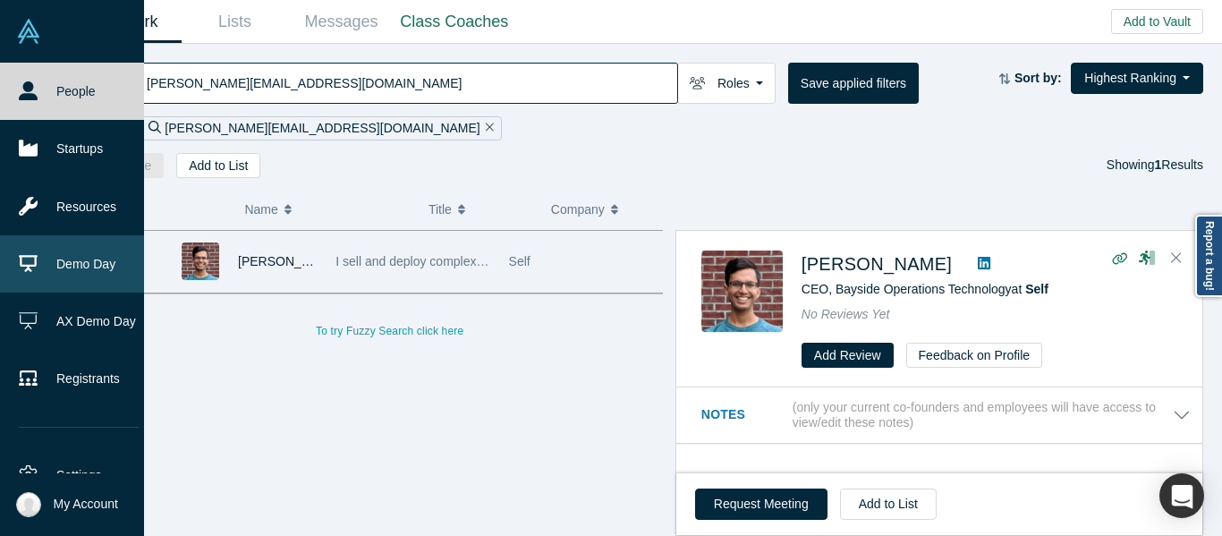
drag, startPoint x: 66, startPoint y: 256, endPoint x: 94, endPoint y: 260, distance: 28.1
click at [66, 256] on link "Demo Day" at bounding box center [78, 263] width 157 height 57
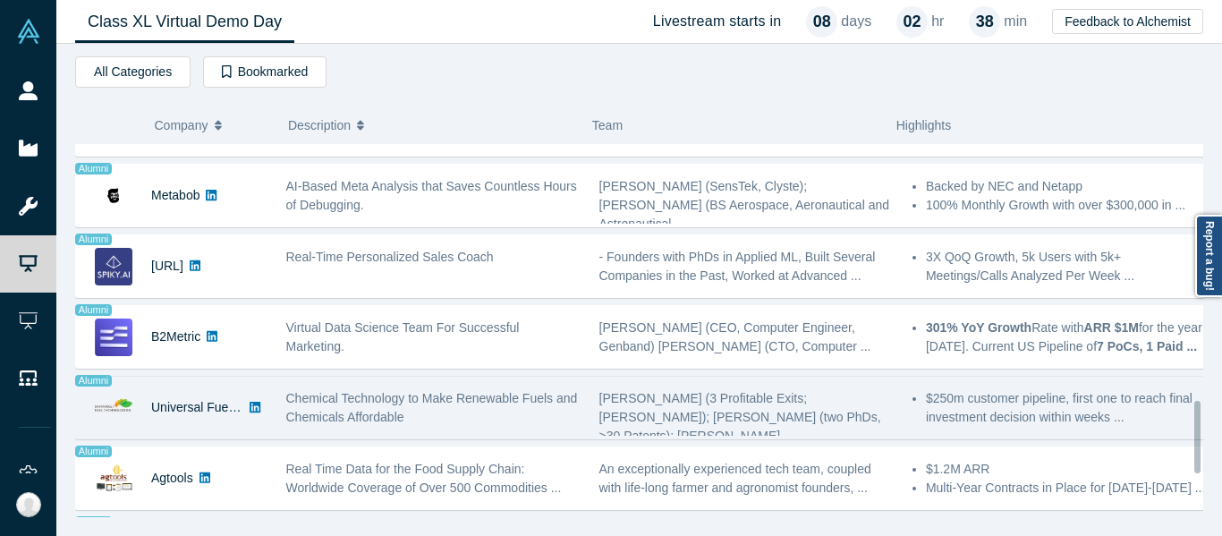
scroll to position [1431, 0]
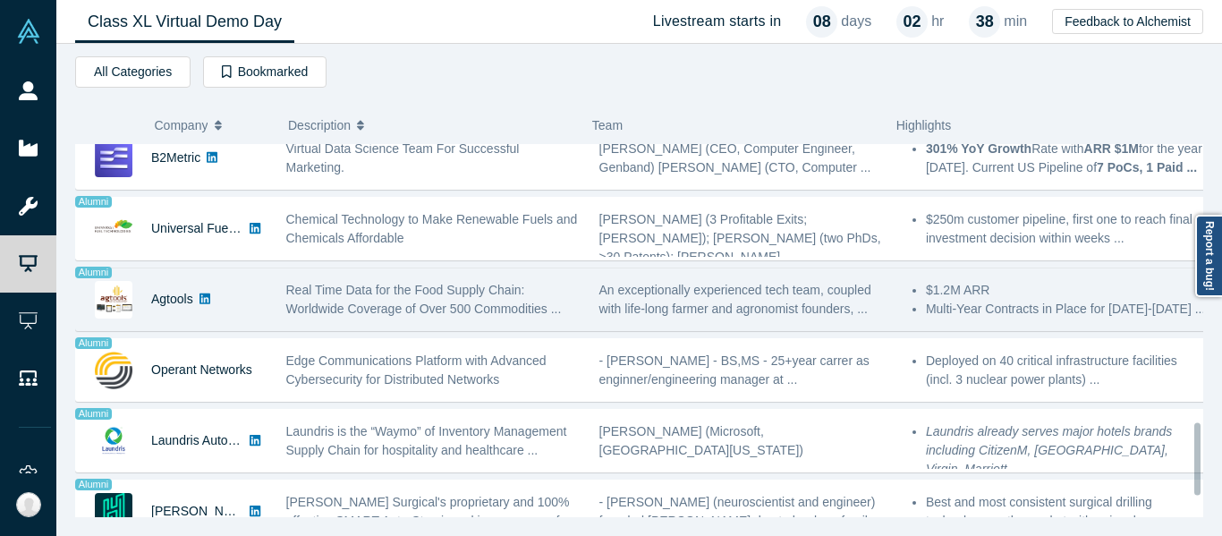
click at [345, 310] on span "Real Time Data for the Food Supply Chain: Worldwide Coverage of Over 500 Commod…" at bounding box center [424, 299] width 276 height 33
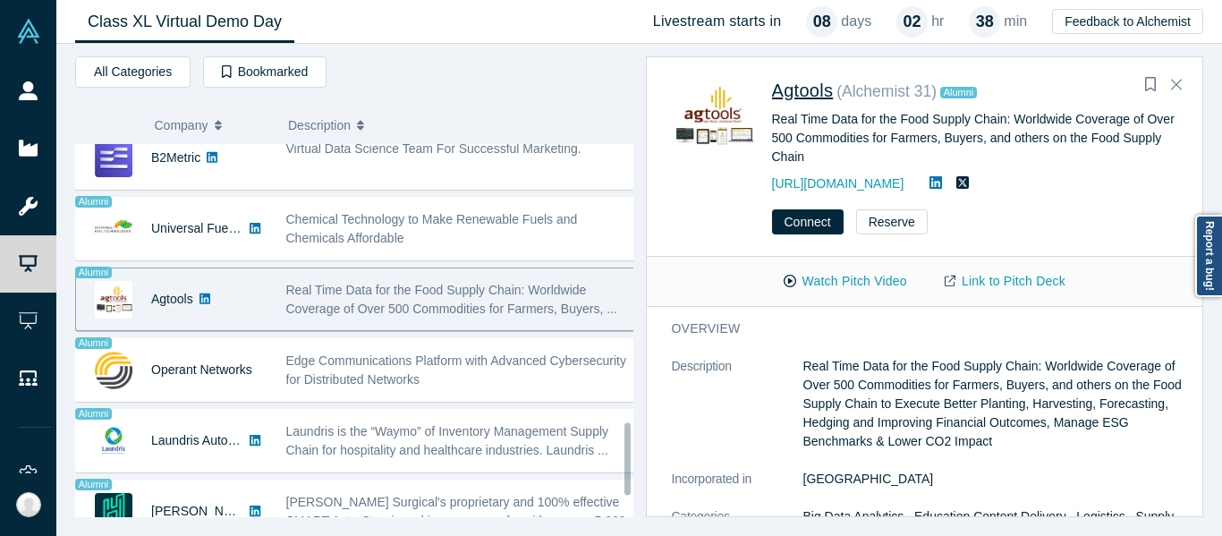
click at [817, 81] on span "Agtools" at bounding box center [803, 91] width 62 height 20
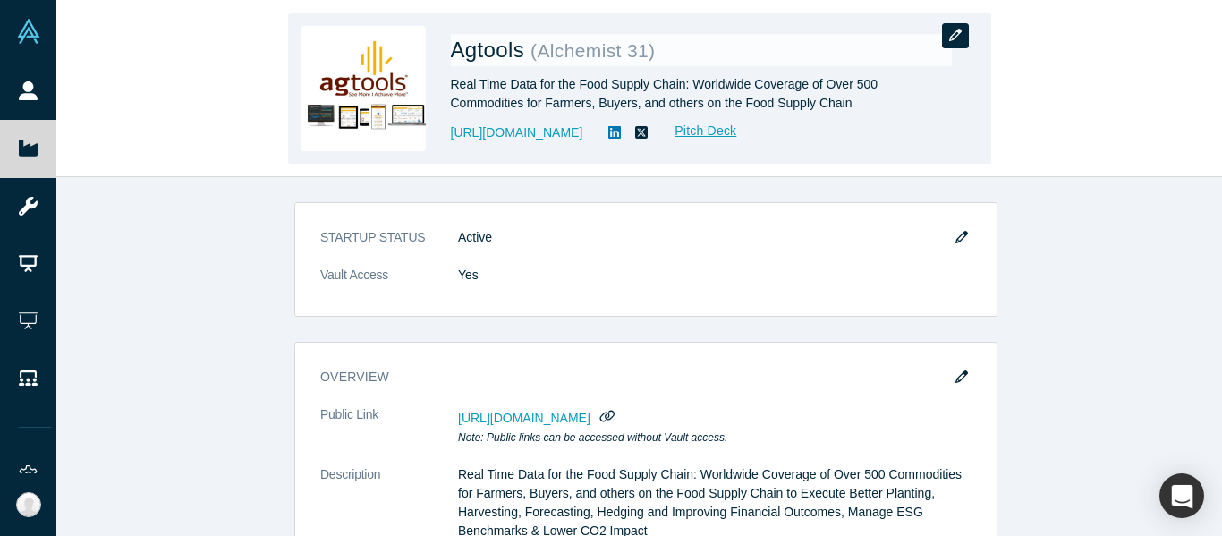
click at [957, 30] on icon "button" at bounding box center [955, 35] width 13 height 13
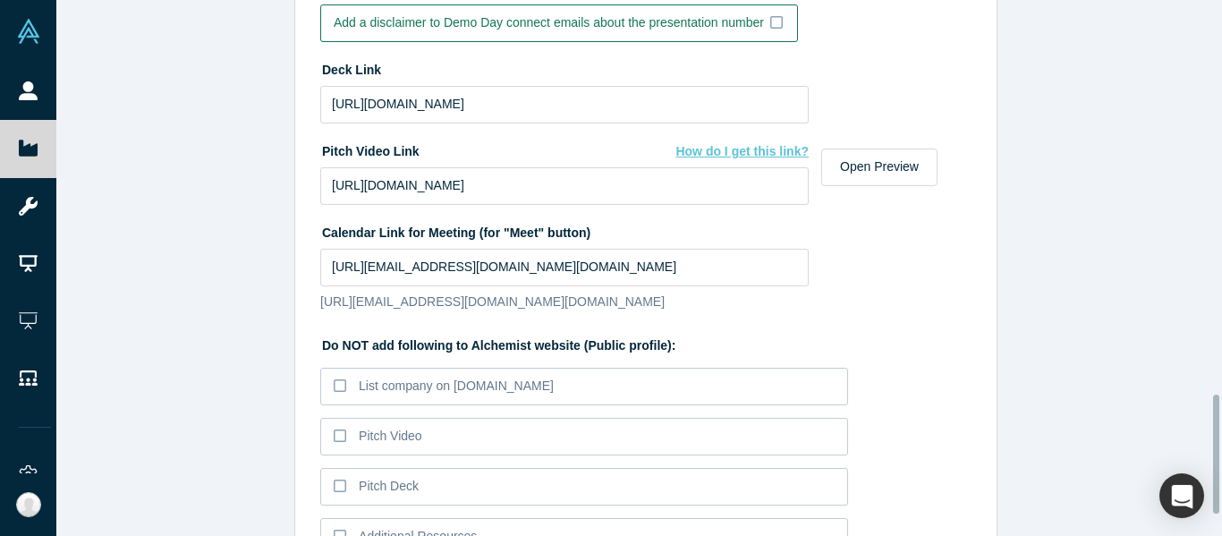
scroll to position [1690, 0]
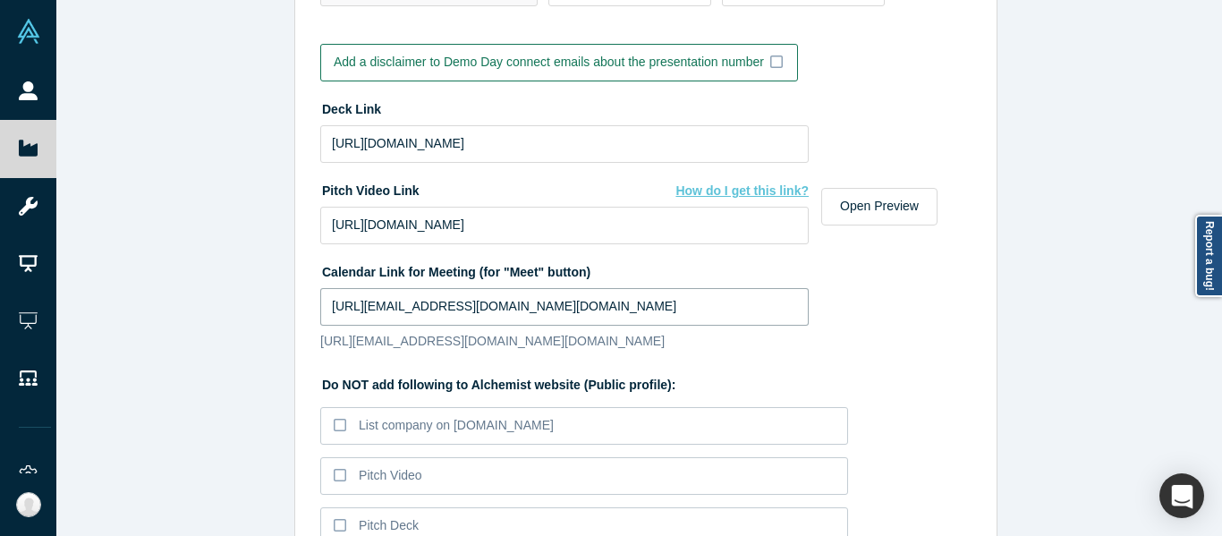
click at [584, 304] on input "https://outlook.office365.com/owa/calendar/marthamontoyacalendar@ag.tools/booki…" at bounding box center [564, 307] width 488 height 38
paste input "calendly.com/marthamontoya"
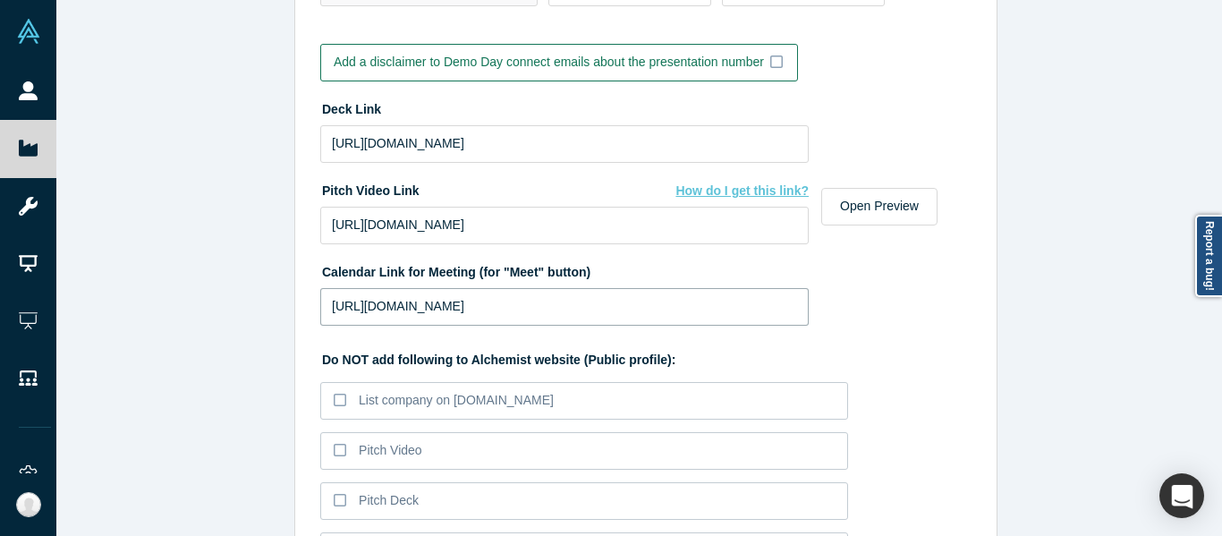
type input "https://calendly.com/marthamontoya"
click at [539, 140] on input "https://www.agtechtools.com/deck" at bounding box center [564, 144] width 488 height 38
paste input "drive.google.com/file/d/1L6irf7Mgd0vVLWt2QxiAGew88QAIrK3u/view?usp=sharing"
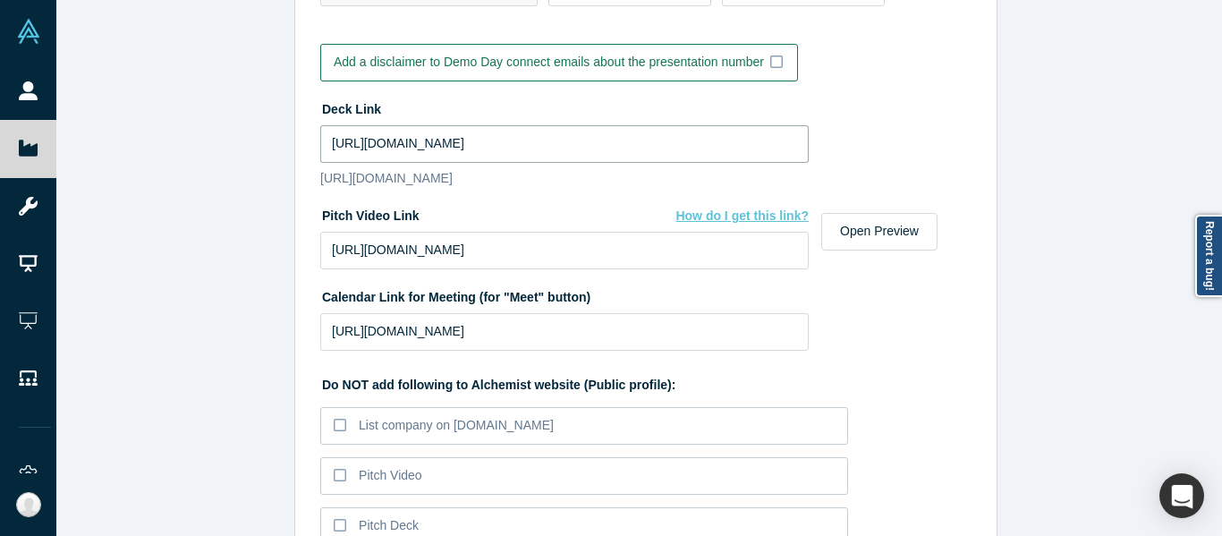
type input "https://drive.google.com/file/d/1L6irf7Mgd0vVLWt2QxiAGew88QAIrK3u/view?usp=shar…"
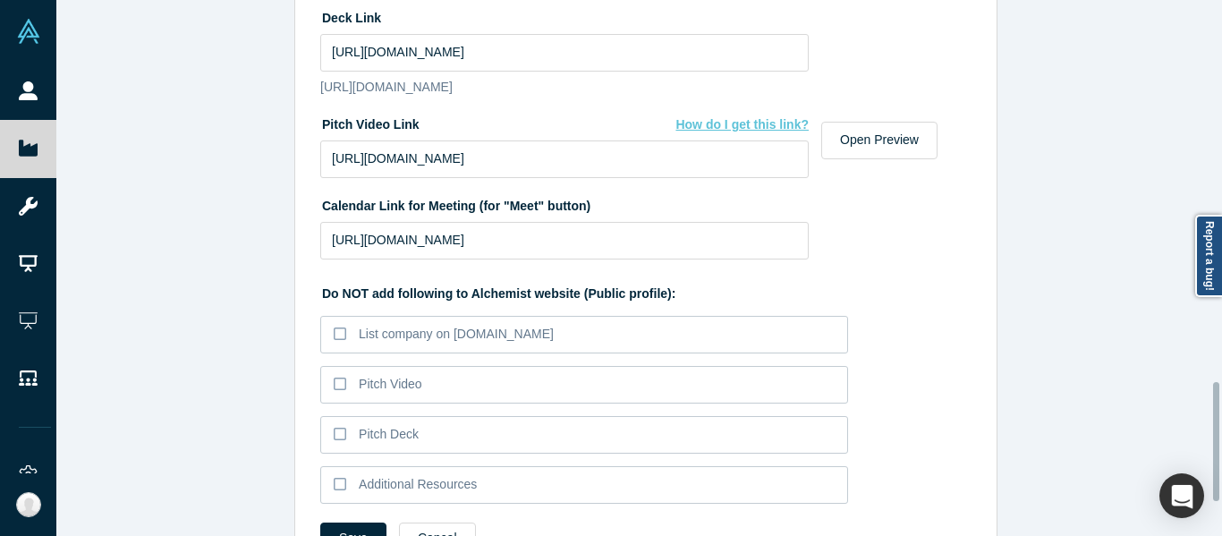
scroll to position [1869, 0]
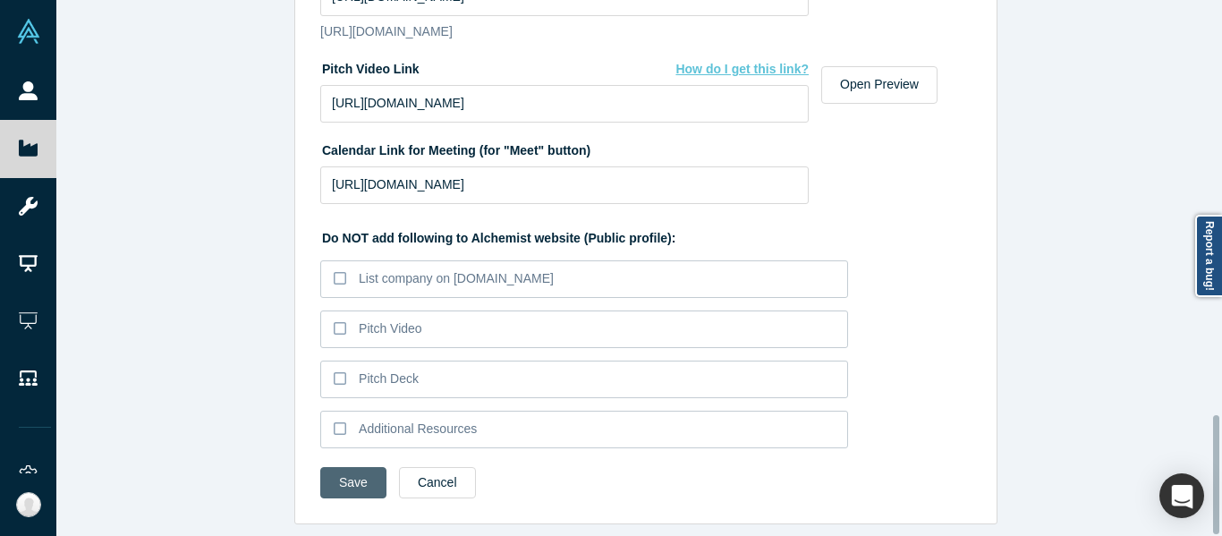
click at [362, 475] on button "Save" at bounding box center [353, 482] width 66 height 31
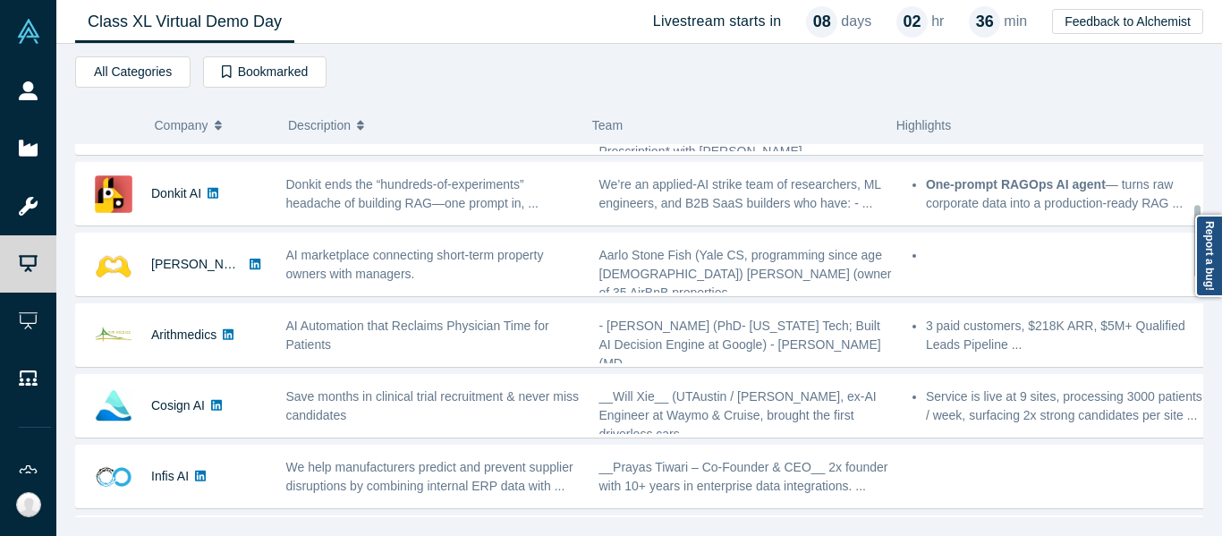
scroll to position [268, 0]
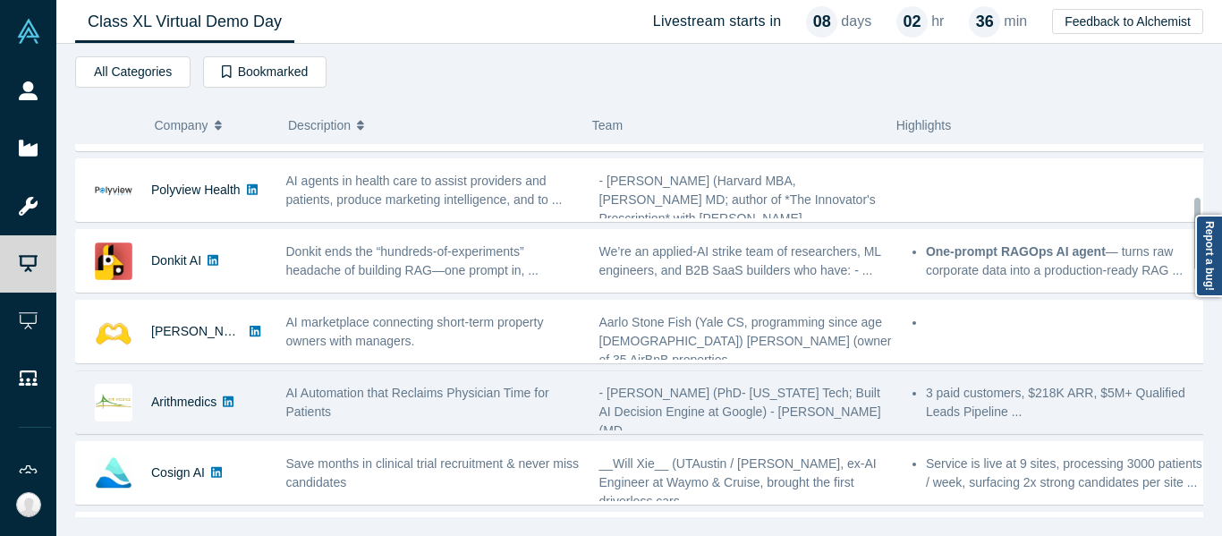
click at [332, 415] on div "AI Automation that Reclaims Physician Time for Patients" at bounding box center [433, 403] width 294 height 38
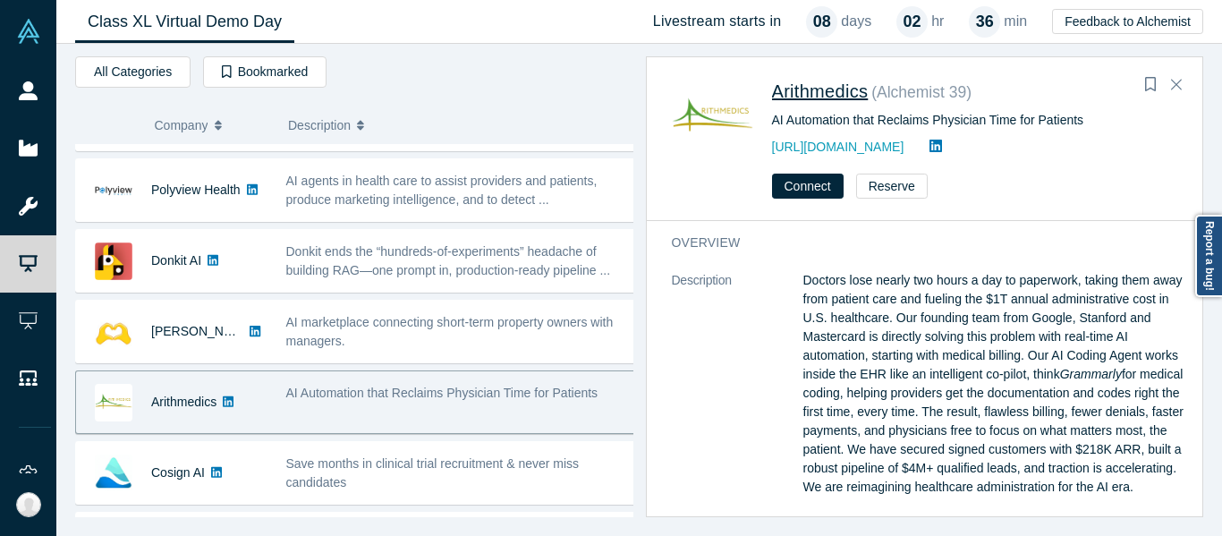
click at [821, 89] on span "Arithmedics" at bounding box center [820, 91] width 97 height 20
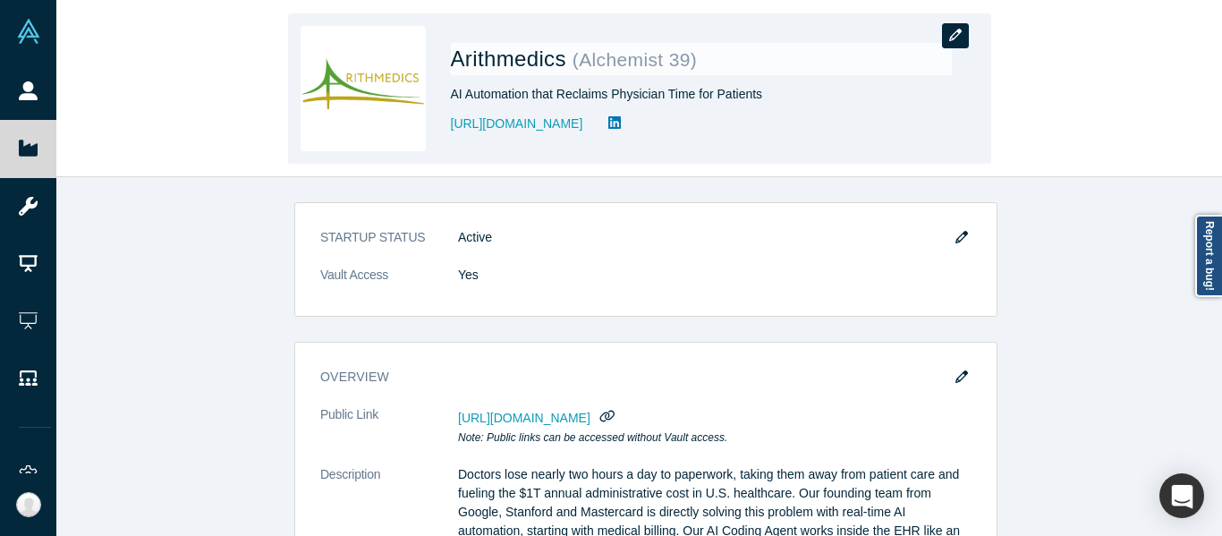
click at [952, 31] on icon "button" at bounding box center [955, 35] width 13 height 13
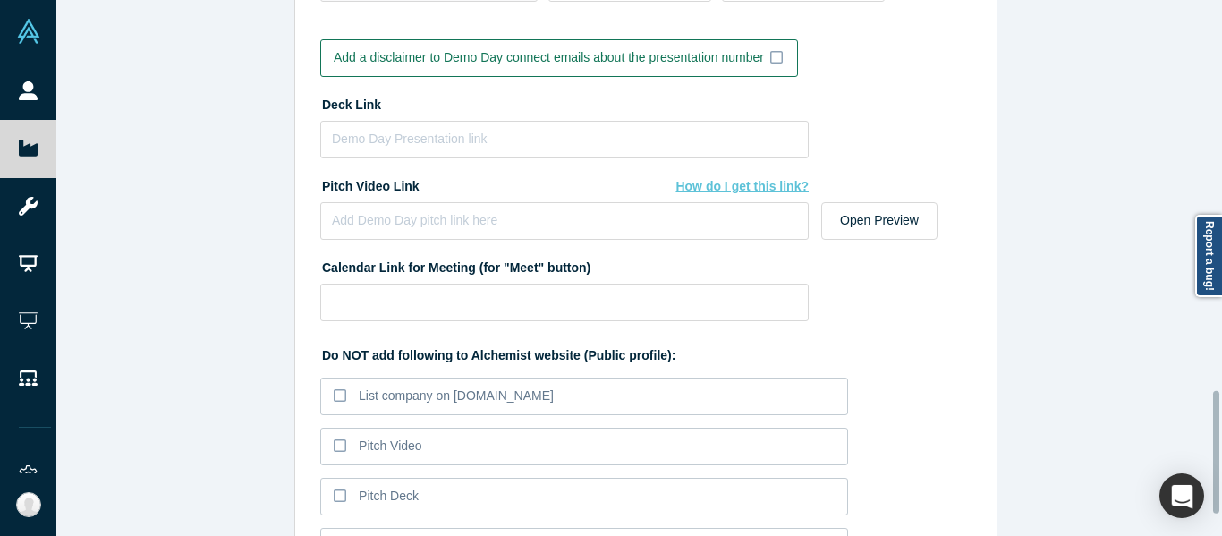
scroll to position [1621, 0]
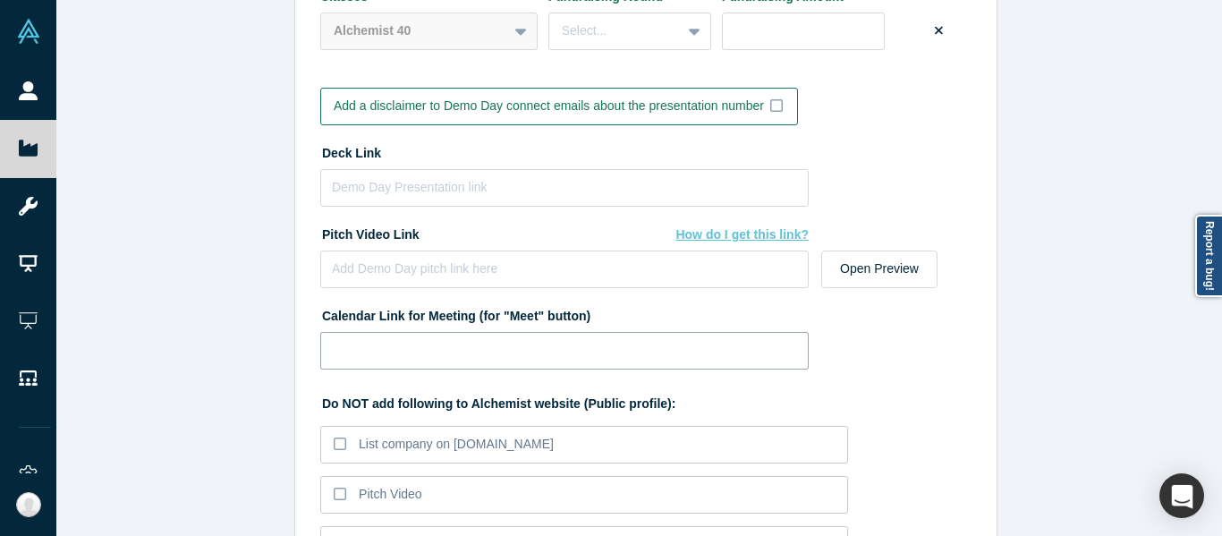
click at [566, 343] on input at bounding box center [564, 351] width 488 height 38
paste input "https://calendly.com/vetri-arithmedics"
type input "https://calendly.com/vetri-arithmedics"
click at [479, 193] on input at bounding box center [564, 188] width 488 height 38
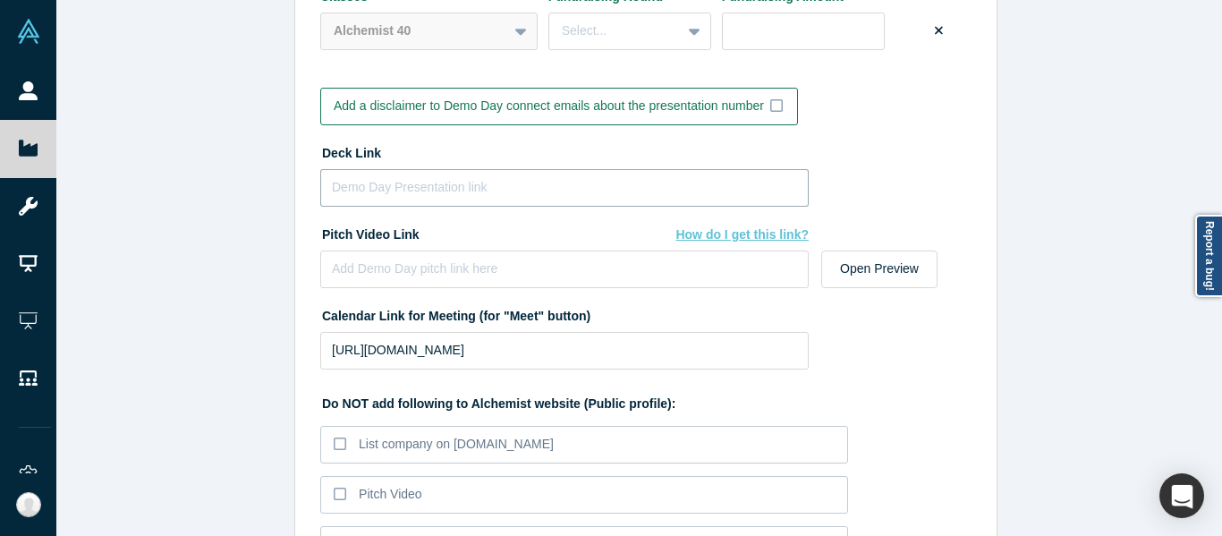
paste input "https://drive.google.com/file/d/1ACGkhbHfRfFICwnbxLEW7L4UlN315IJ2/view?usp=shar…"
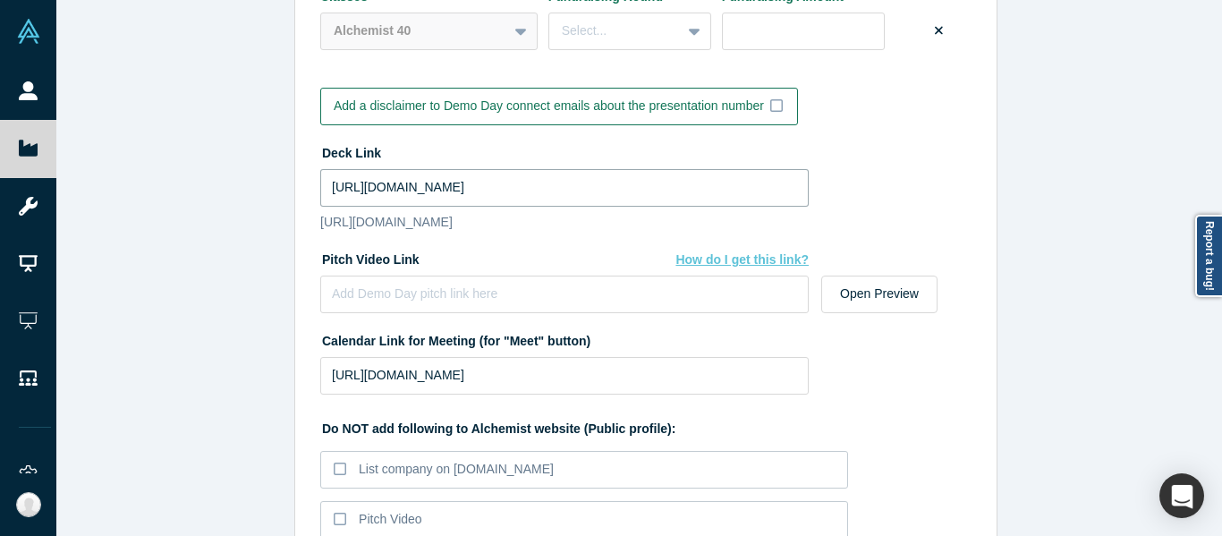
type input "https://drive.google.com/file/d/1ACGkhbHfRfFICwnbxLEW7L4UlN315IJ2/view?usp=shar…"
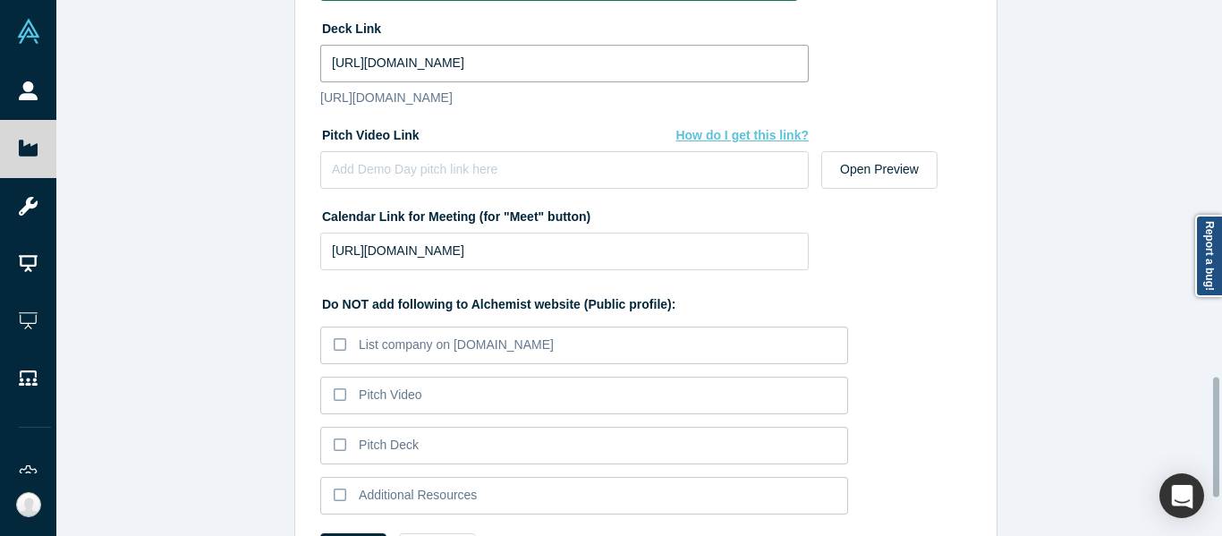
scroll to position [1844, 0]
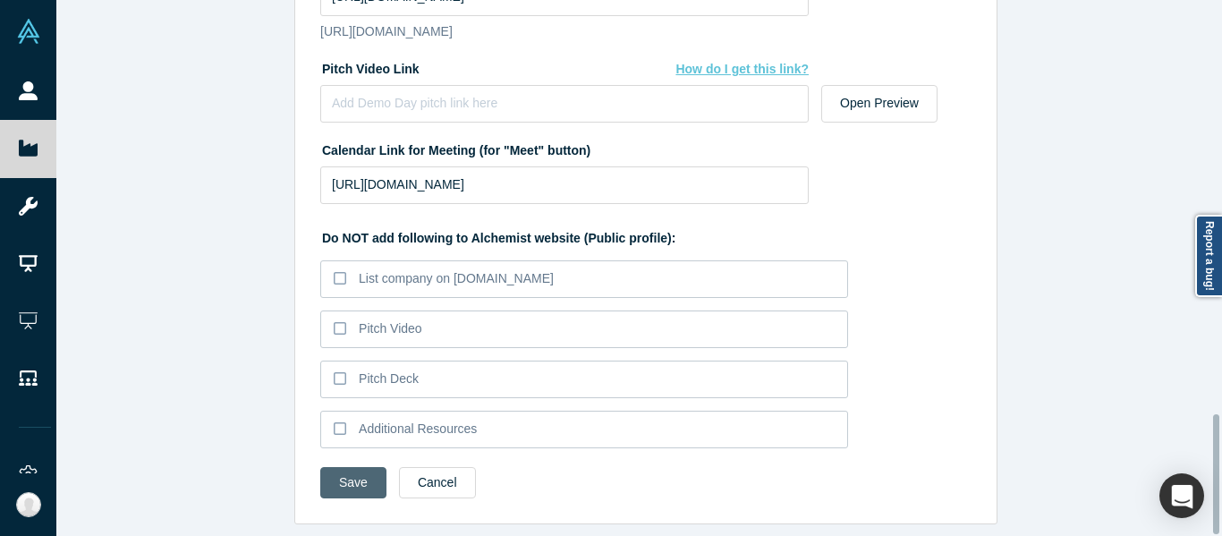
click at [354, 467] on button "Save" at bounding box center [353, 482] width 66 height 31
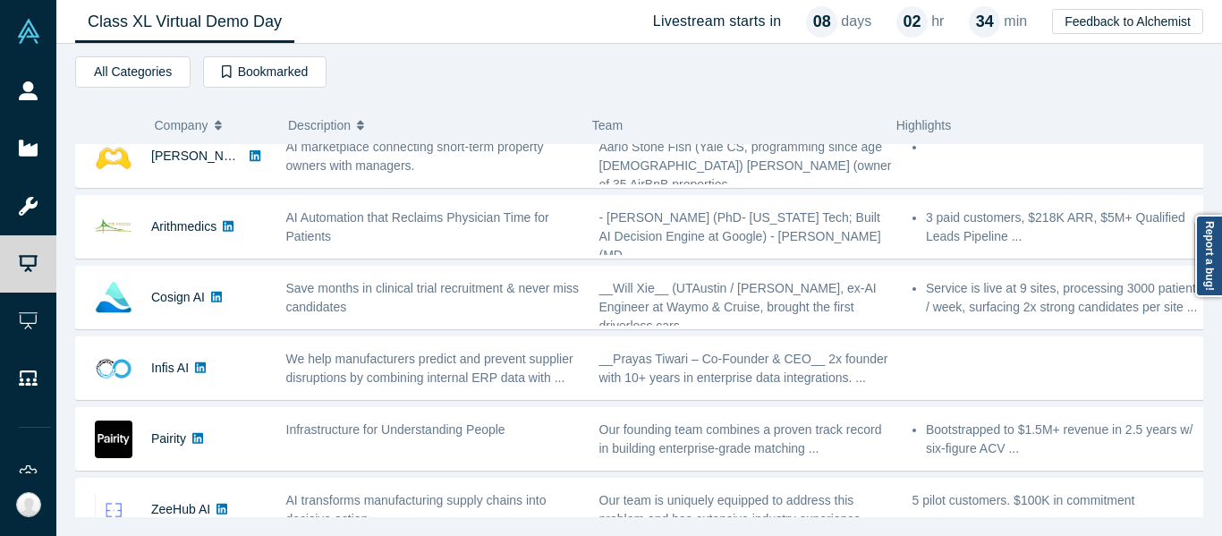
scroll to position [447, 0]
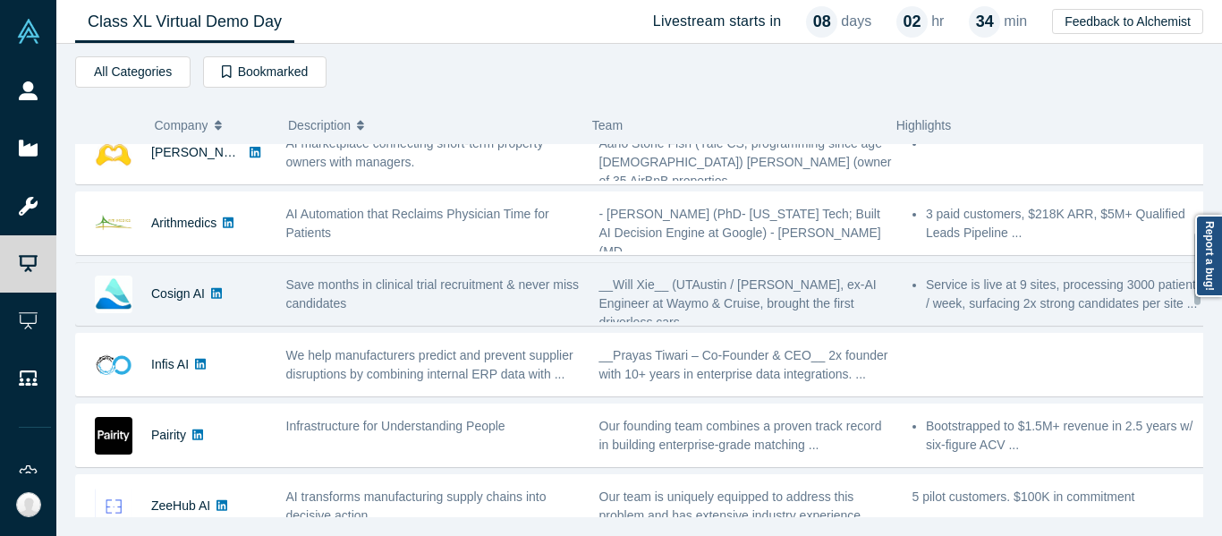
click at [394, 310] on div "Save months in clinical trial recruitment & never miss candidates" at bounding box center [433, 295] width 294 height 38
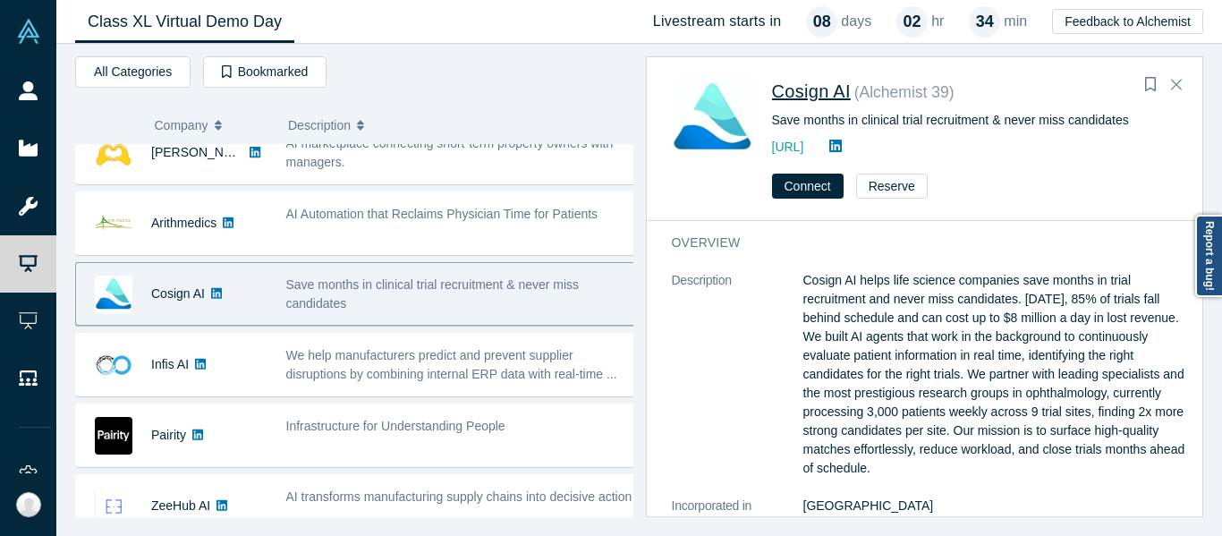
click at [810, 91] on span "Cosign AI" at bounding box center [811, 91] width 79 height 20
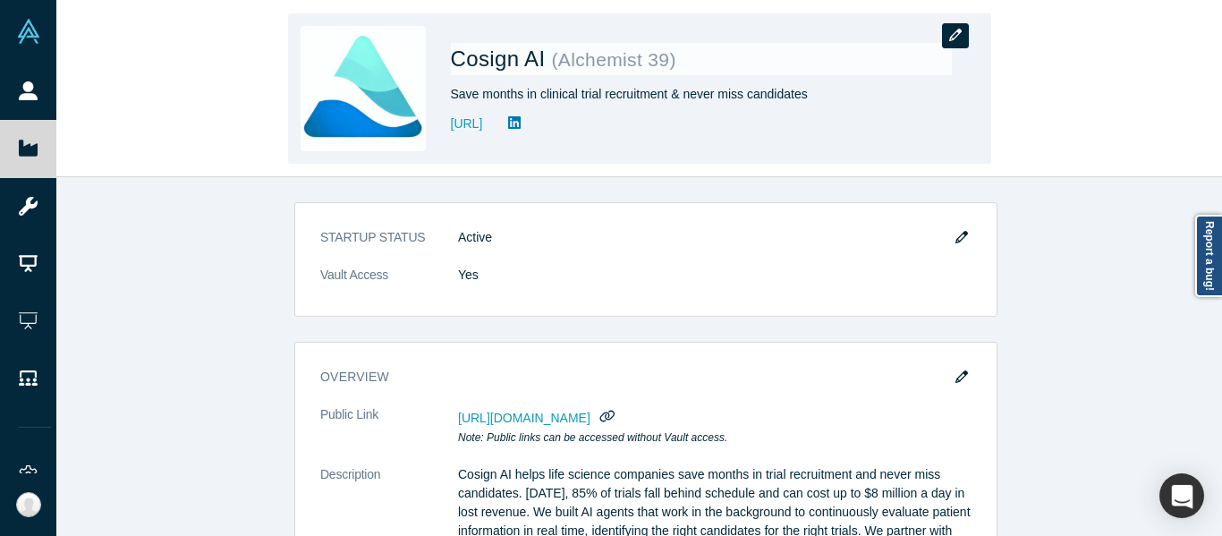
click at [954, 39] on icon "button" at bounding box center [955, 35] width 13 height 13
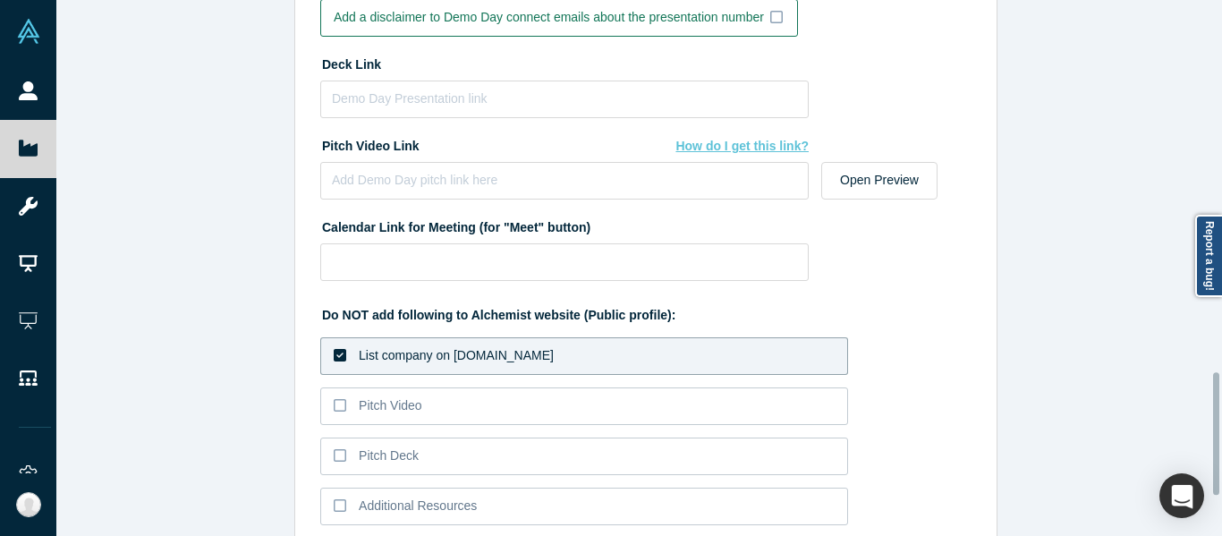
scroll to position [1621, 0]
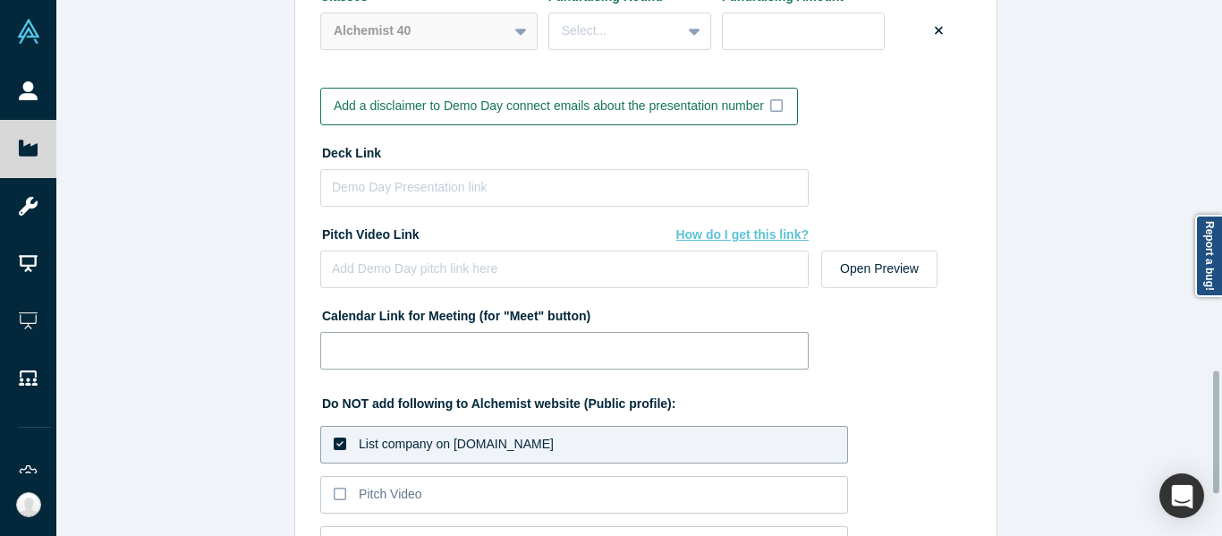
click at [585, 349] on input at bounding box center [564, 351] width 488 height 38
paste input "https://calendly.com/willxie/30-min?month=2025-09&date=2025-09-04"
type input "https://calendly.com/willxie/30-min?month=2025-09&date=2025-09-04"
click at [463, 179] on input at bounding box center [564, 188] width 488 height 38
paste input "https://drive.google.com/file/d/1poqu6lDv7jHXeVsfbjYsLjdQLInUn_x9/view?usp=shar…"
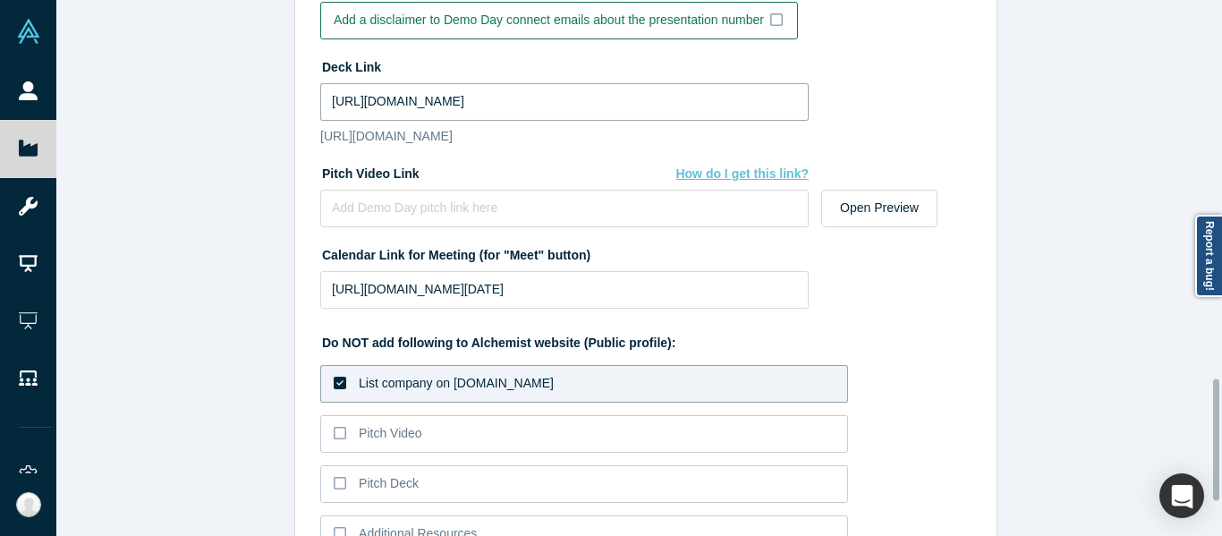
scroll to position [1825, 0]
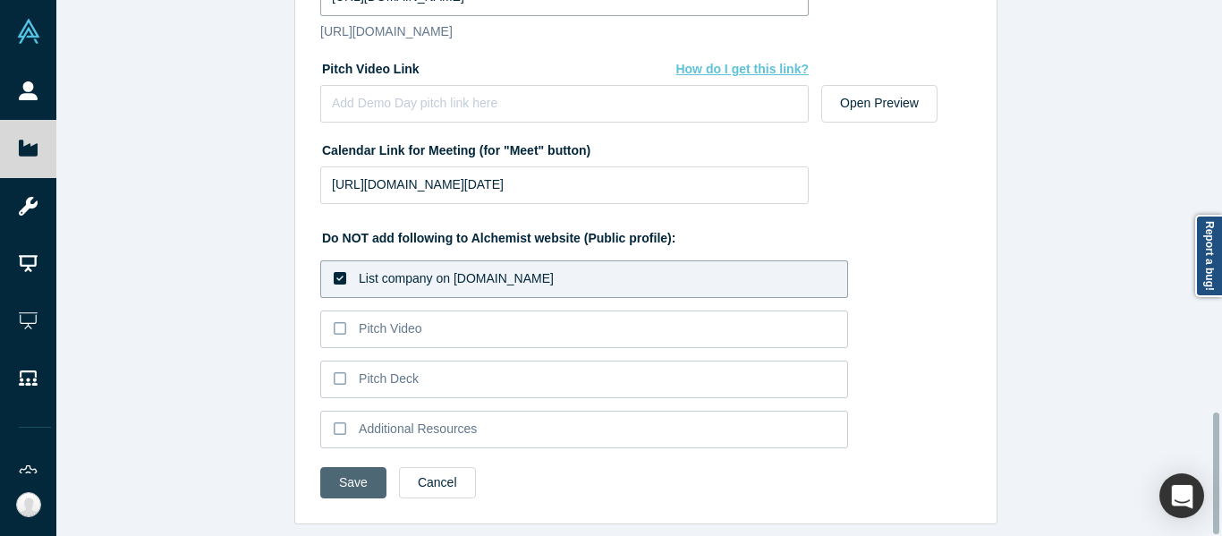
type input "https://drive.google.com/file/d/1poqu6lDv7jHXeVsfbjYsLjdQLInUn_x9/view?usp=shar…"
click at [352, 467] on button "Save" at bounding box center [353, 482] width 66 height 31
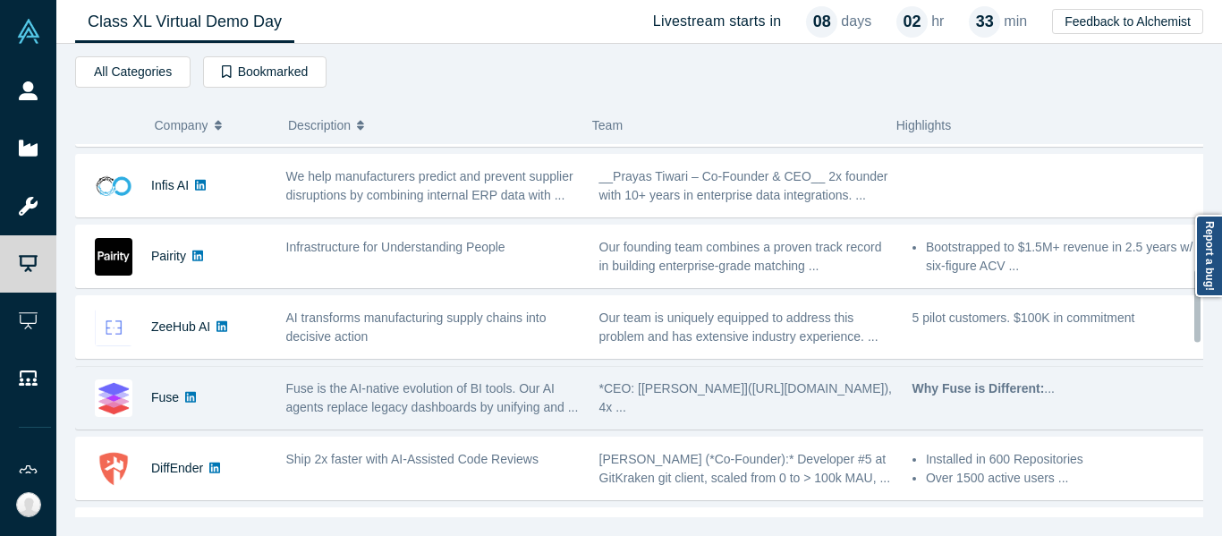
scroll to position [716, 0]
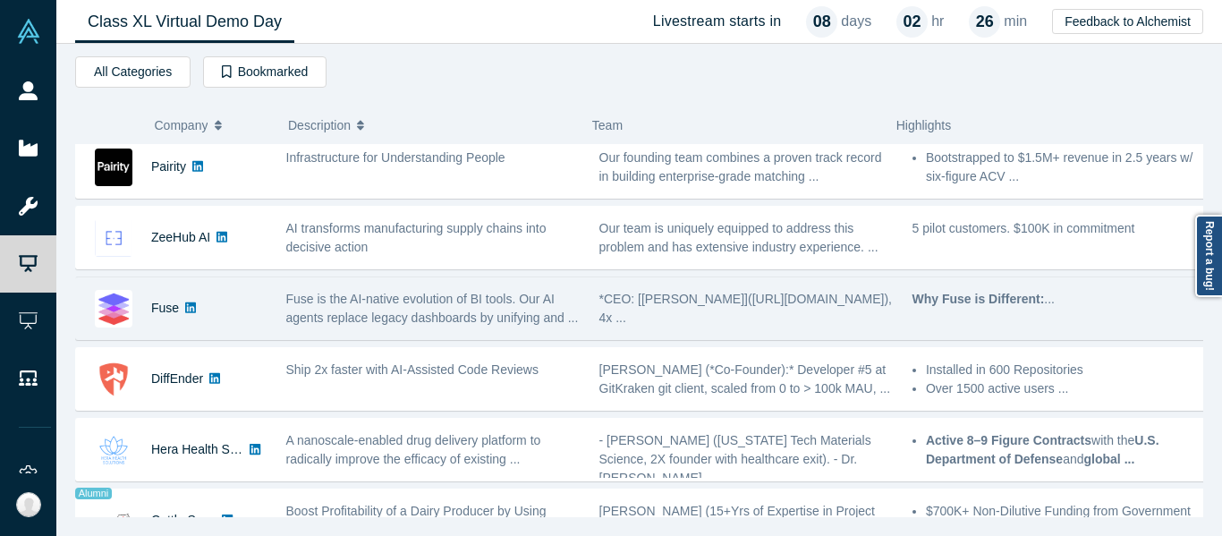
click at [413, 363] on span "Ship 2x faster with AI-Assisted Code Reviews" at bounding box center [412, 369] width 252 height 14
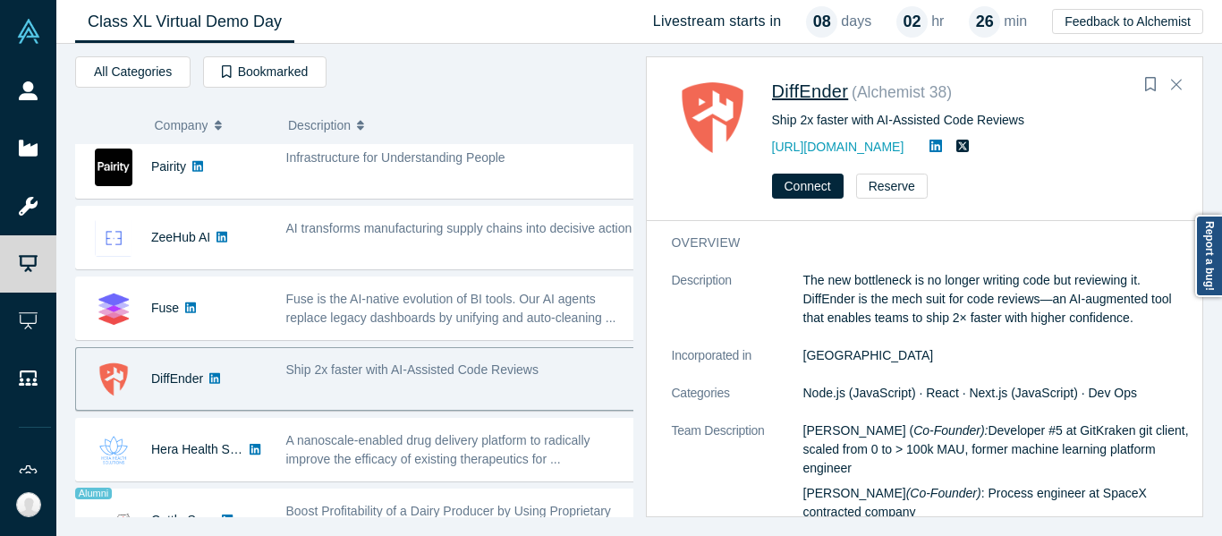
click at [818, 87] on span "DiffEnder" at bounding box center [810, 91] width 77 height 20
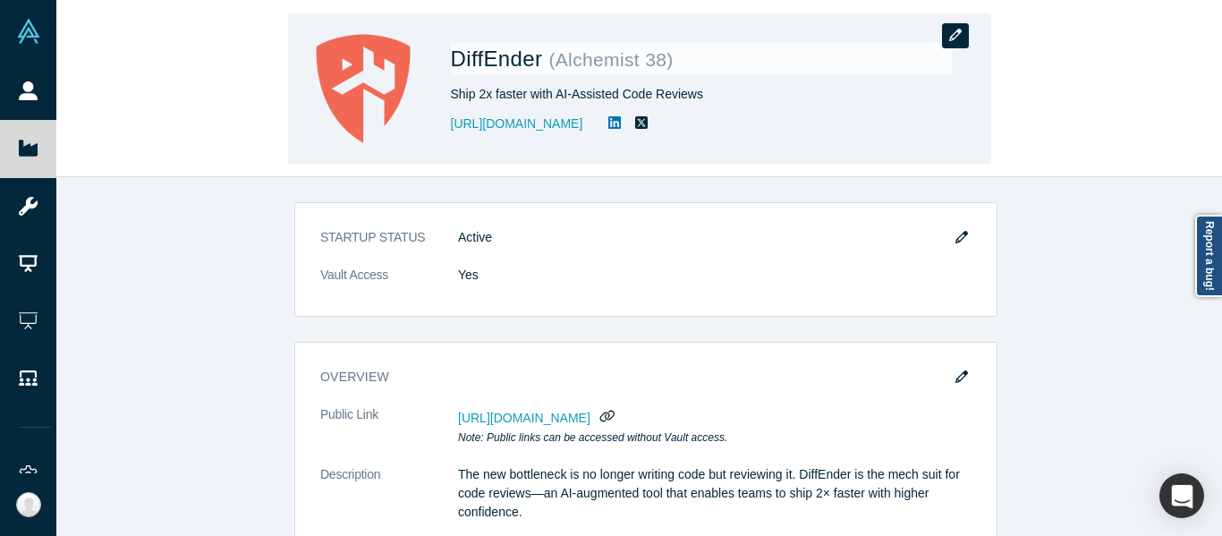
click at [967, 32] on button "button" at bounding box center [955, 35] width 27 height 25
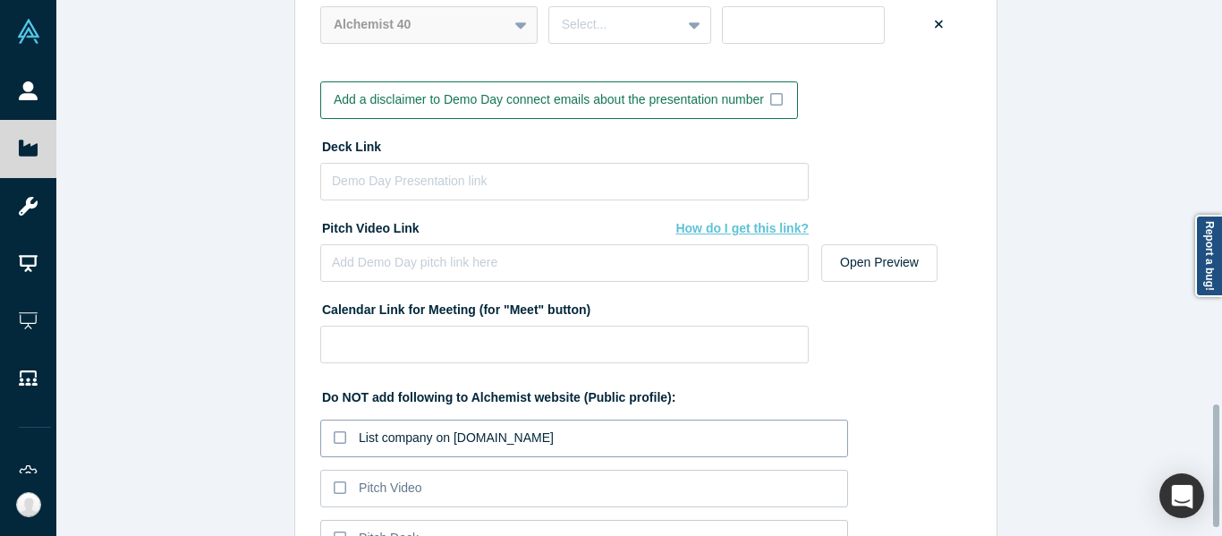
scroll to position [1531, 0]
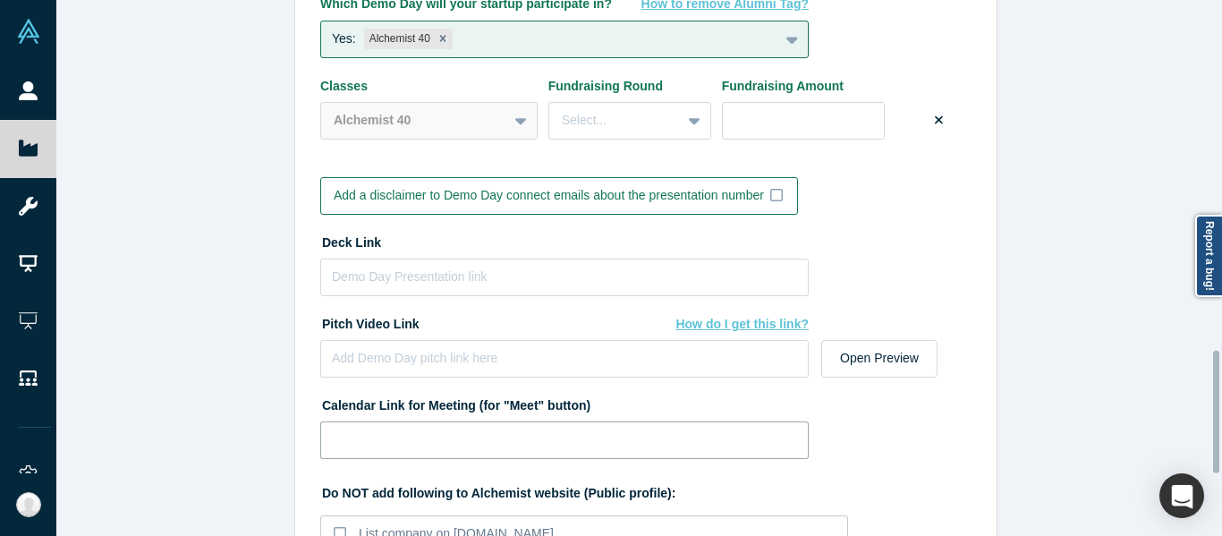
click at [474, 443] on input at bounding box center [564, 440] width 488 height 38
paste input "[URL][DOMAIN_NAME]"
type input "[URL][DOMAIN_NAME]"
click at [435, 278] on input at bounding box center [564, 278] width 488 height 38
paste input "https://drive.google.com/file/d/1baNRwbW9HsI7L2jJyi-HD3_XErmNOmuT/view?usp=shar…"
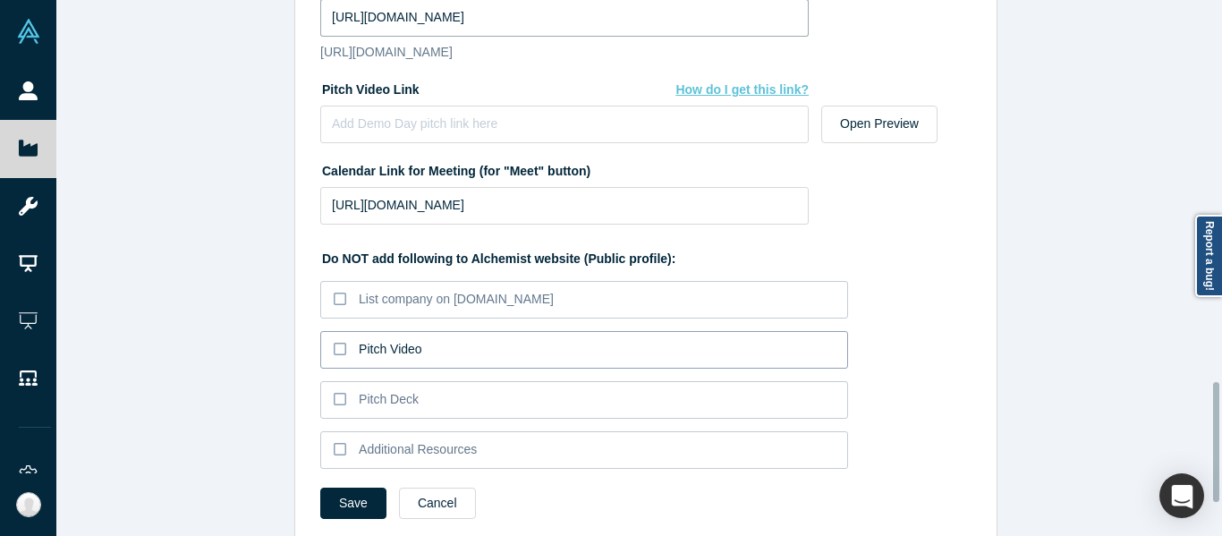
scroll to position [1844, 0]
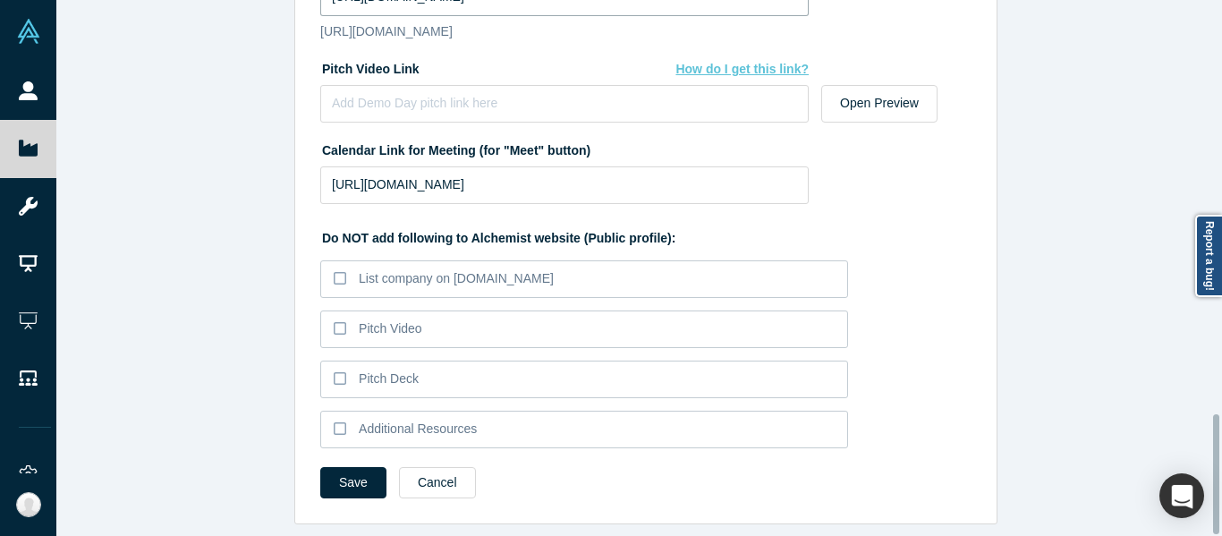
type input "https://drive.google.com/file/d/1baNRwbW9HsI7L2jJyi-HD3_XErmNOmuT/view?usp=shar…"
click at [345, 467] on button "Save" at bounding box center [353, 482] width 66 height 31
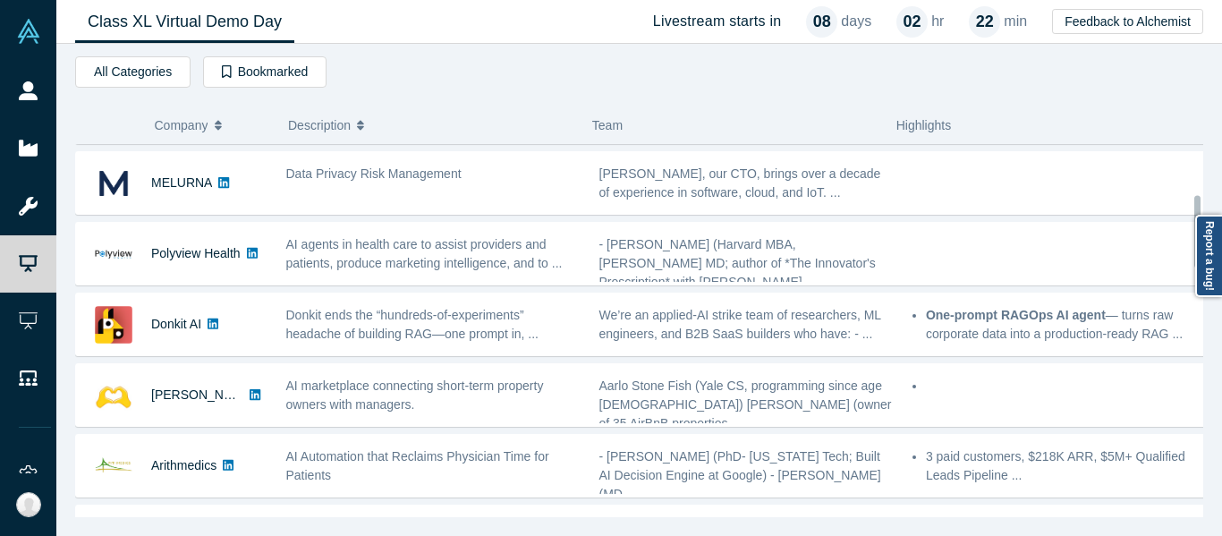
scroll to position [268, 0]
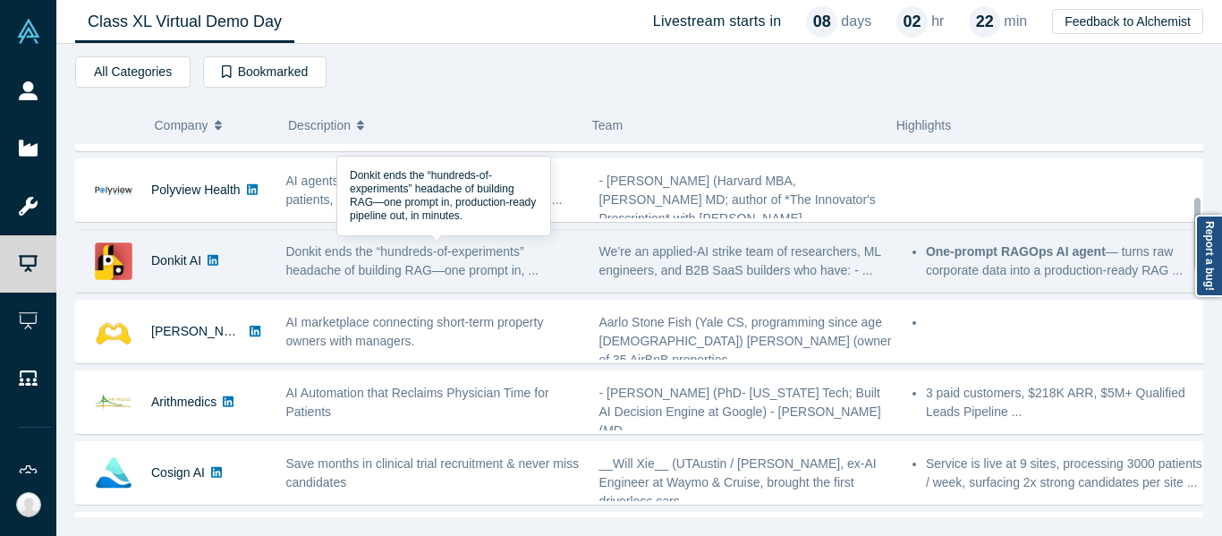
click at [473, 275] on span "Donkit ends the “hundreds-of-experiments” headache of building RAG—one prompt i…" at bounding box center [412, 260] width 253 height 33
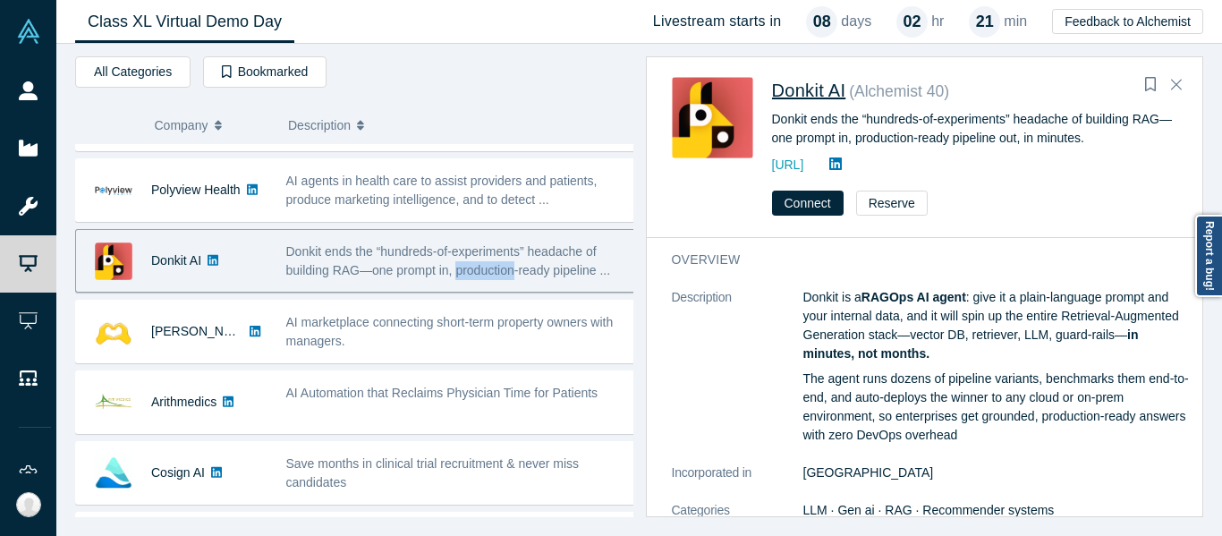
click at [812, 95] on span "Donkit AI" at bounding box center [809, 91] width 74 height 20
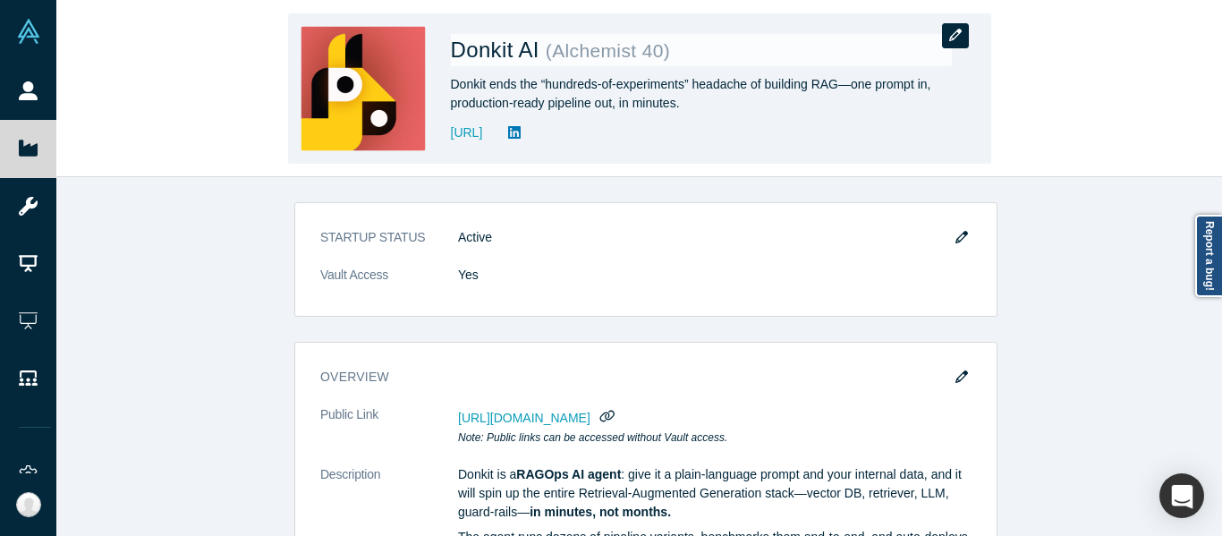
click at [943, 33] on button "button" at bounding box center [955, 35] width 27 height 25
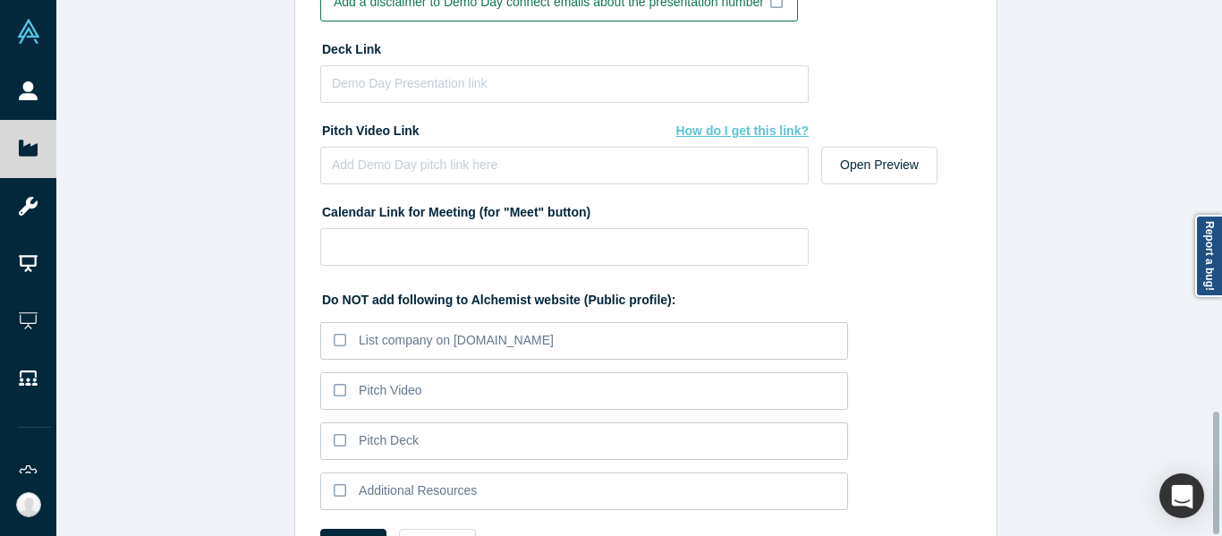
scroll to position [1800, 0]
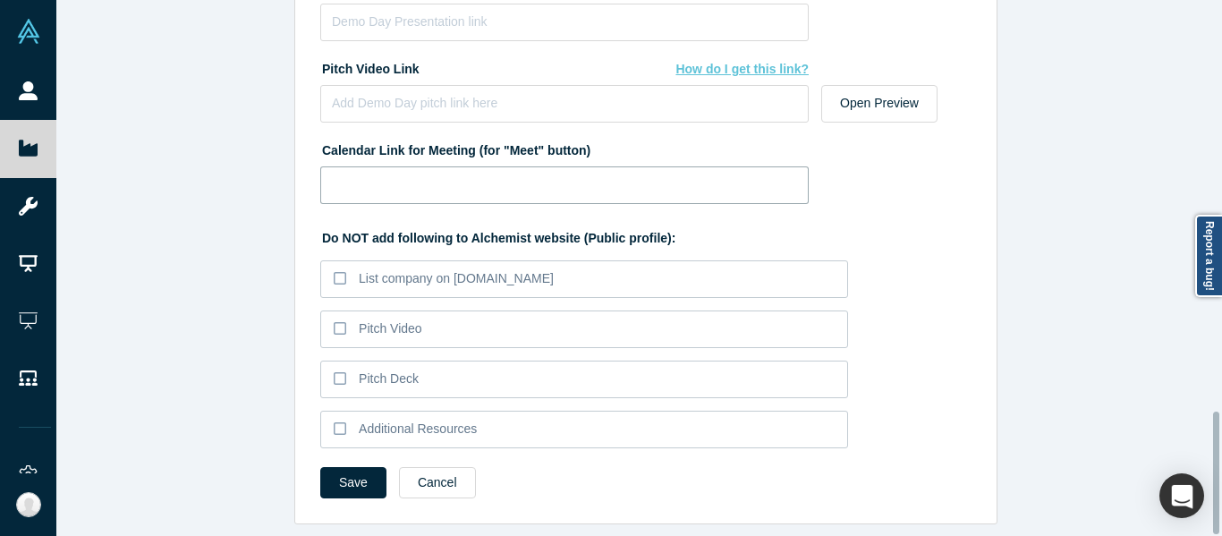
click at [587, 174] on input at bounding box center [564, 185] width 488 height 38
paste input "https://calendar.app.google/jBmZKmumnad8Adcp9"
type input "https://calendar.app.google/jBmZKmumnad8Adcp9"
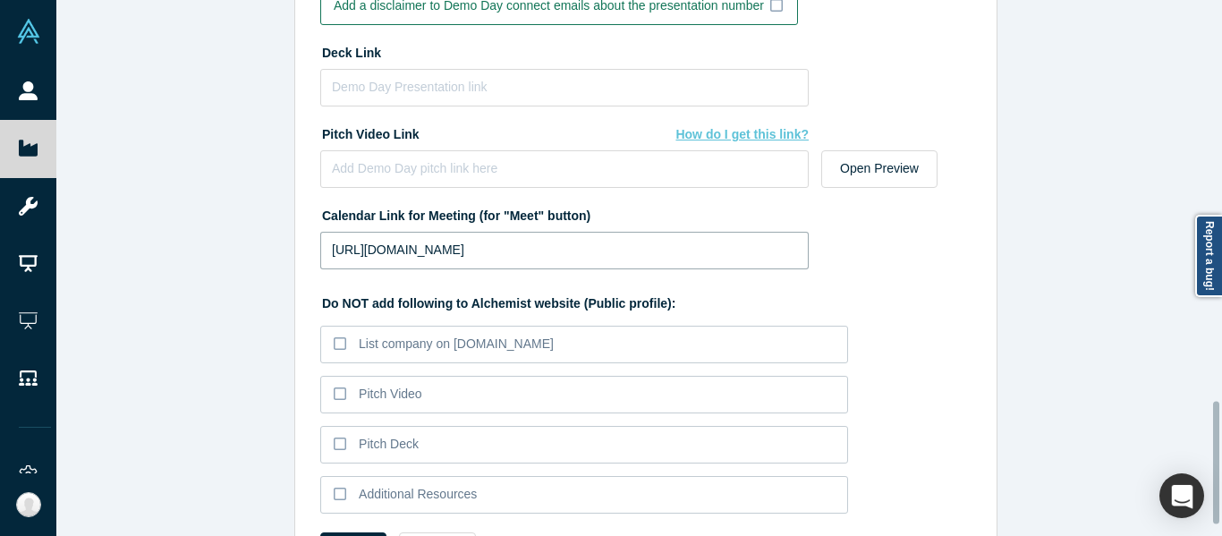
scroll to position [1710, 0]
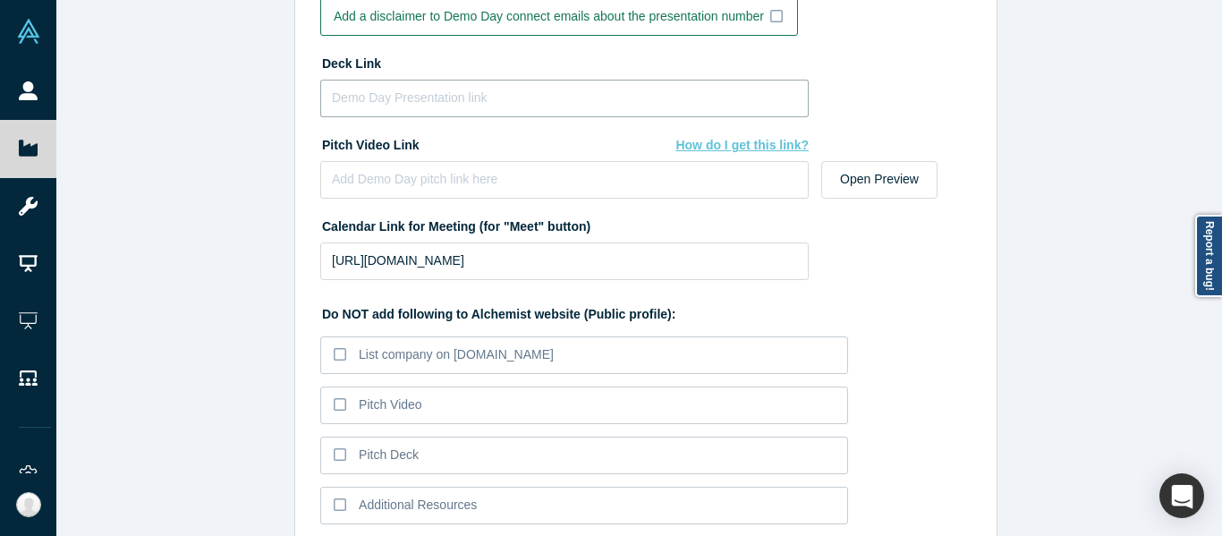
click at [509, 106] on input at bounding box center [564, 99] width 488 height 38
paste input "https://drive.google.com/file/d/1-t5j7ZVTWoMCS347cuVUTxqODYLtGV3p/view?usp=shar…"
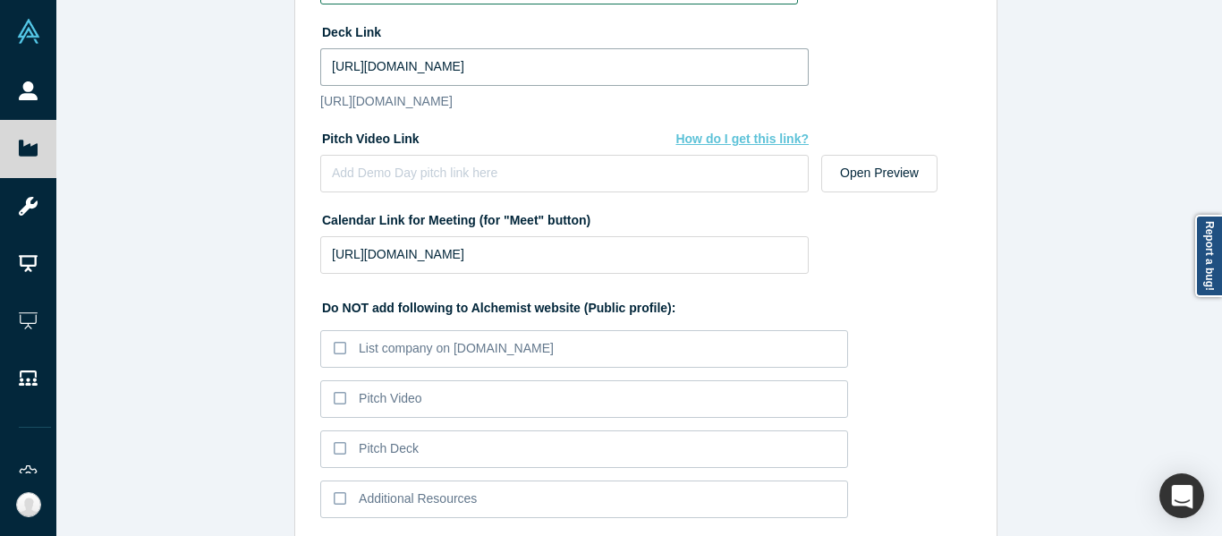
scroll to position [1800, 0]
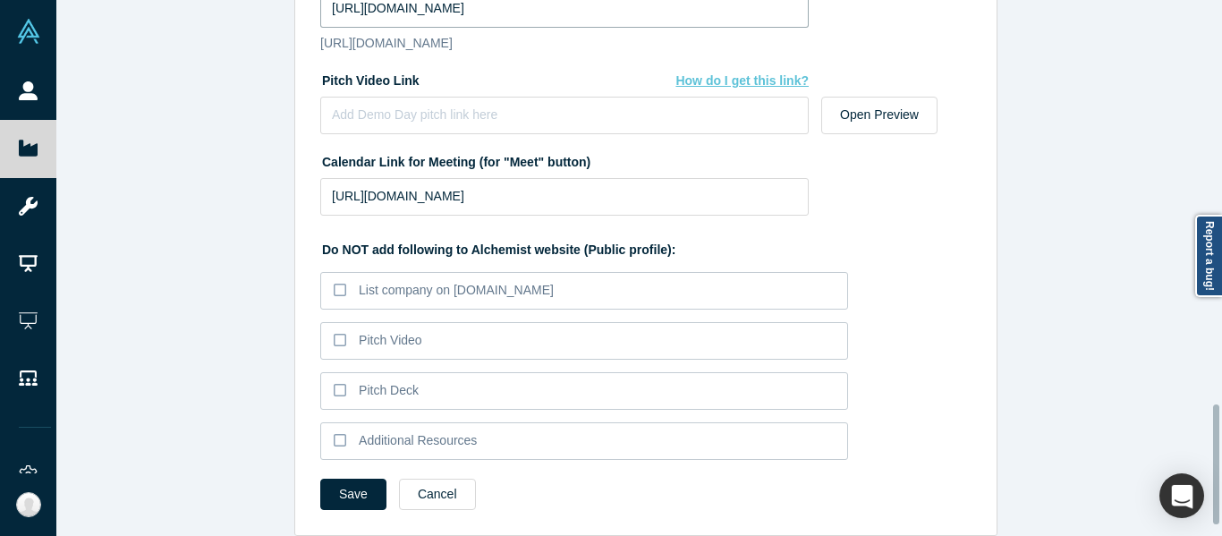
type input "https://drive.google.com/file/d/1-t5j7ZVTWoMCS347cuVUTxqODYLtGV3p/view?usp=shar…"
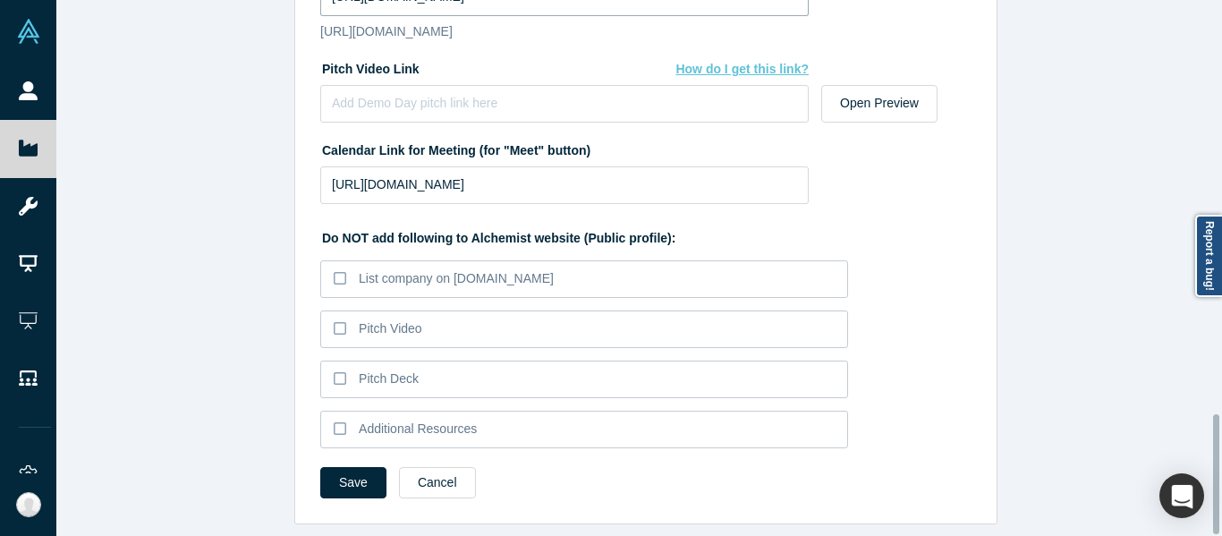
scroll to position [1844, 0]
click at [344, 471] on button "Save" at bounding box center [353, 482] width 66 height 31
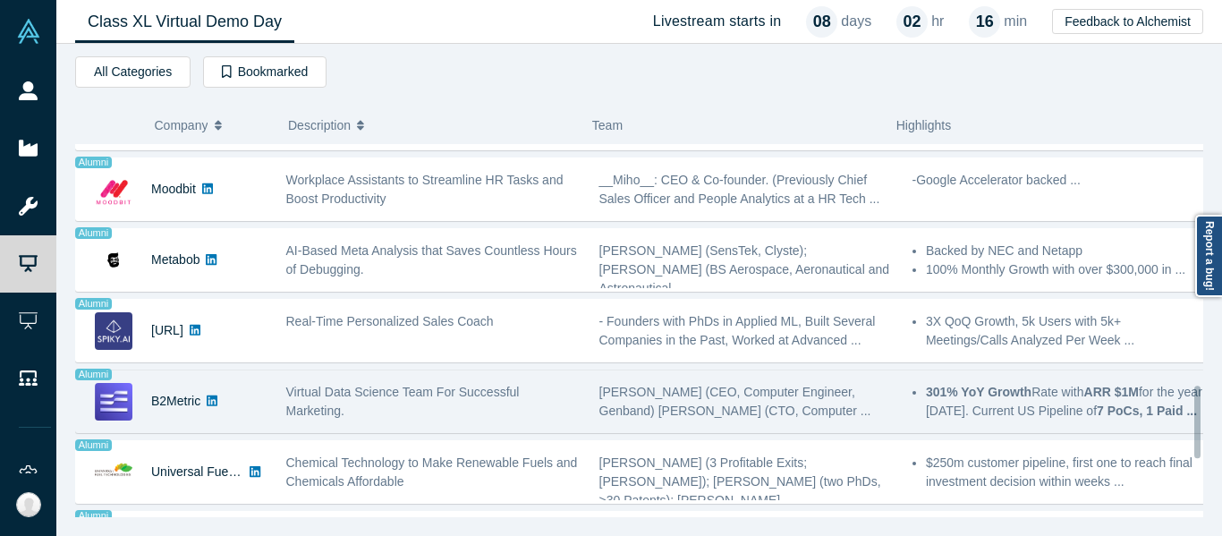
scroll to position [1177, 0]
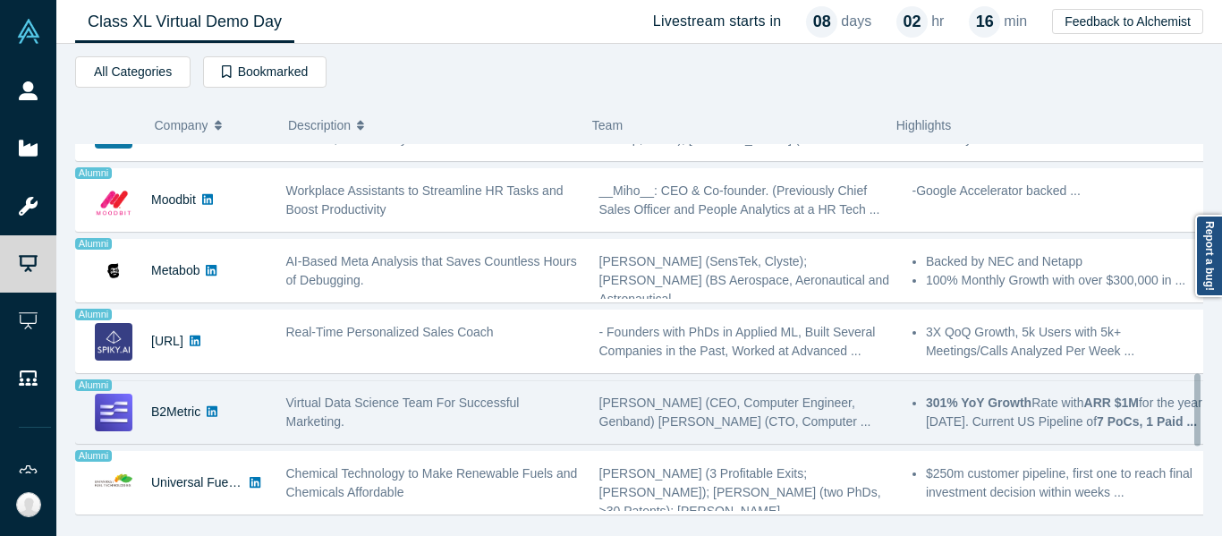
click at [468, 389] on div "Virtual Data Science Team For Successful Marketing." at bounding box center [432, 412] width 313 height 56
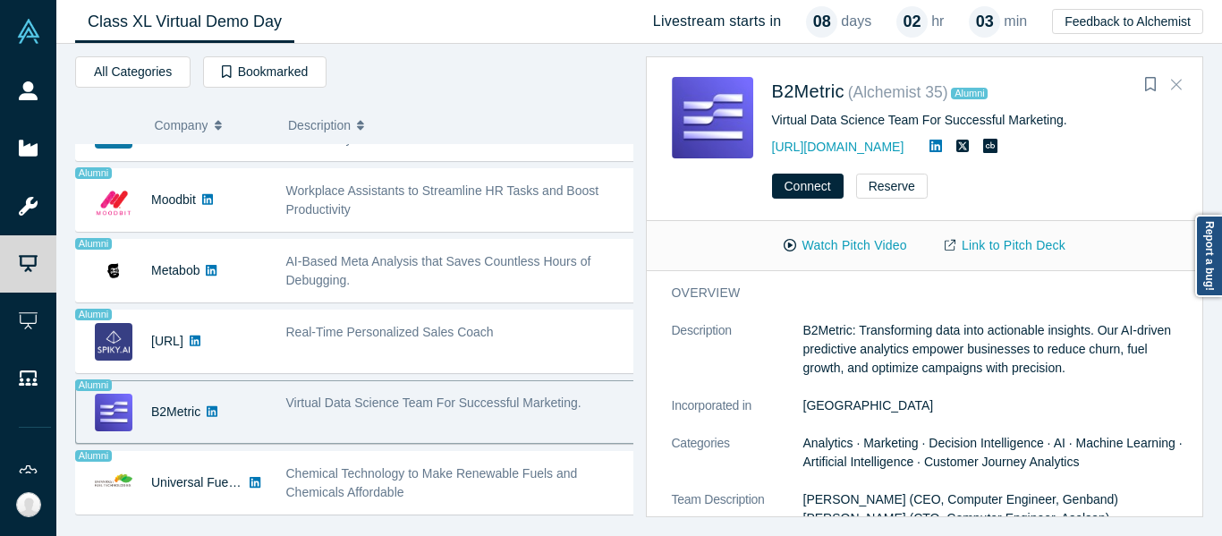
click at [1171, 83] on icon "Close" at bounding box center [1176, 84] width 11 height 16
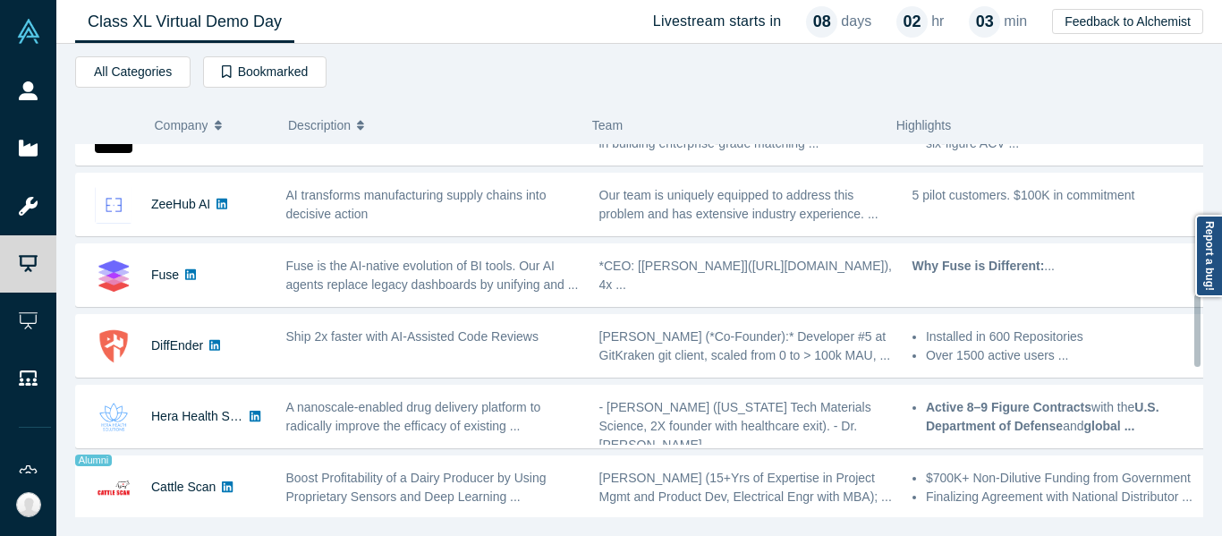
scroll to position [730, 0]
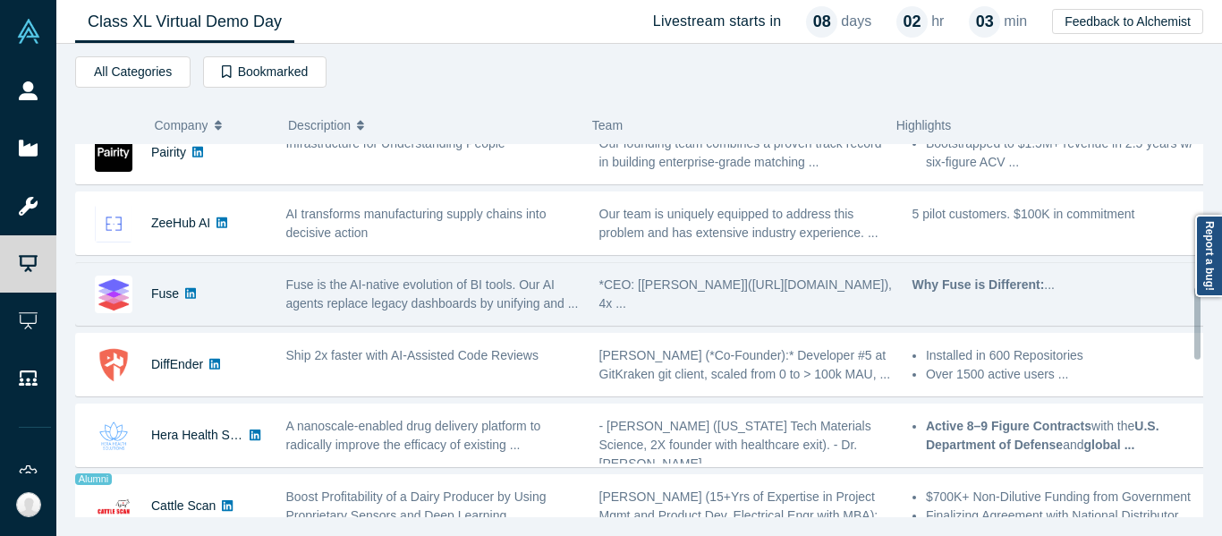
click at [420, 313] on div "Fuse is the AI-native evolution of BI tools. Our AI agents replace legacy dashb…" at bounding box center [432, 294] width 313 height 56
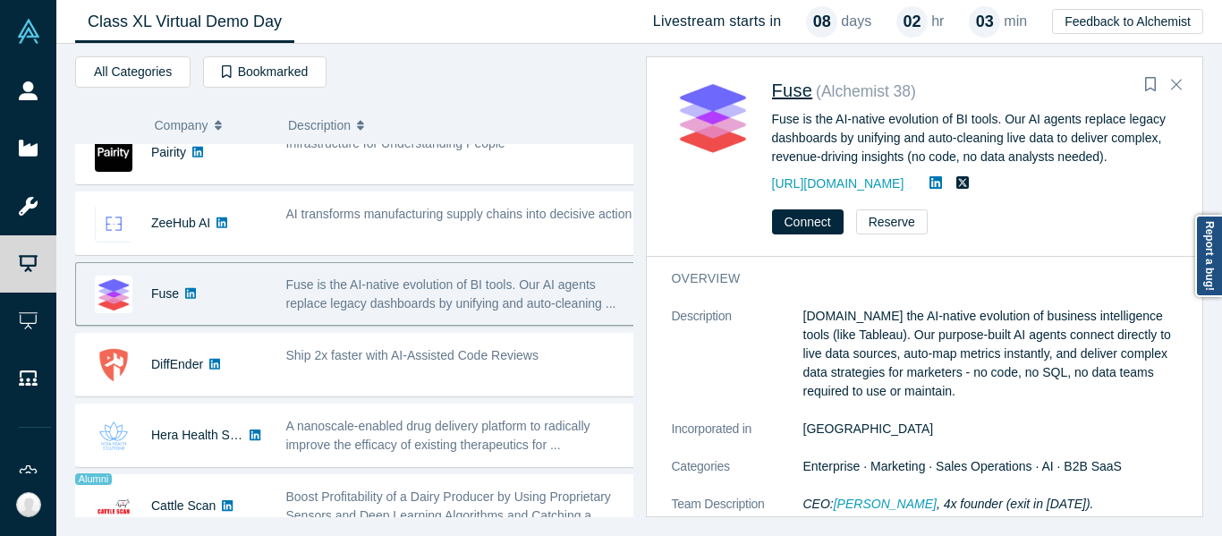
click at [792, 95] on span "Fuse" at bounding box center [792, 91] width 41 height 20
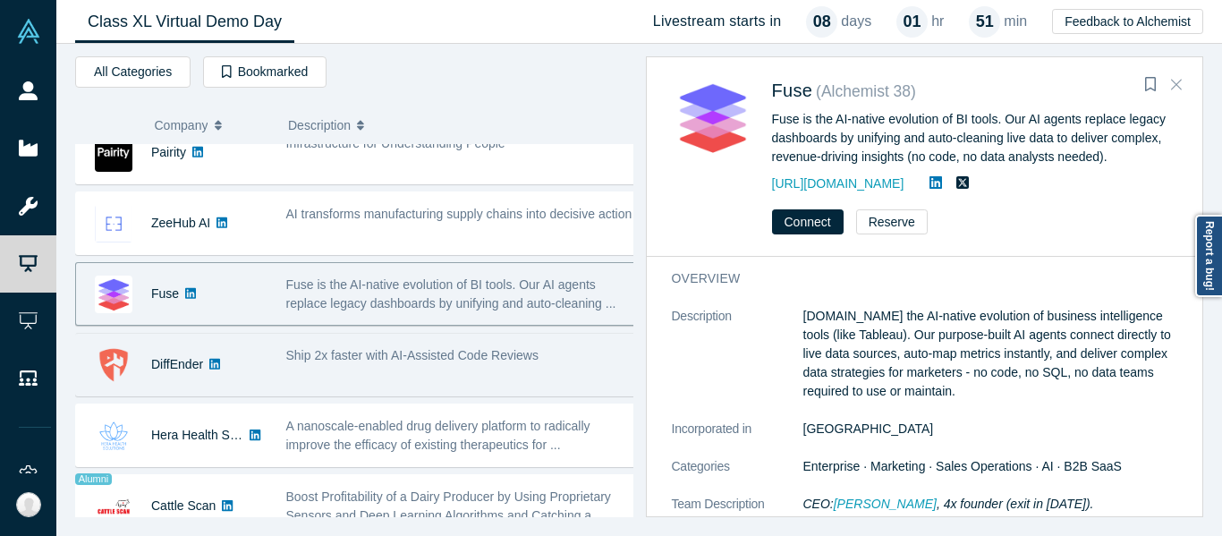
drag, startPoint x: 1176, startPoint y: 80, endPoint x: 638, endPoint y: 350, distance: 602.5
click at [1175, 79] on icon "Close" at bounding box center [1176, 84] width 11 height 16
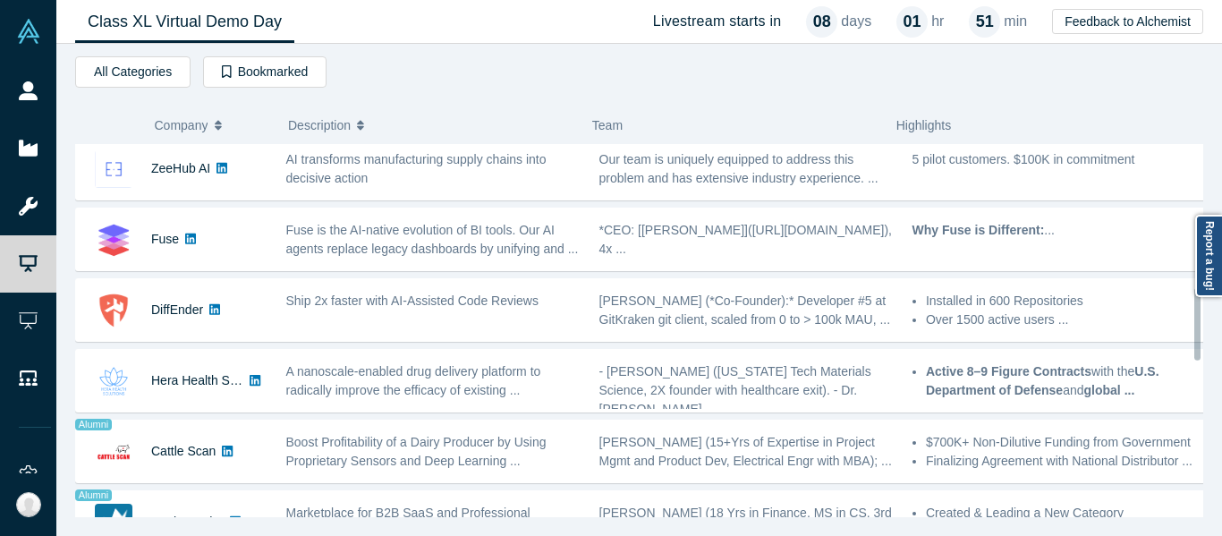
scroll to position [909, 0]
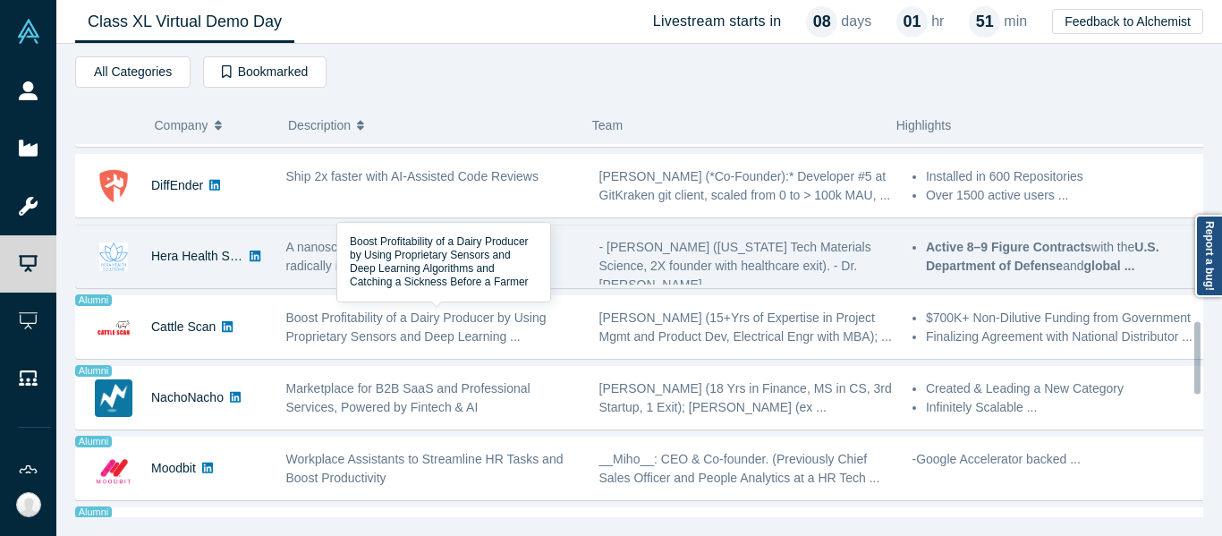
click at [447, 248] on span "A nanoscale-enabled drug delivery platform to radically improve the efficacy of…" at bounding box center [413, 256] width 255 height 33
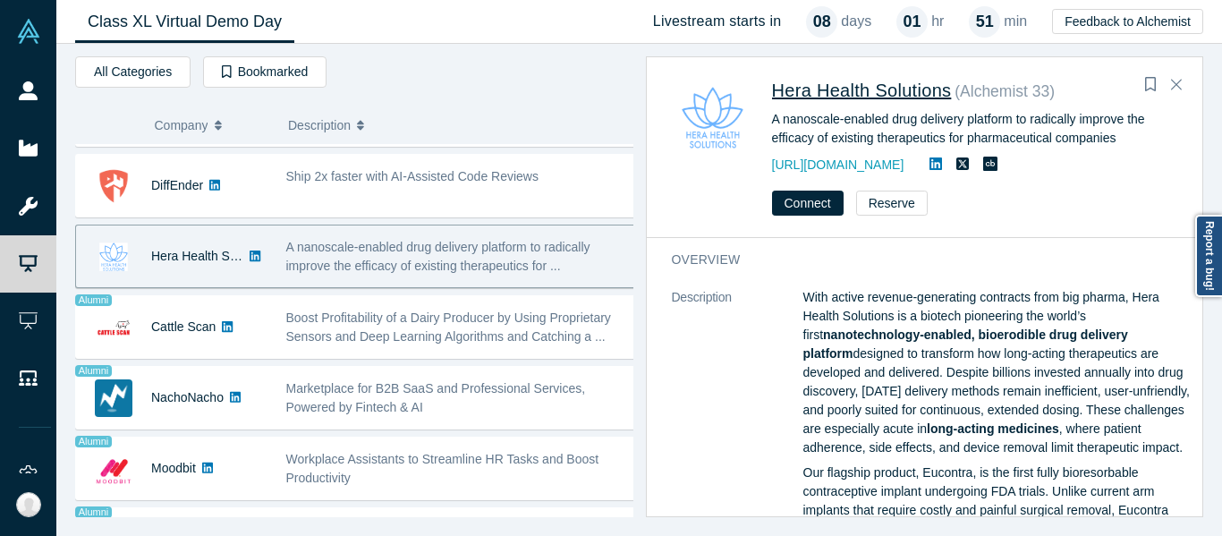
click at [867, 82] on span "Hera Health Solutions" at bounding box center [862, 91] width 180 height 20
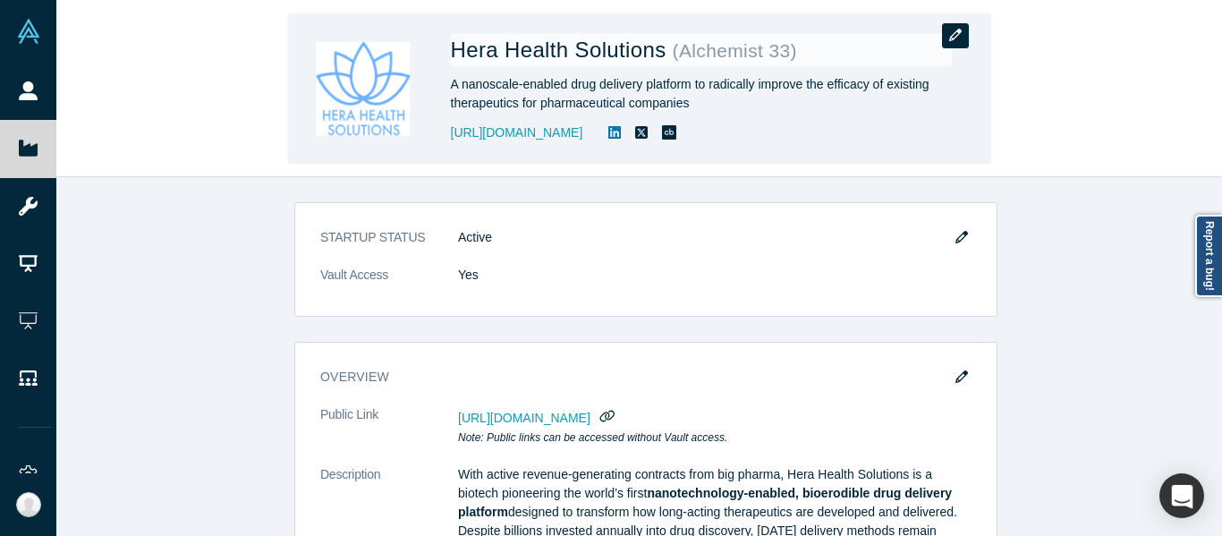
click at [953, 29] on icon "button" at bounding box center [955, 35] width 13 height 13
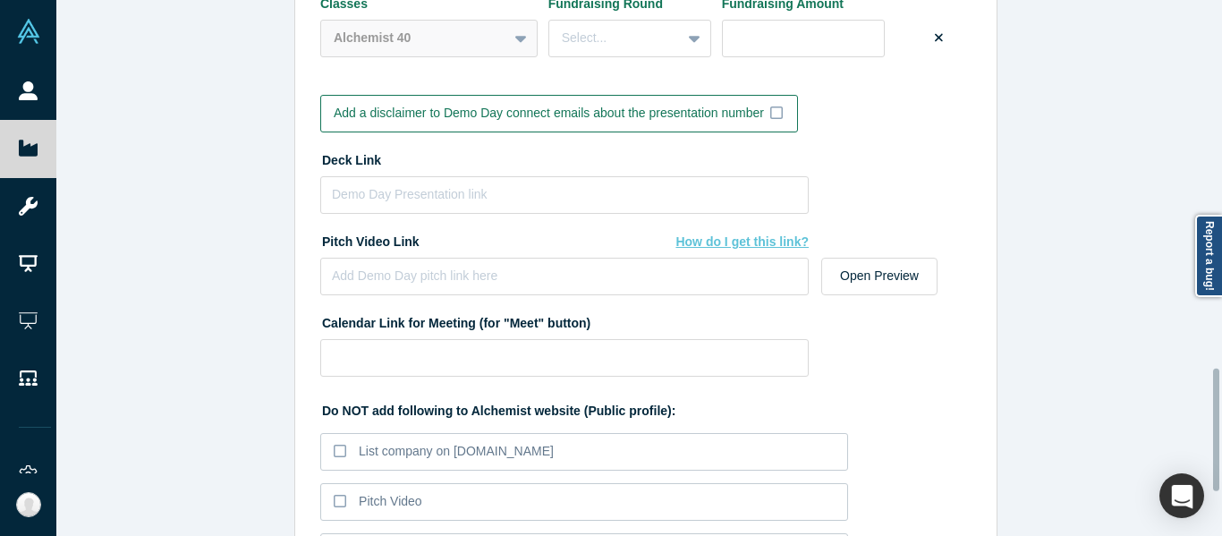
scroll to position [1610, 0]
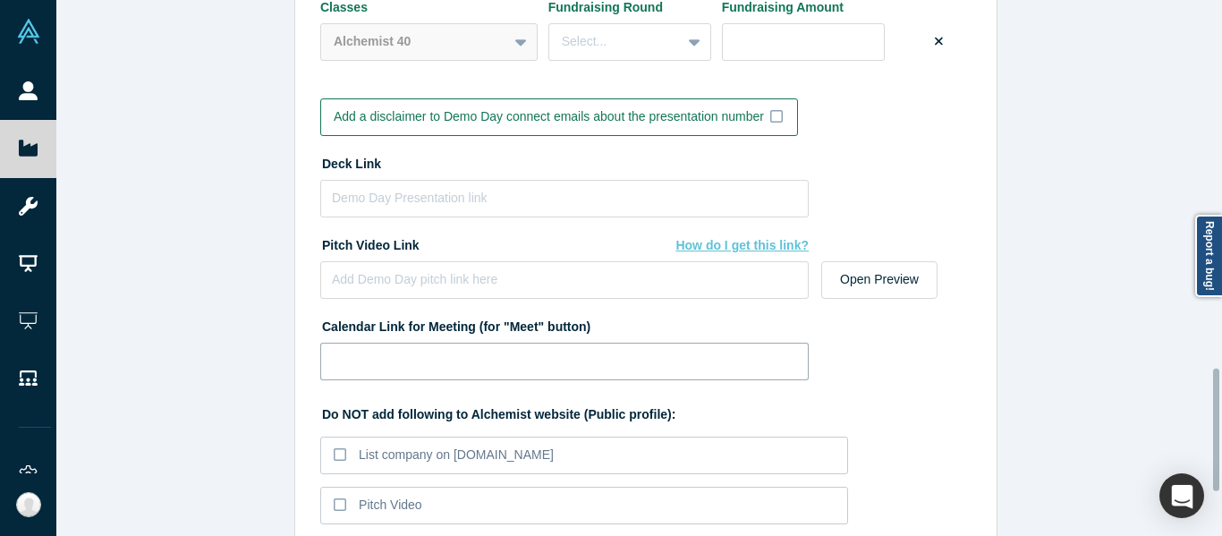
click at [573, 353] on input at bounding box center [564, 362] width 488 height 38
paste input "[URL][DOMAIN_NAME]"
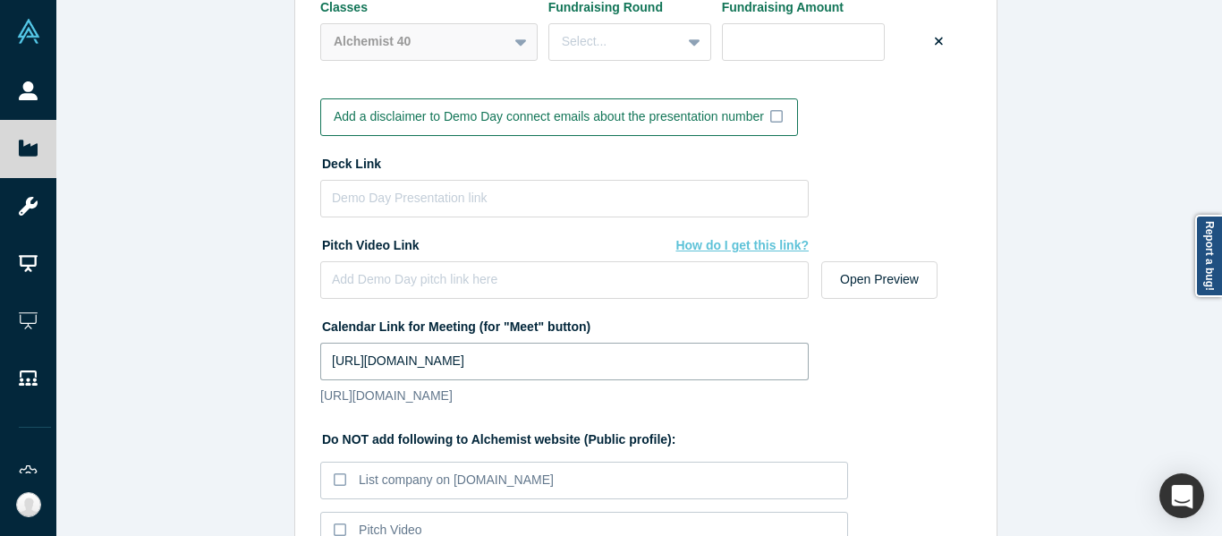
type input "[URL][DOMAIN_NAME]"
click at [475, 198] on input at bounding box center [564, 199] width 488 height 38
paste input "[URL][DOMAIN_NAME]"
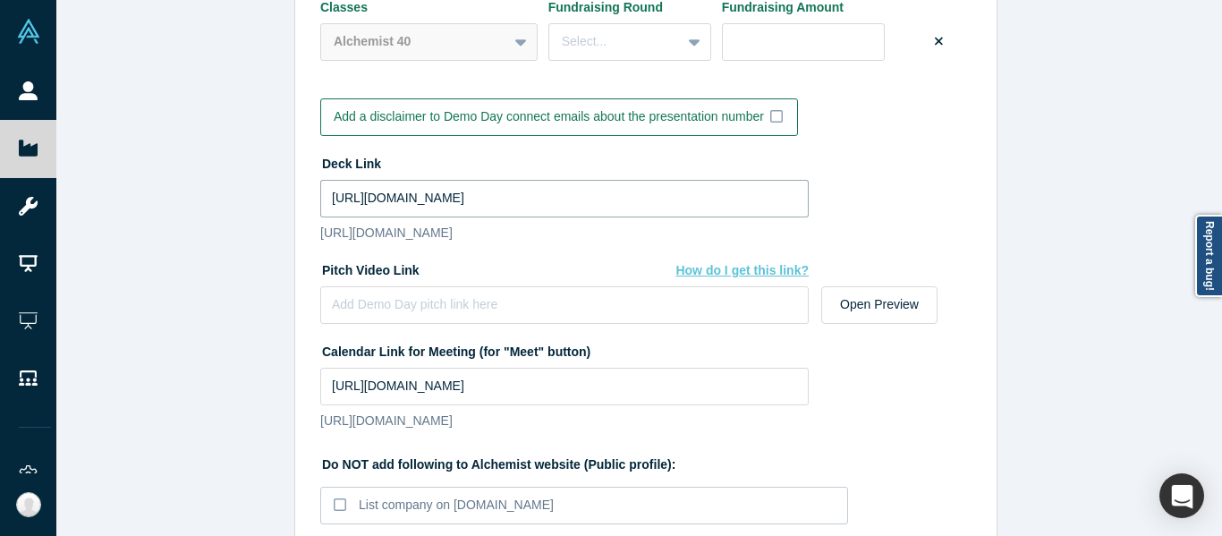
type input "[URL][DOMAIN_NAME]"
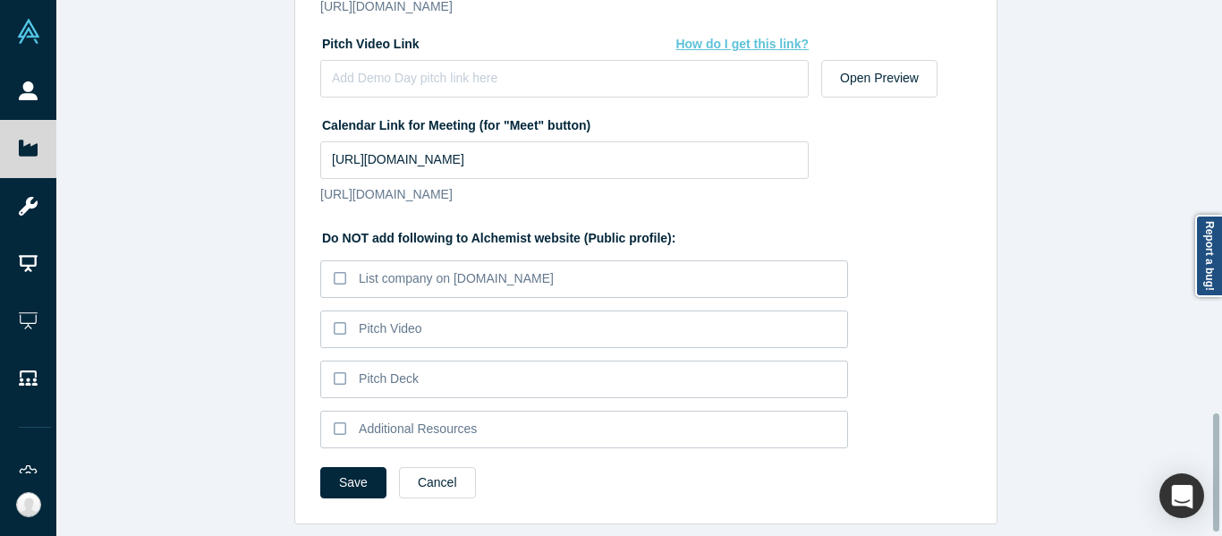
scroll to position [1888, 0]
click at [343, 467] on button "Save" at bounding box center [353, 482] width 66 height 31
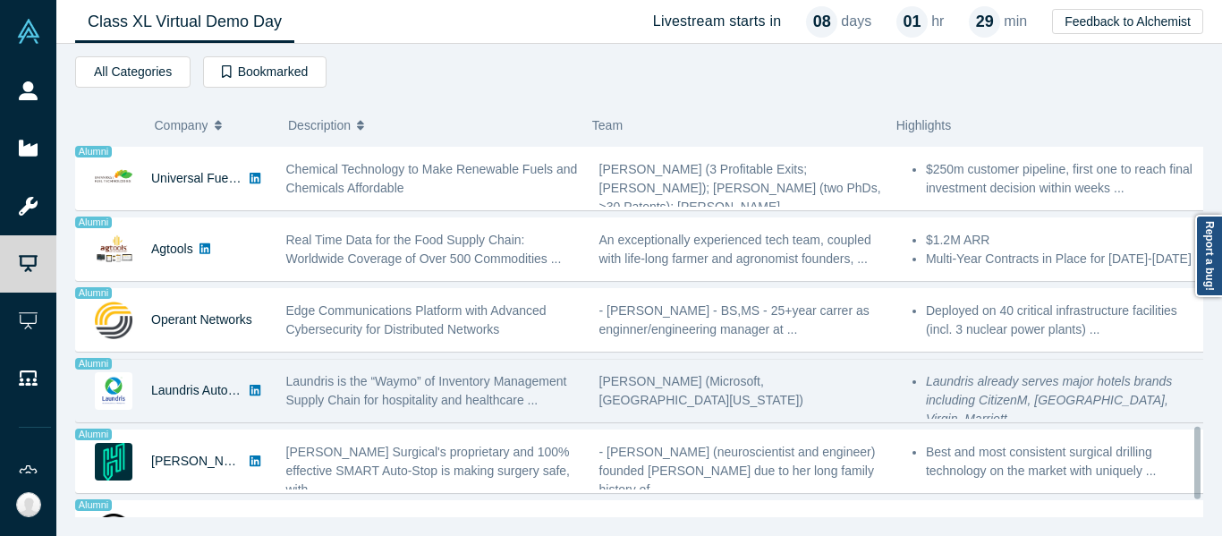
scroll to position [1535, 0]
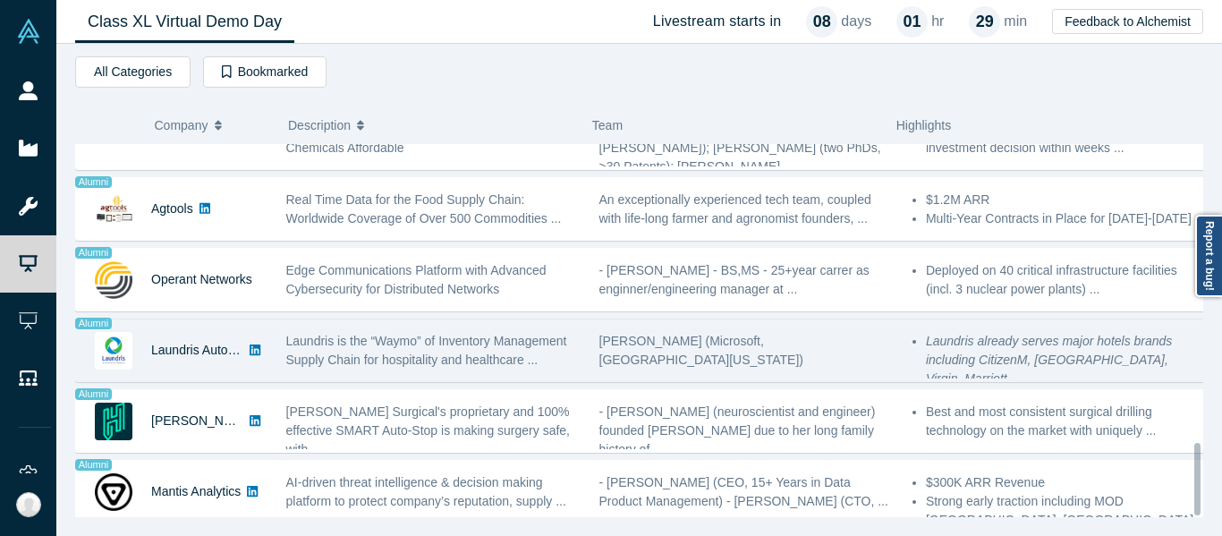
click at [452, 335] on div "Laundris is the “Waymo” of Inventory Management Supply Chain for hospitality an…" at bounding box center [433, 351] width 294 height 38
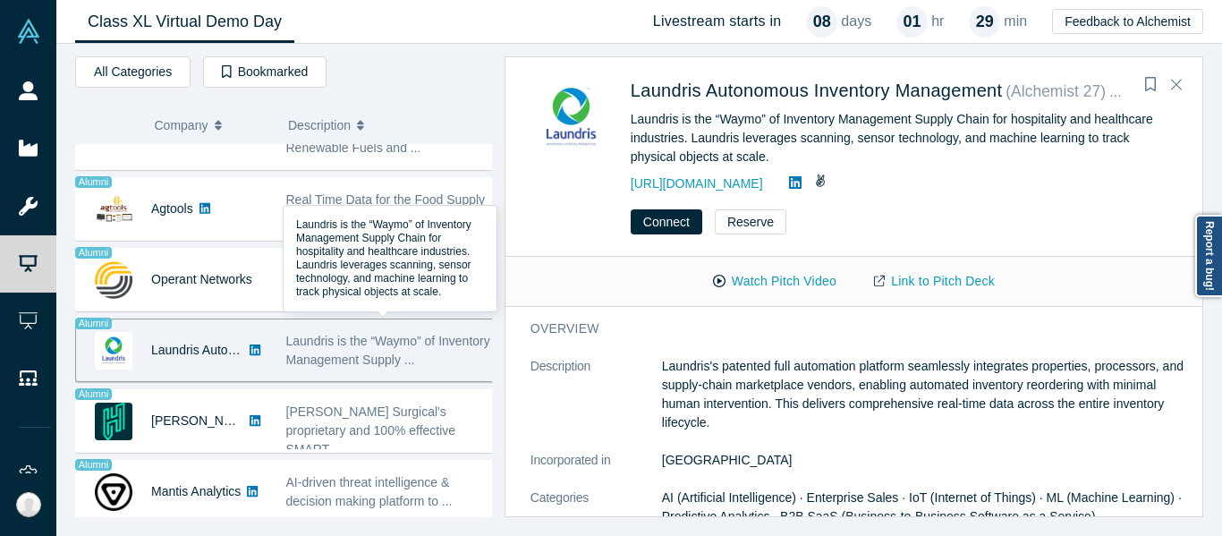
click at [826, 84] on span "Laundris Autonomous Inventory Management" at bounding box center [817, 91] width 372 height 20
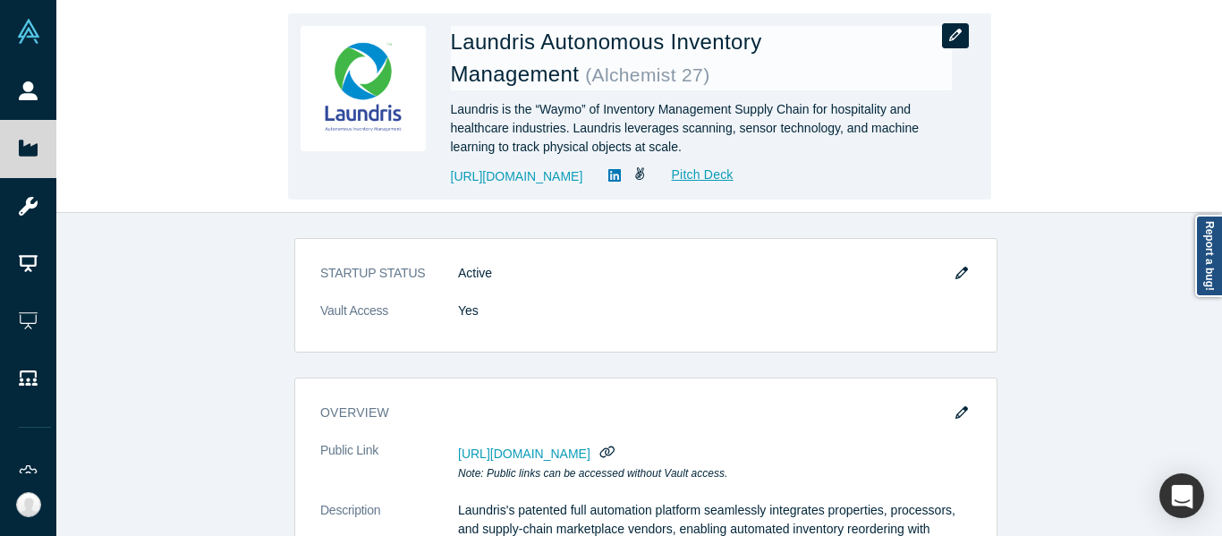
click at [946, 40] on button "button" at bounding box center [955, 35] width 27 height 25
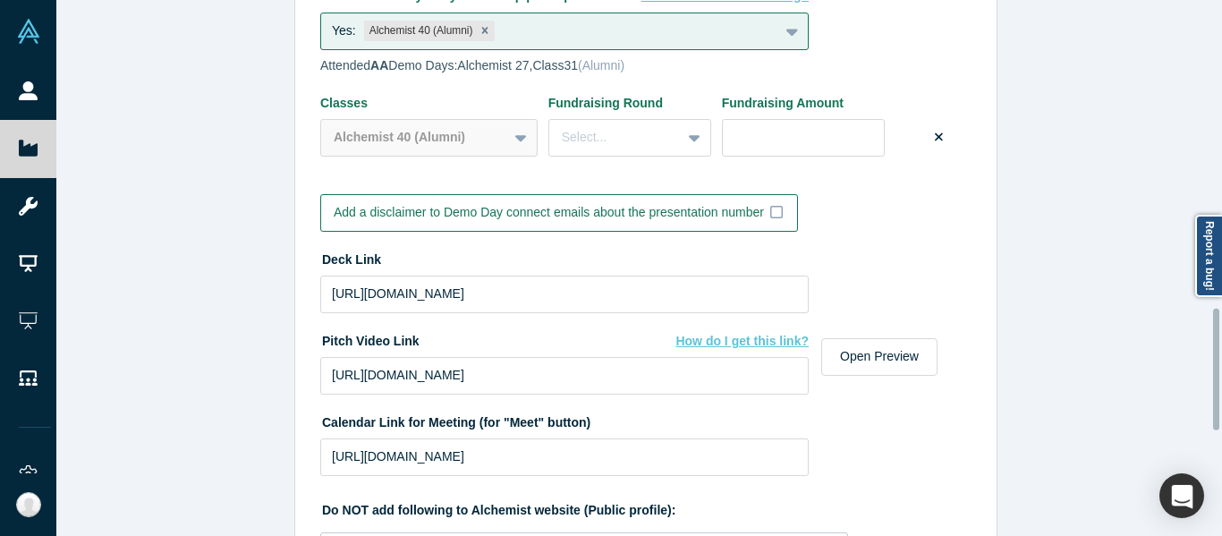
scroll to position [1825, 0]
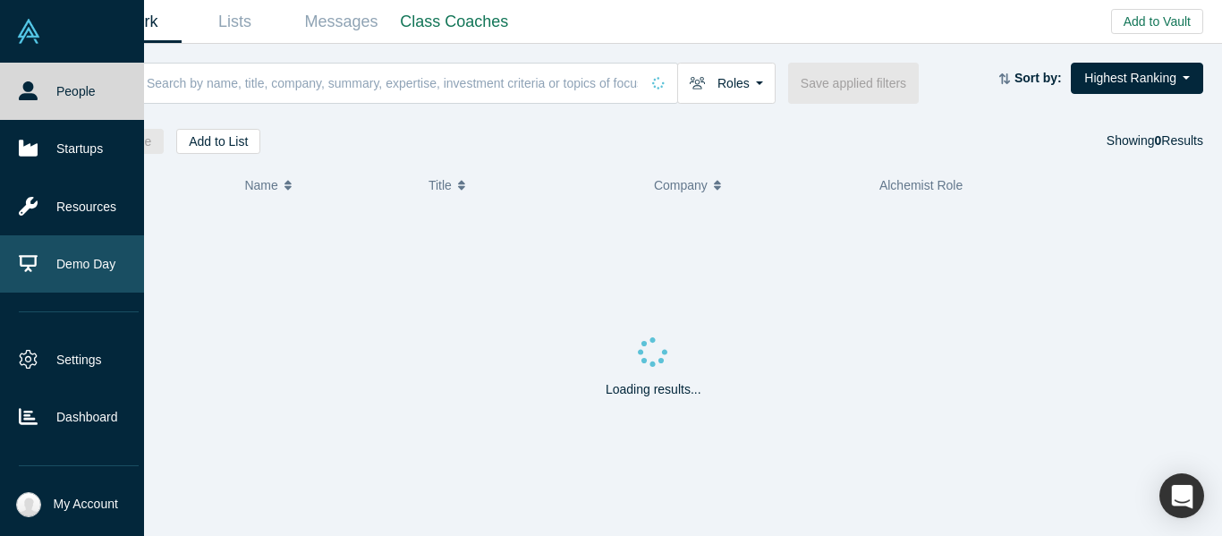
click at [55, 256] on link "Demo Day" at bounding box center [78, 263] width 157 height 57
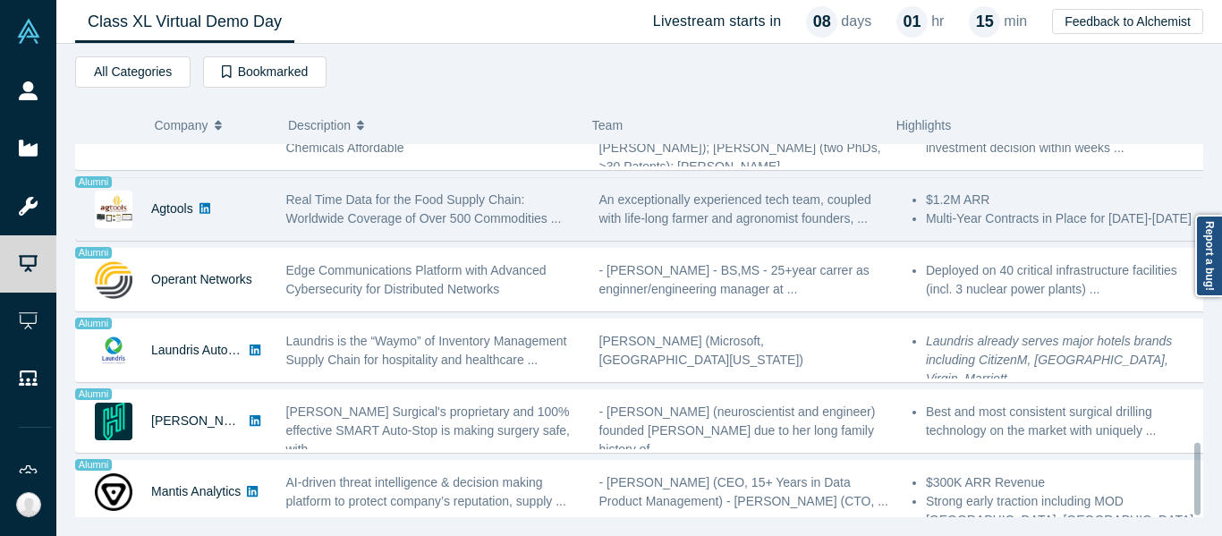
scroll to position [1535, 0]
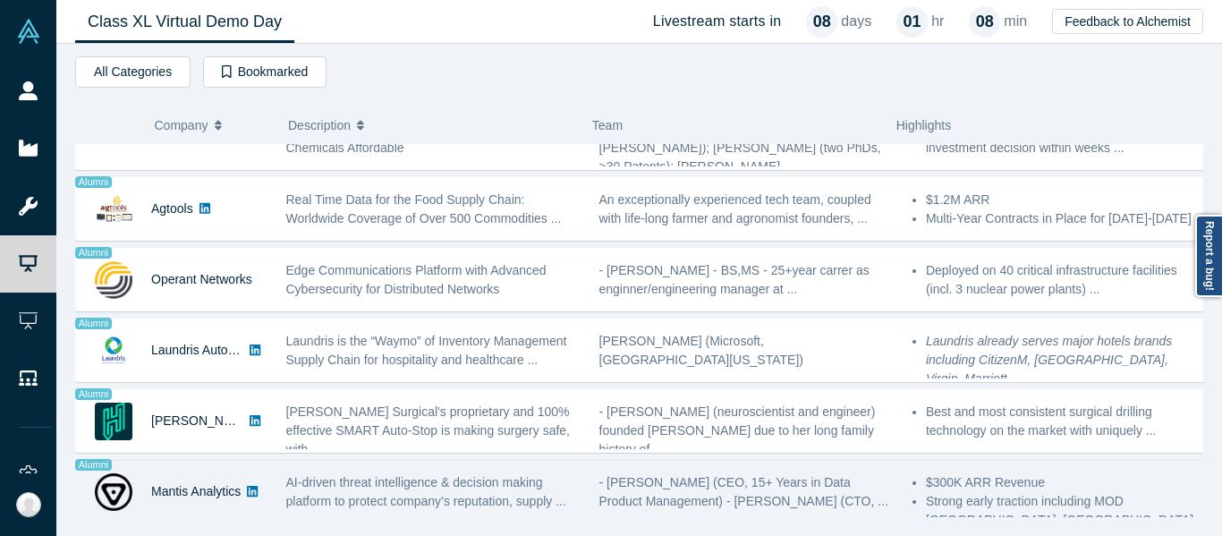
click at [379, 479] on span "AI-driven threat intelligence & decision making platform to protect company’s r…" at bounding box center [426, 491] width 280 height 33
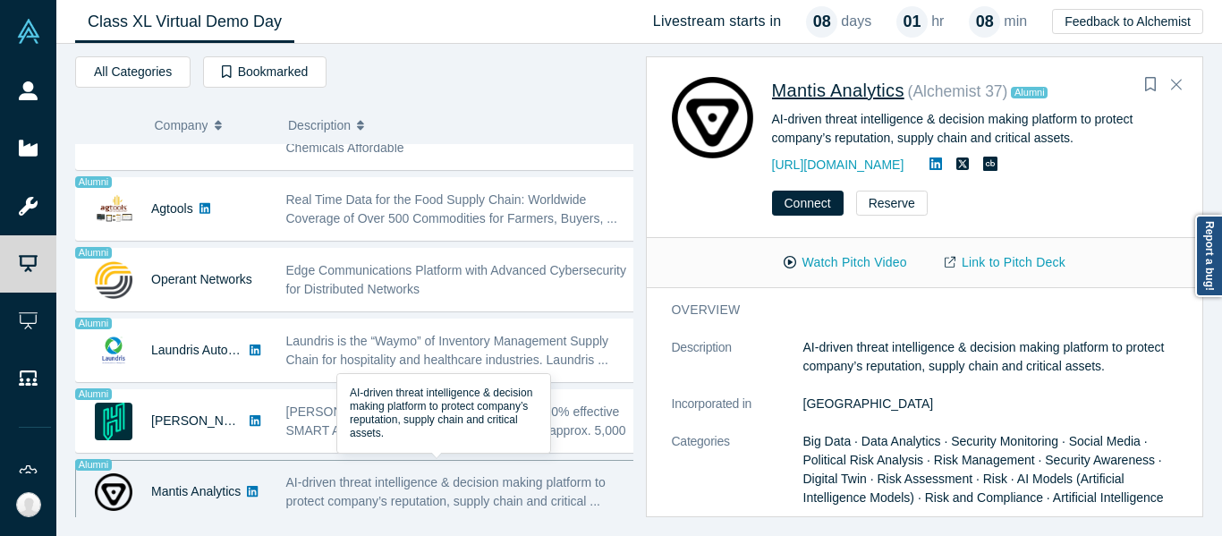
click at [854, 92] on span "Mantis Analytics" at bounding box center [838, 91] width 132 height 20
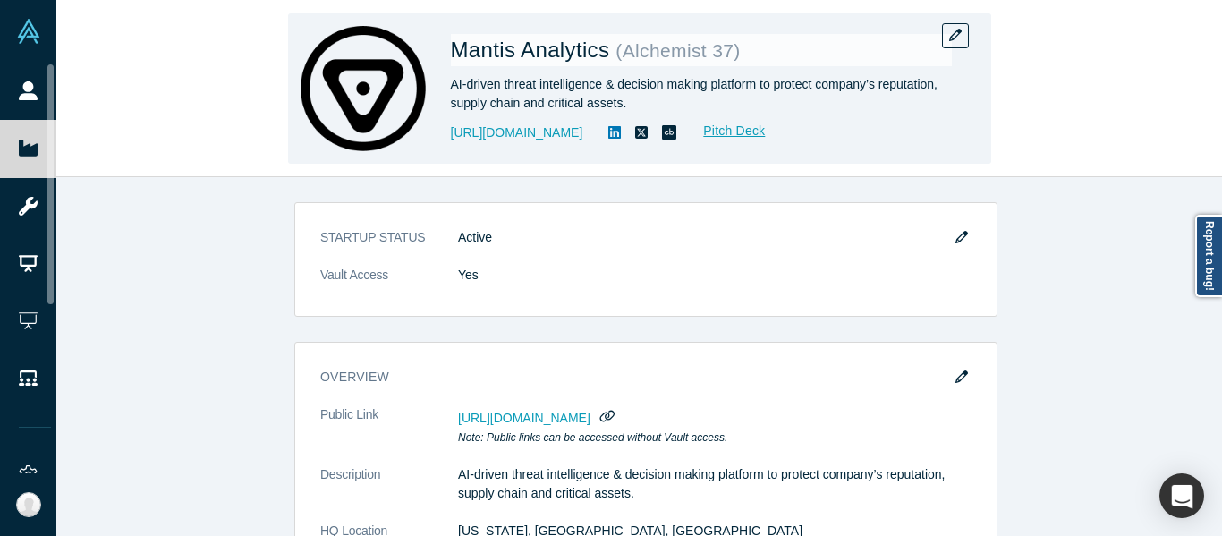
click at [545, 58] on span "Mantis Analytics" at bounding box center [533, 50] width 165 height 24
click at [951, 31] on icon "button" at bounding box center [955, 35] width 13 height 13
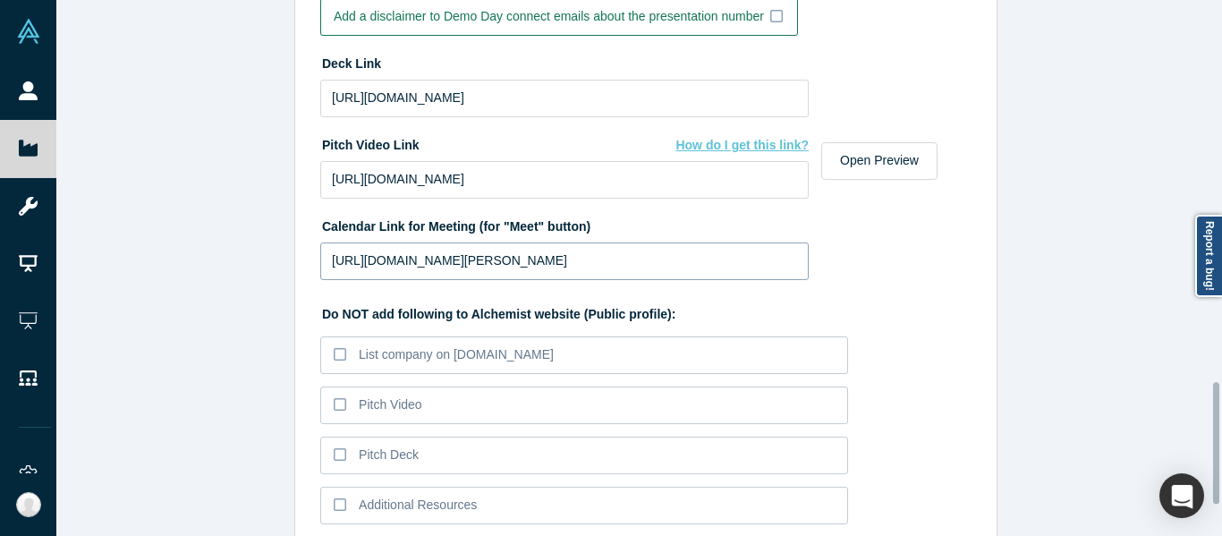
scroll to position [1646, 0]
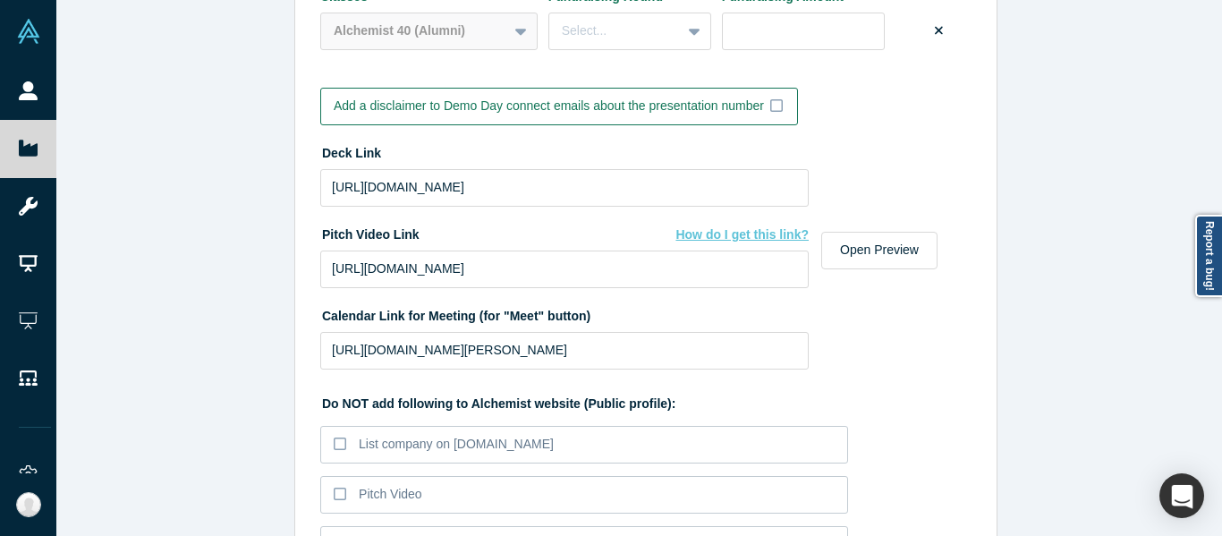
click at [664, 167] on div "Deck Link" at bounding box center [564, 153] width 488 height 31
click at [651, 184] on input "https://docsend.com/view/47uxz3b5mi5276ah" at bounding box center [564, 188] width 488 height 38
paste input "rive.google.com/file/d/1y3yreO4G956jcnCsUGYJf8cY6DyB7HBg/view?usp=sharing"
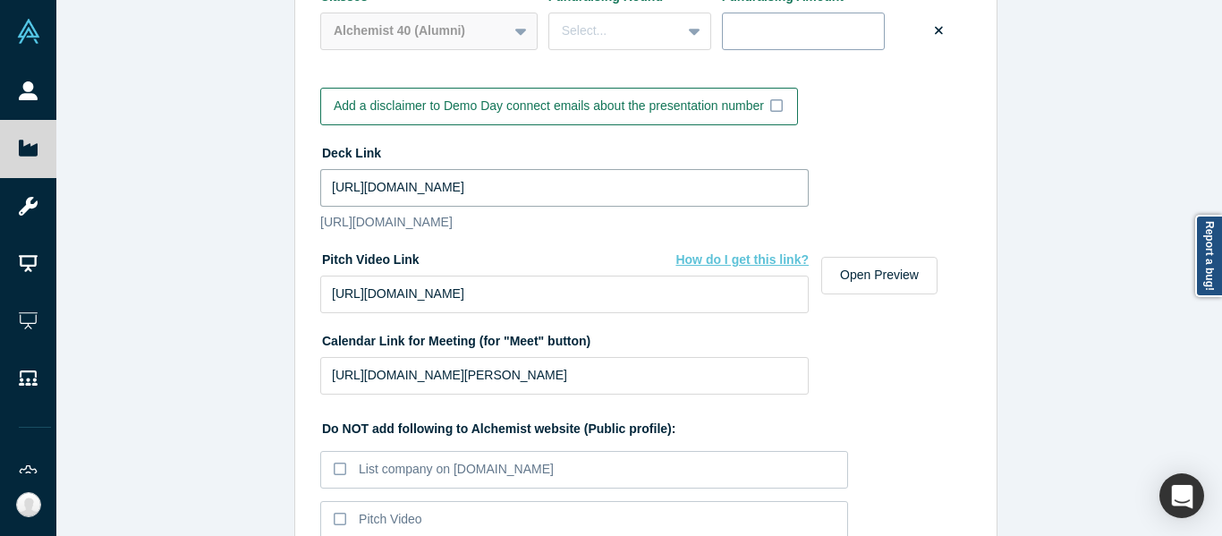
type input "https://drive.google.com/file/d/1y3yreO4G956jcnCsUGYJf8cY6DyB7HBg/view?usp=shar…"
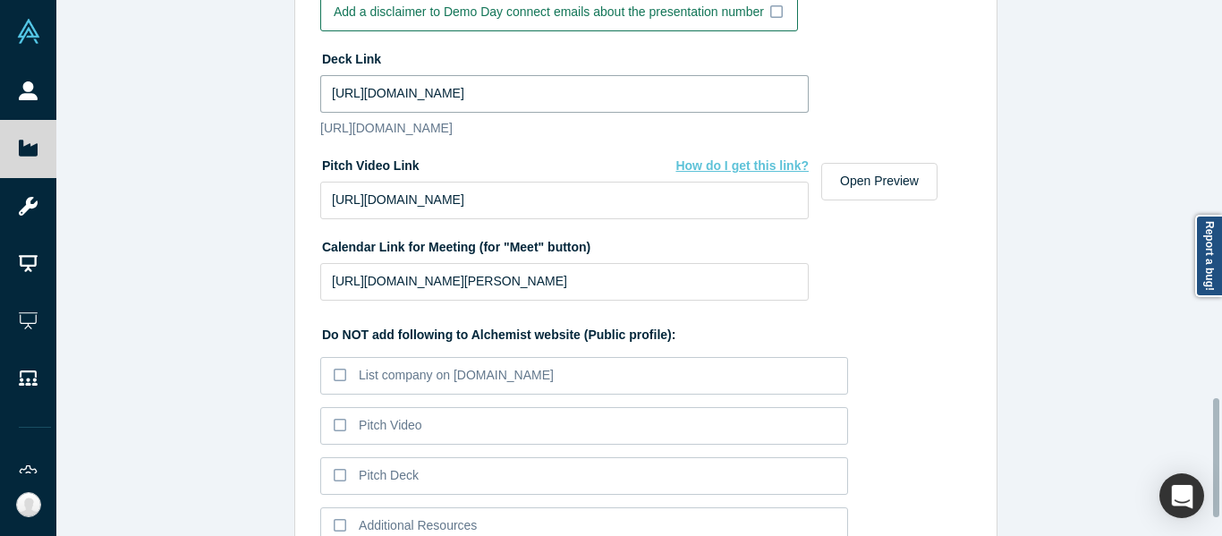
scroll to position [1869, 0]
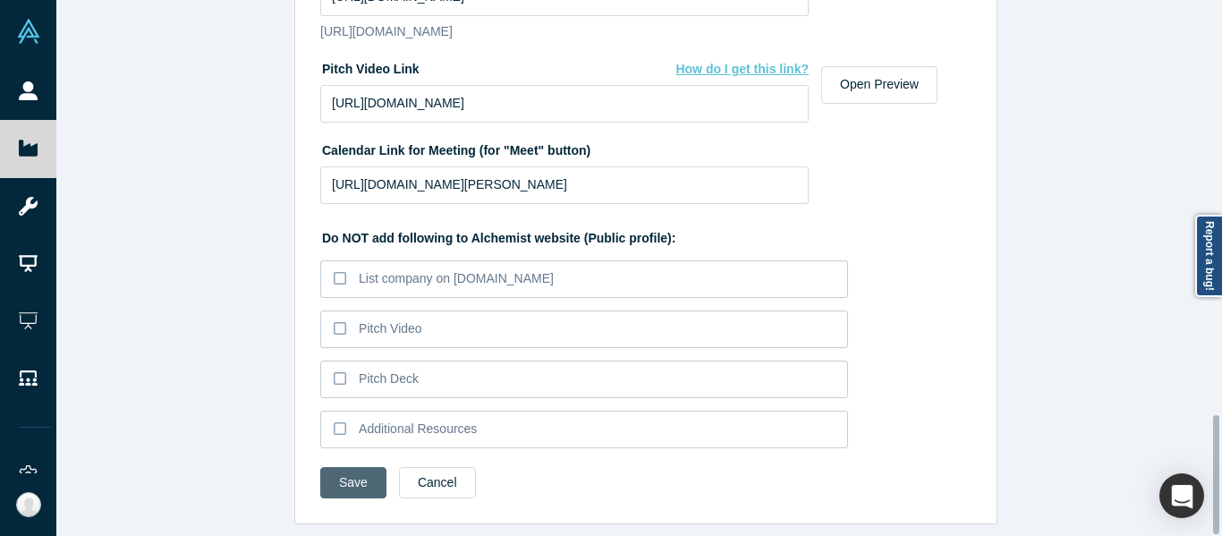
click at [354, 467] on button "Save" at bounding box center [353, 482] width 66 height 31
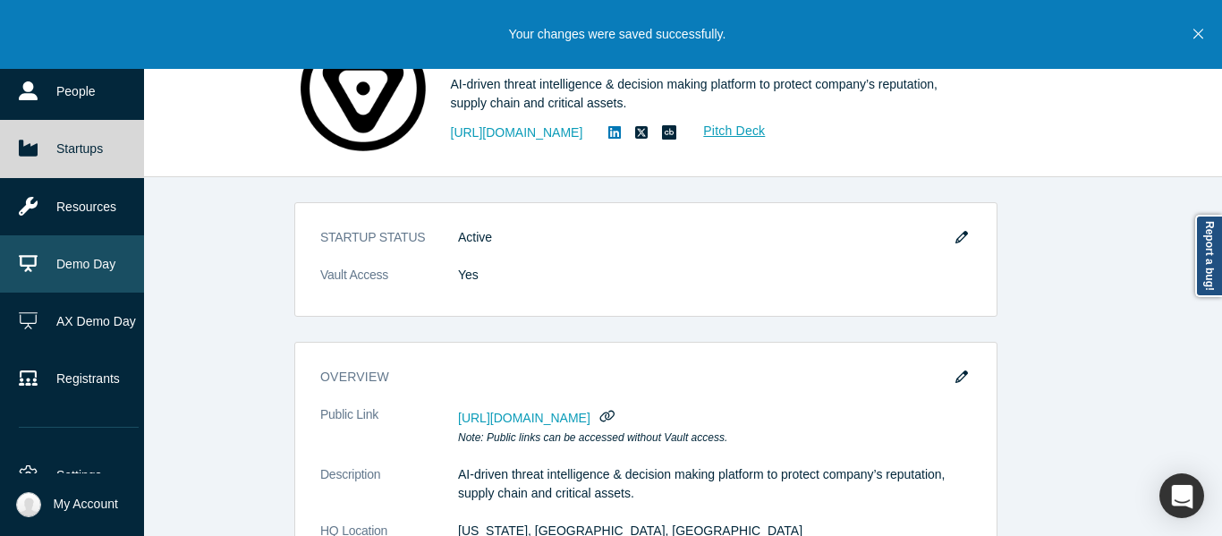
drag, startPoint x: 60, startPoint y: 238, endPoint x: 70, endPoint y: 239, distance: 9.9
click at [60, 238] on link "Demo Day" at bounding box center [78, 263] width 157 height 57
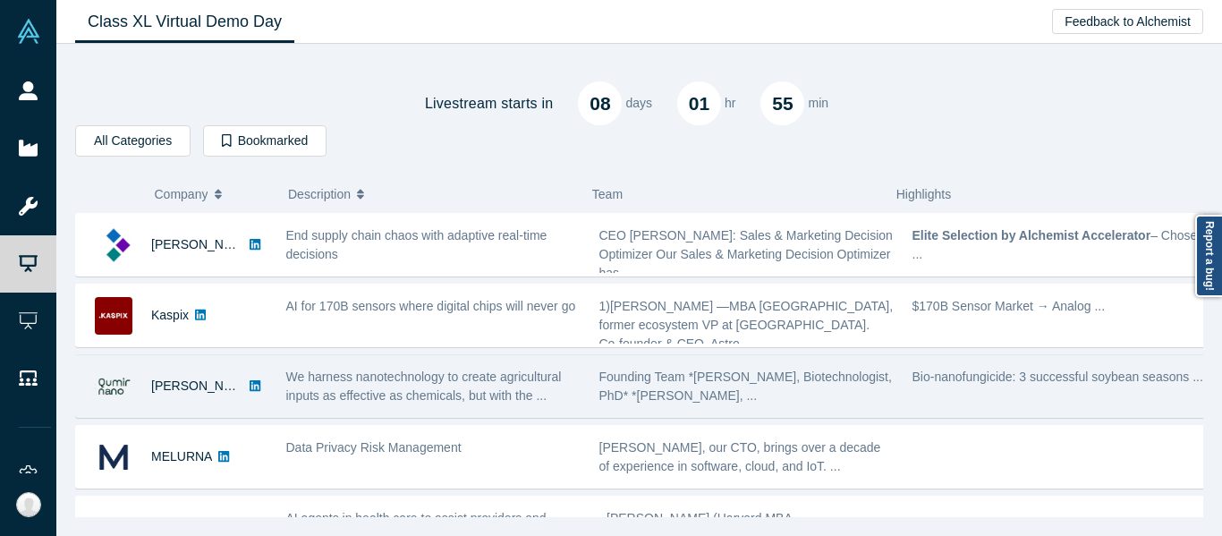
click at [474, 384] on span "We harness nanotechnology to create agricultural inputs as effective as chemica…" at bounding box center [424, 385] width 276 height 33
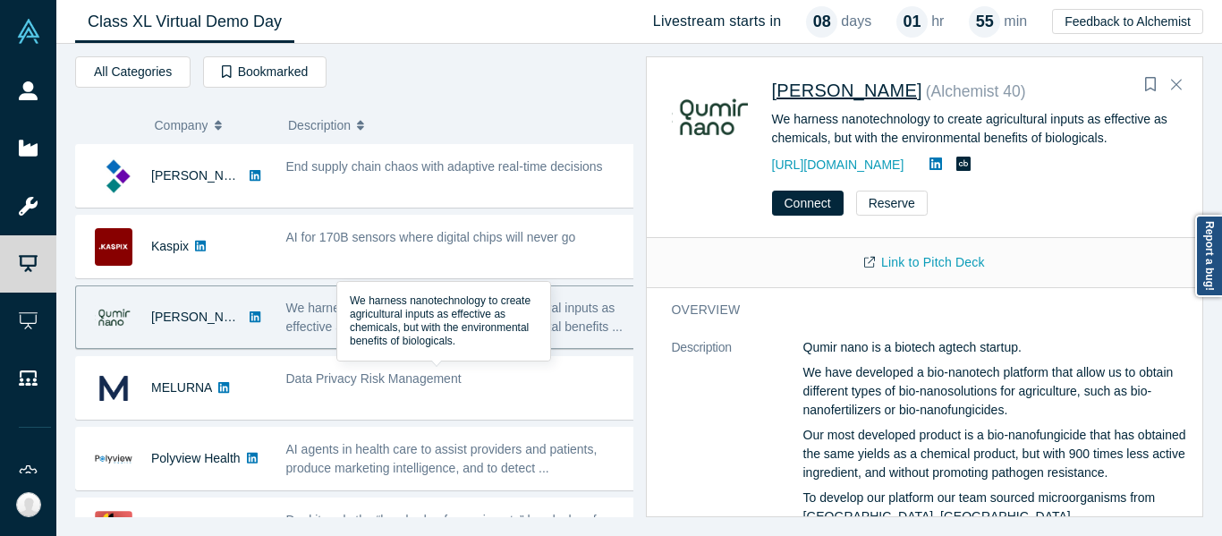
click at [846, 94] on span "[PERSON_NAME]" at bounding box center [847, 91] width 150 height 20
drag, startPoint x: 1175, startPoint y: 78, endPoint x: 471, endPoint y: 23, distance: 707.0
click at [1174, 78] on icon "Close" at bounding box center [1176, 84] width 11 height 16
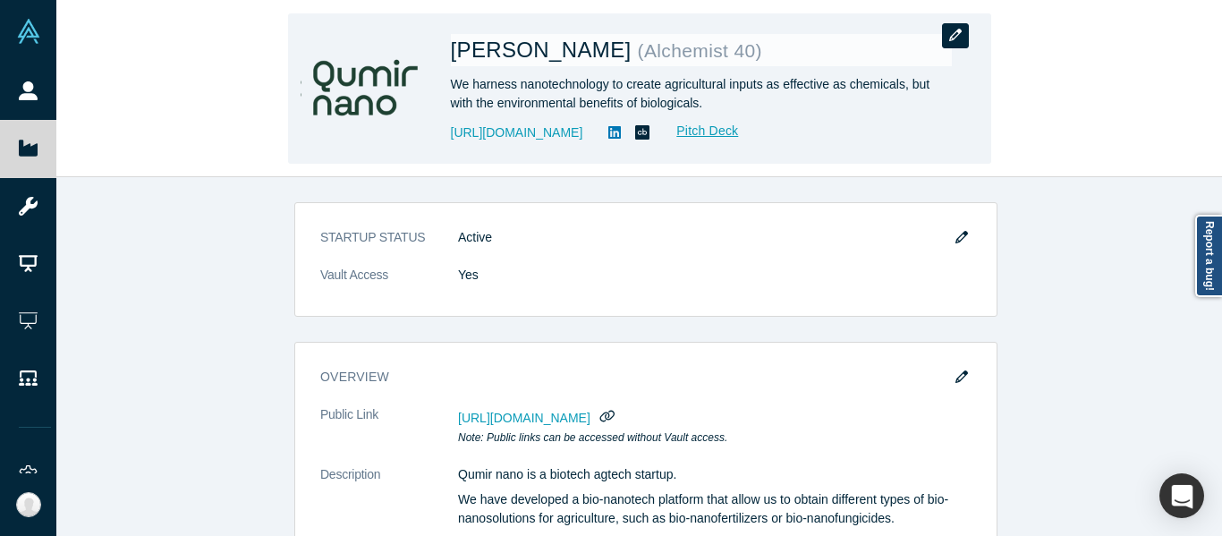
click at [961, 35] on icon "button" at bounding box center [955, 35] width 13 height 13
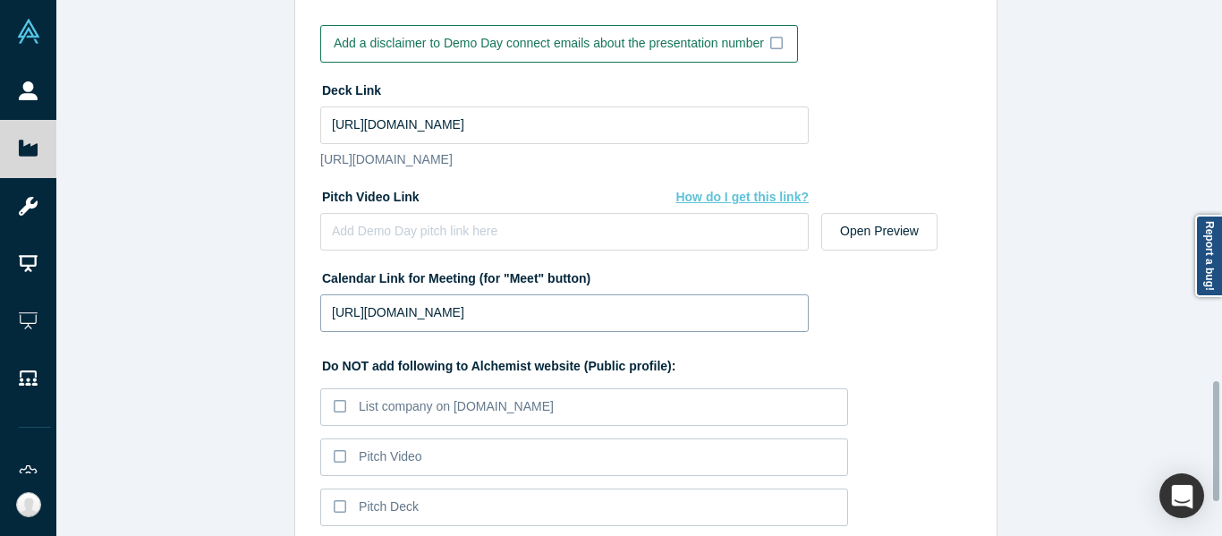
scroll to position [1700, 0]
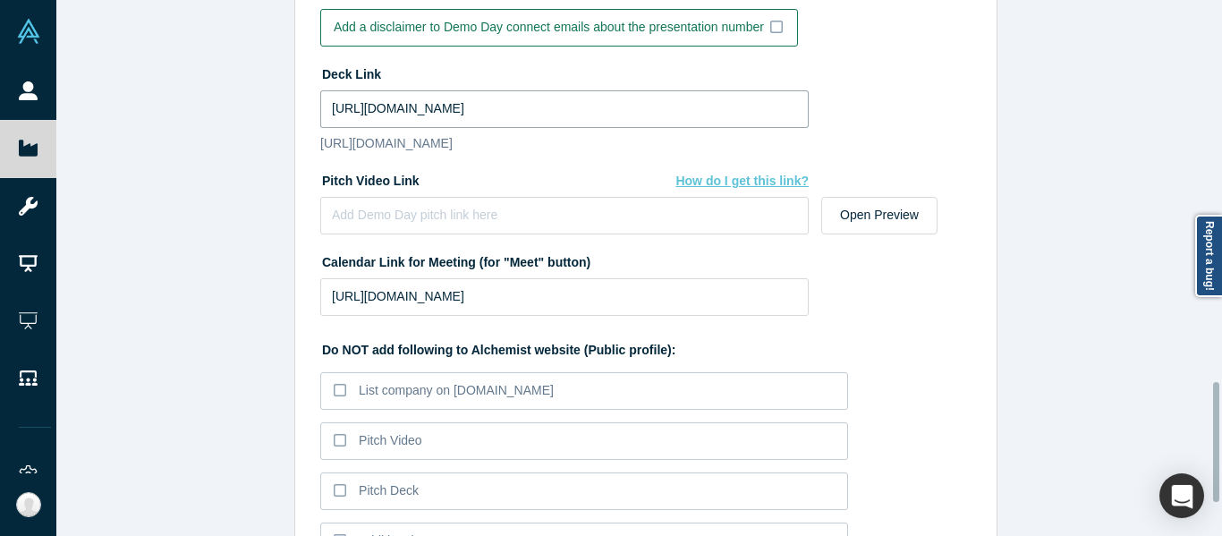
click at [569, 115] on input "https://drive.google.com/drive/folders/1MRWa6bM6RRVMTyPpi9DEqk71z8GxZrt8?usp=sh…" at bounding box center [564, 109] width 488 height 38
click at [593, 137] on p "https://drive.google.com/drive/folders/1MRWa6bM6RRVMTyPpi9DEqk71z8GxZrt8?usp=sh…" at bounding box center [564, 143] width 488 height 19
click at [620, 107] on input "https://drive.google.com/drive/folders/1MRWa6bM6RRVMTyPpi9DEqk71z8GxZrt8?usp=sh…" at bounding box center [564, 109] width 488 height 38
paste input "file/d/1XAdp3UZfmuoAn_1zasYjdz64VkVairJv/view"
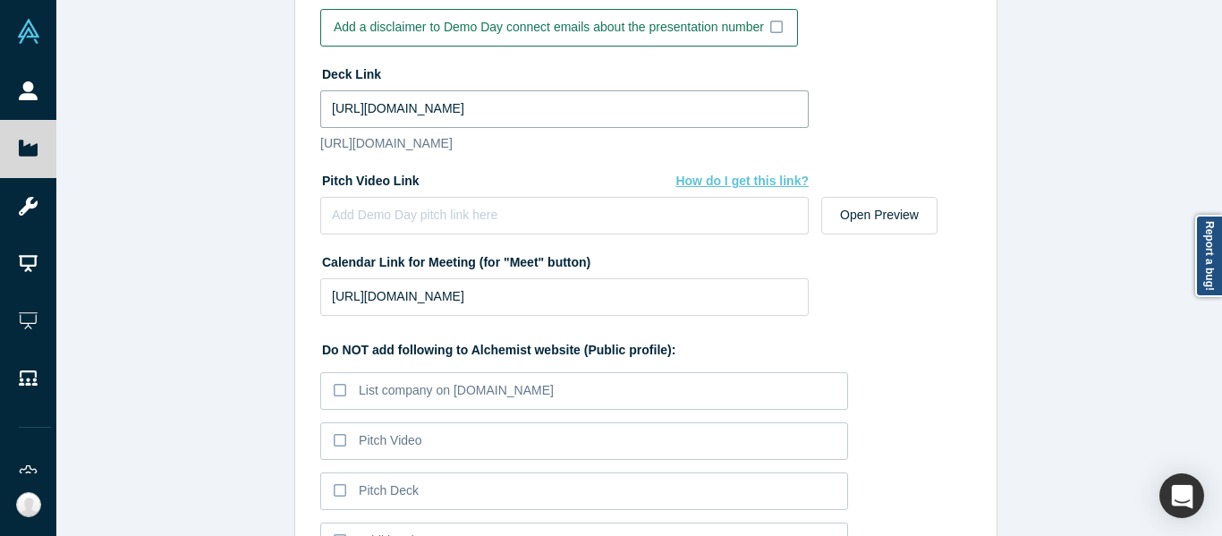
type input "https://drive.google.com/file/d/1XAdp3UZfmuoAn_1zasYjdz64VkVairJv/view?usp=shar…"
click at [623, 316] on input "https://calendly.com/fciaffone/30min" at bounding box center [564, 297] width 488 height 38
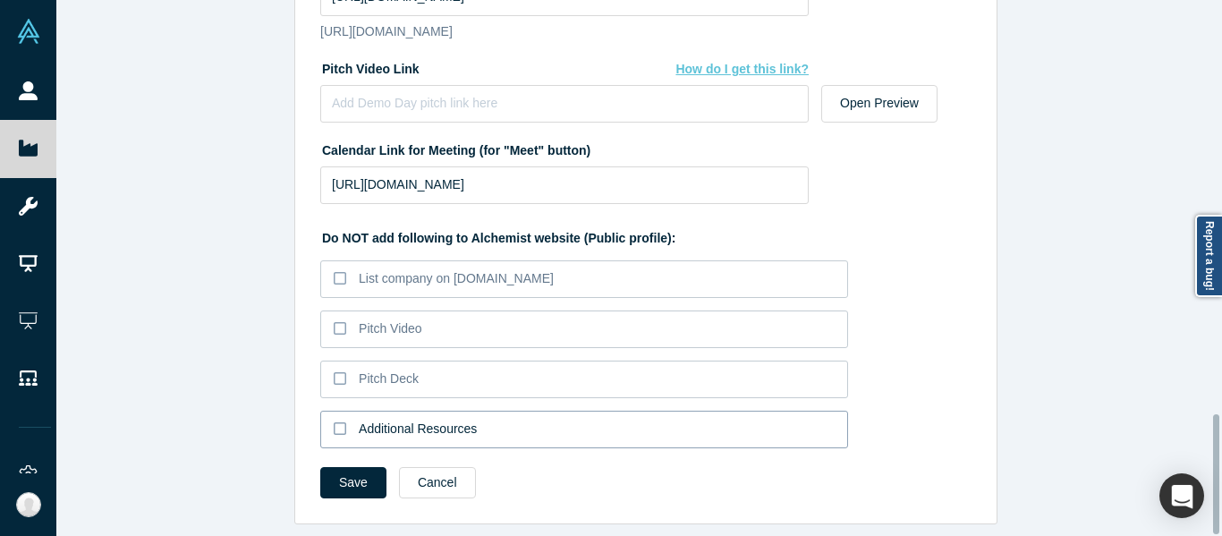
scroll to position [1844, 0]
drag, startPoint x: 356, startPoint y: 459, endPoint x: 347, endPoint y: 457, distance: 9.1
click at [354, 467] on button "Save" at bounding box center [353, 482] width 66 height 31
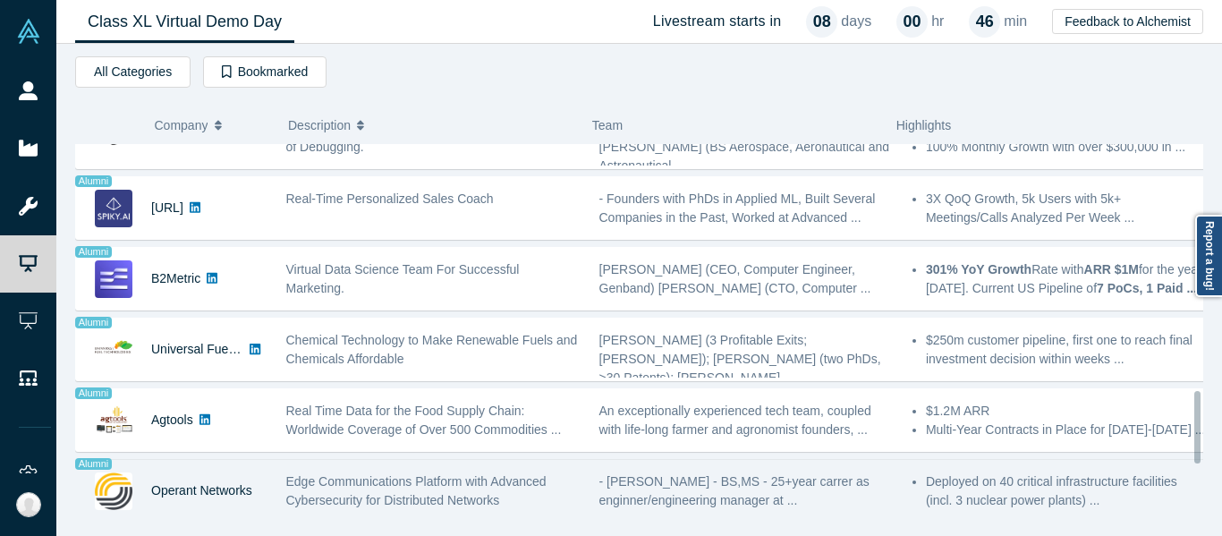
scroll to position [1267, 0]
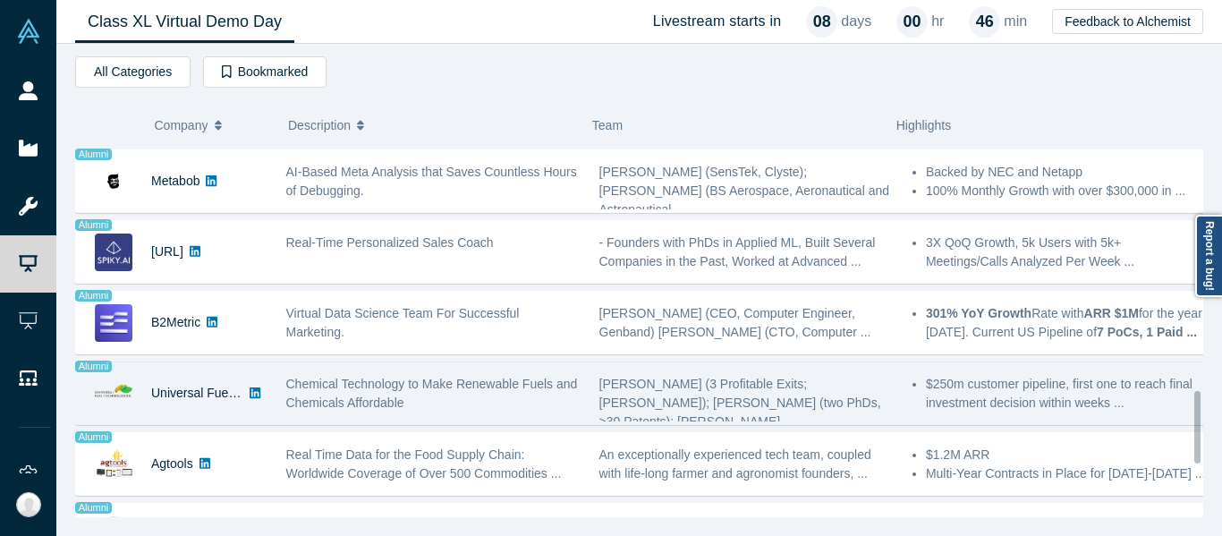
click at [462, 378] on span "Chemical Technology to Make Renewable Fuels and Chemicals Affordable" at bounding box center [432, 393] width 292 height 33
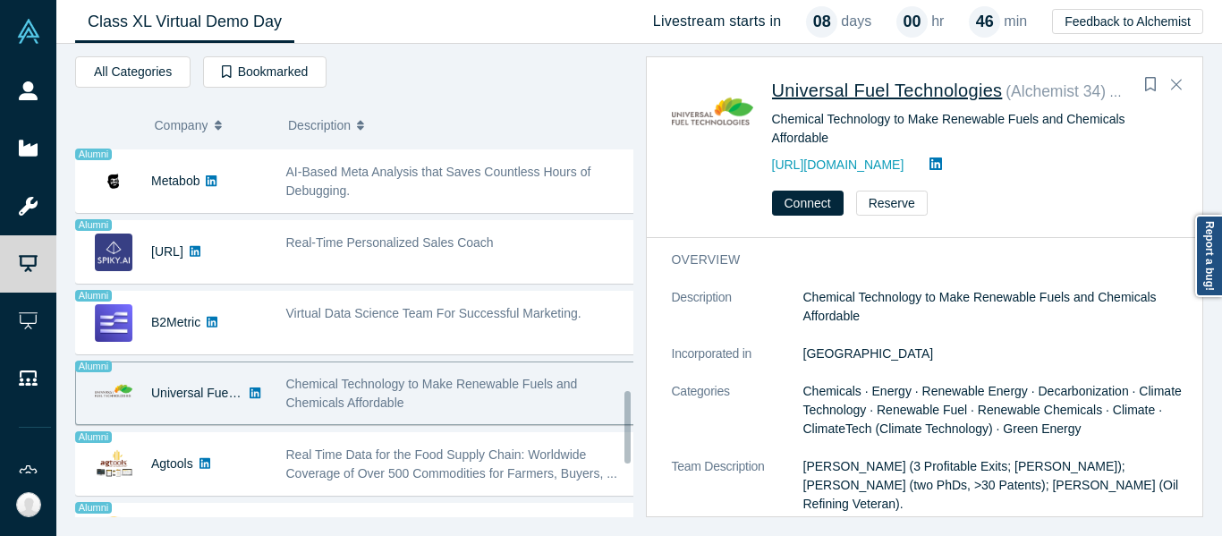
click at [869, 99] on span "Universal Fuel Technologies" at bounding box center [887, 91] width 231 height 20
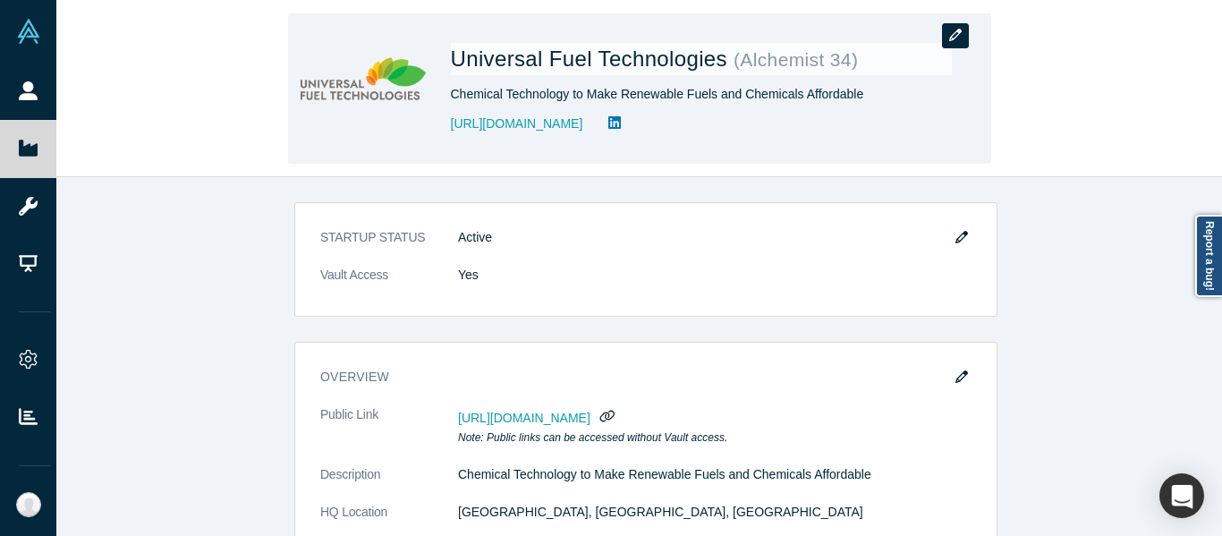
click at [955, 40] on button "button" at bounding box center [955, 35] width 27 height 25
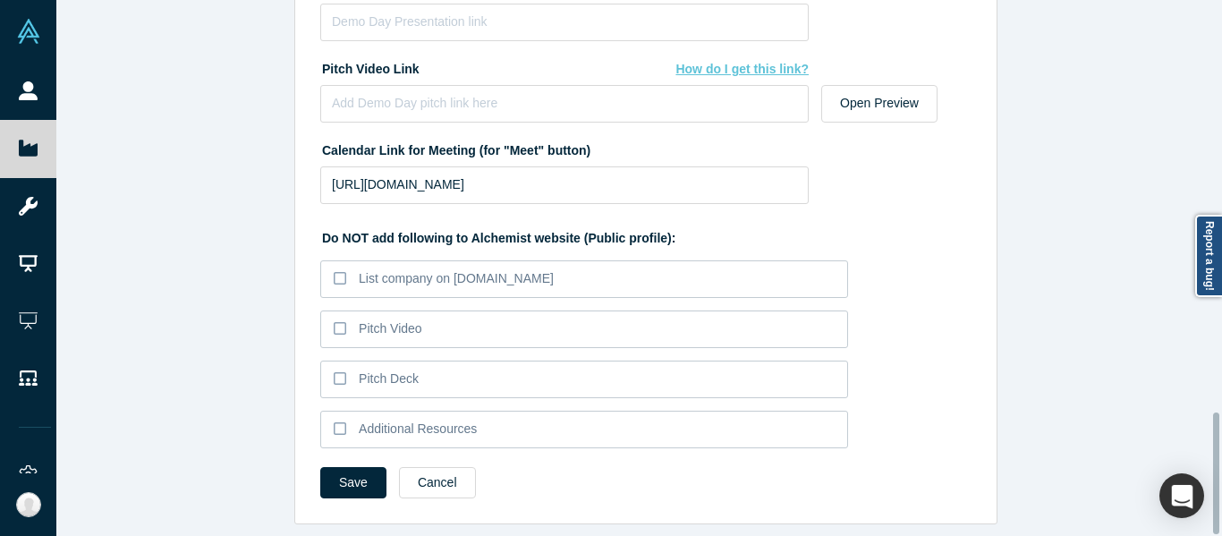
scroll to position [1825, 0]
click at [695, 175] on input "[URL][DOMAIN_NAME]" at bounding box center [564, 185] width 488 height 38
paste input "j5UT3YvG4pWU4SBo8"
type input "[URL][DOMAIN_NAME]"
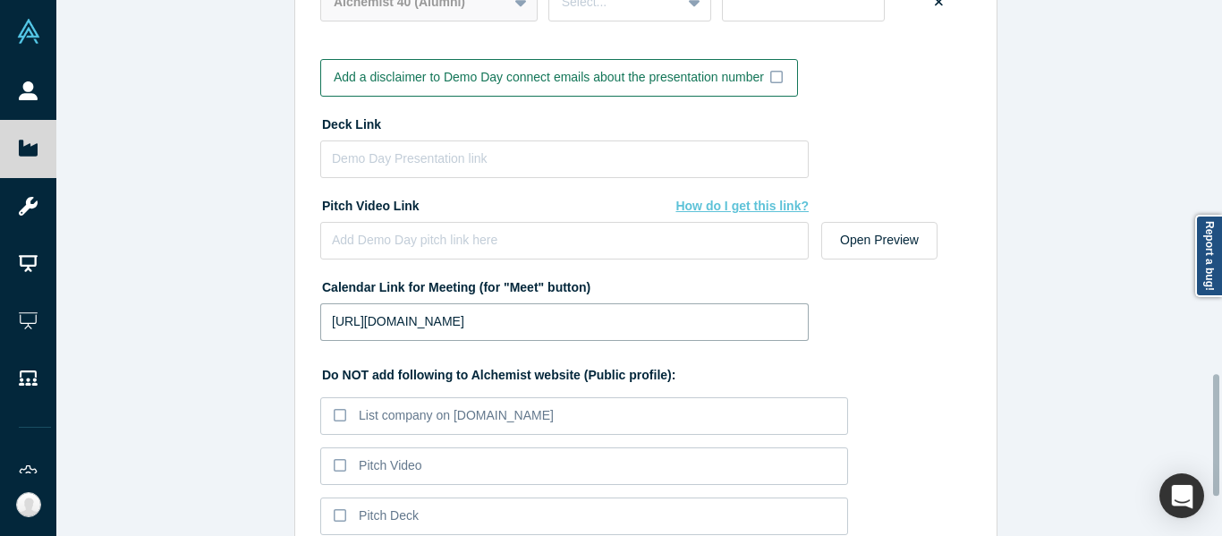
scroll to position [1646, 0]
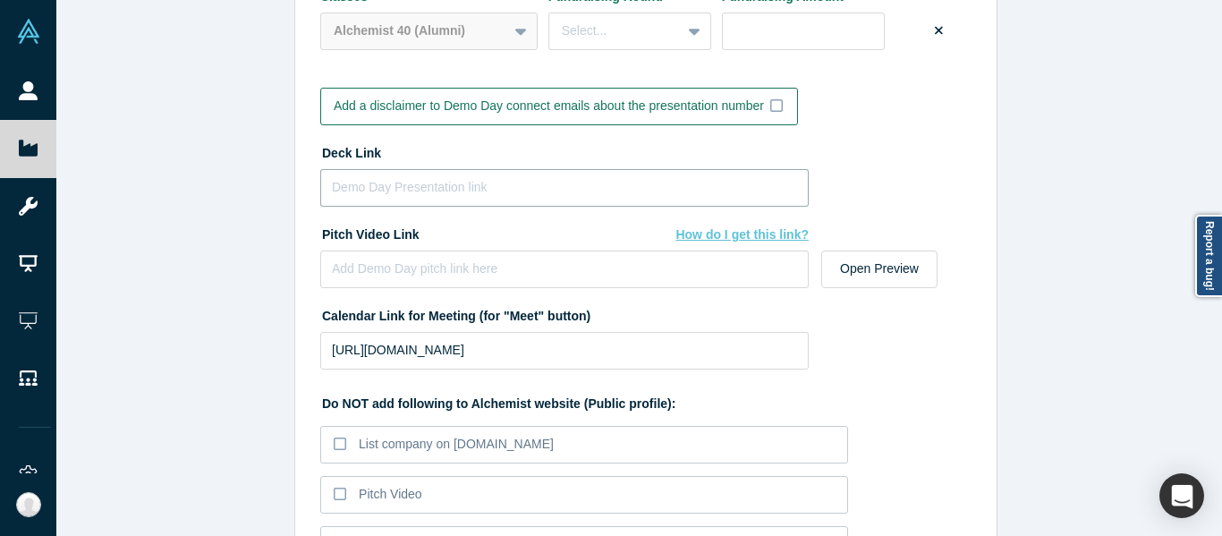
click at [504, 187] on input at bounding box center [564, 188] width 488 height 38
paste input "[URL][DOMAIN_NAME]"
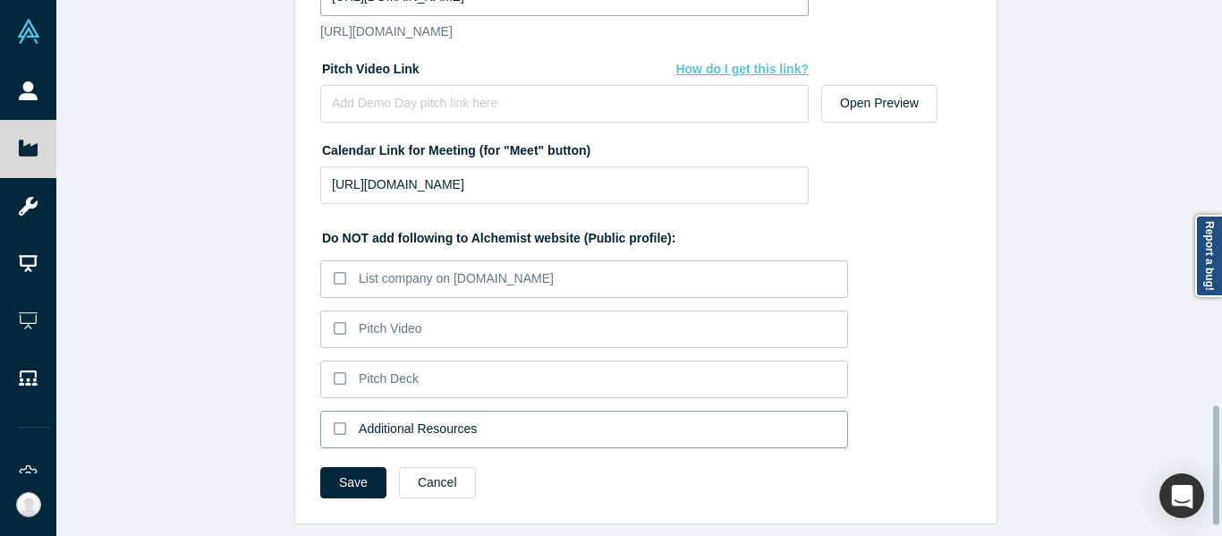
scroll to position [1869, 0]
type input "[URL][DOMAIN_NAME]"
click at [334, 467] on button "Save" at bounding box center [353, 482] width 66 height 31
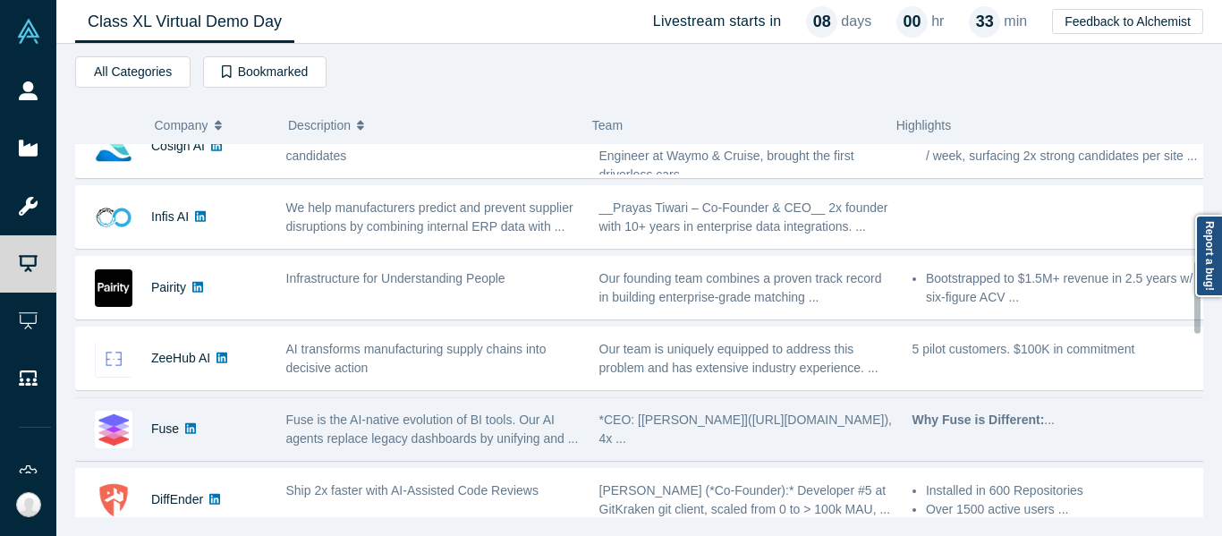
scroll to position [626, 0]
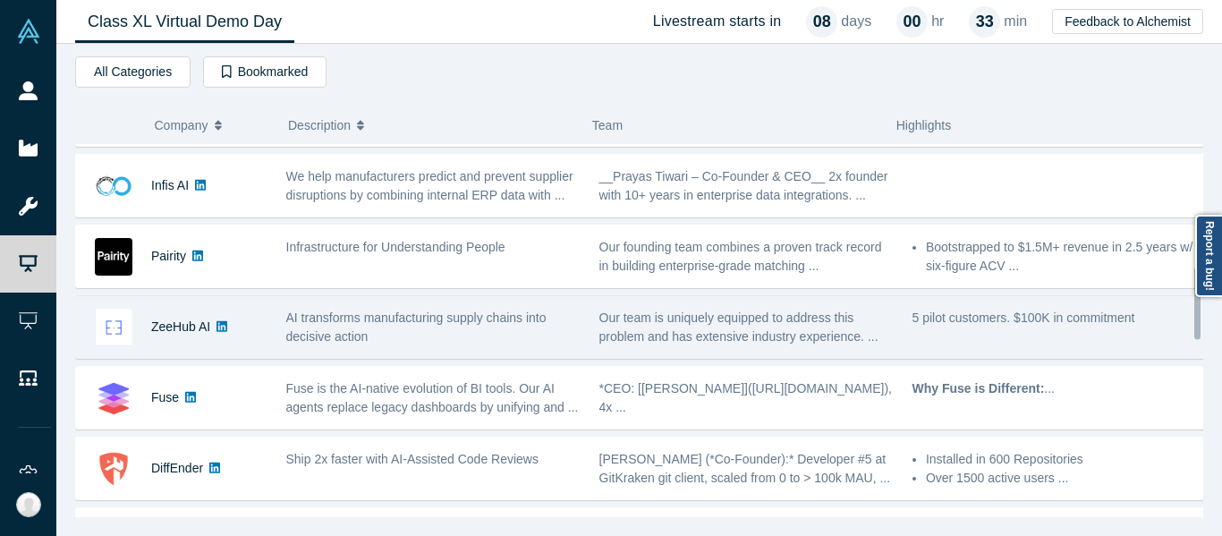
click at [426, 356] on div "ZeeHub AI AI transforms manufacturing supply chains into decisive action Our te…" at bounding box center [645, 327] width 1141 height 64
click at [463, 331] on div "AI transforms manufacturing supply chains into decisive action" at bounding box center [433, 328] width 294 height 38
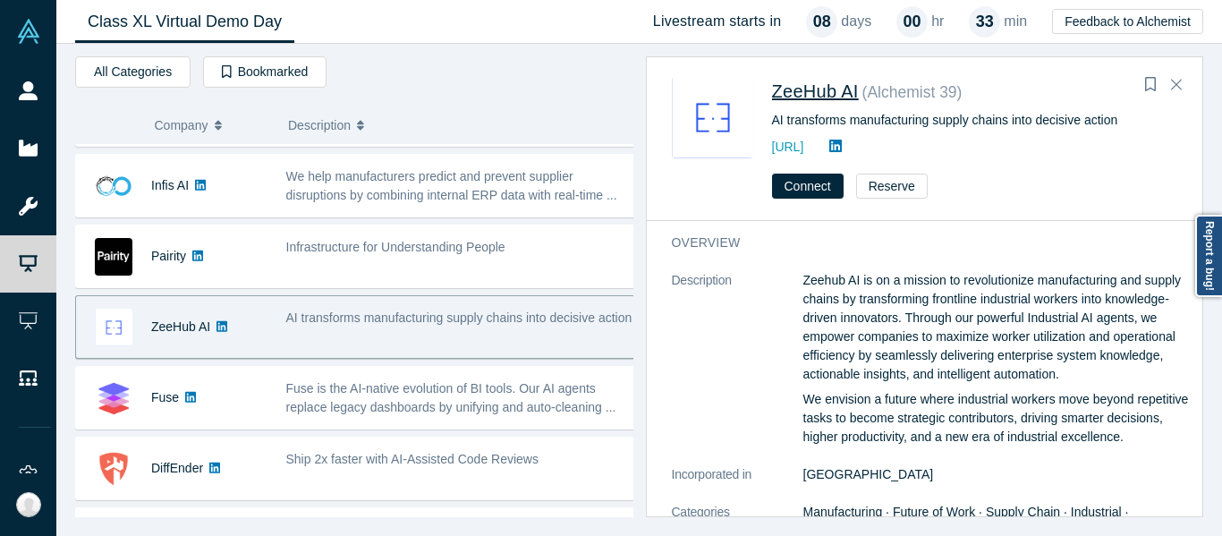
click at [812, 90] on span "ZeeHub AI" at bounding box center [815, 91] width 87 height 20
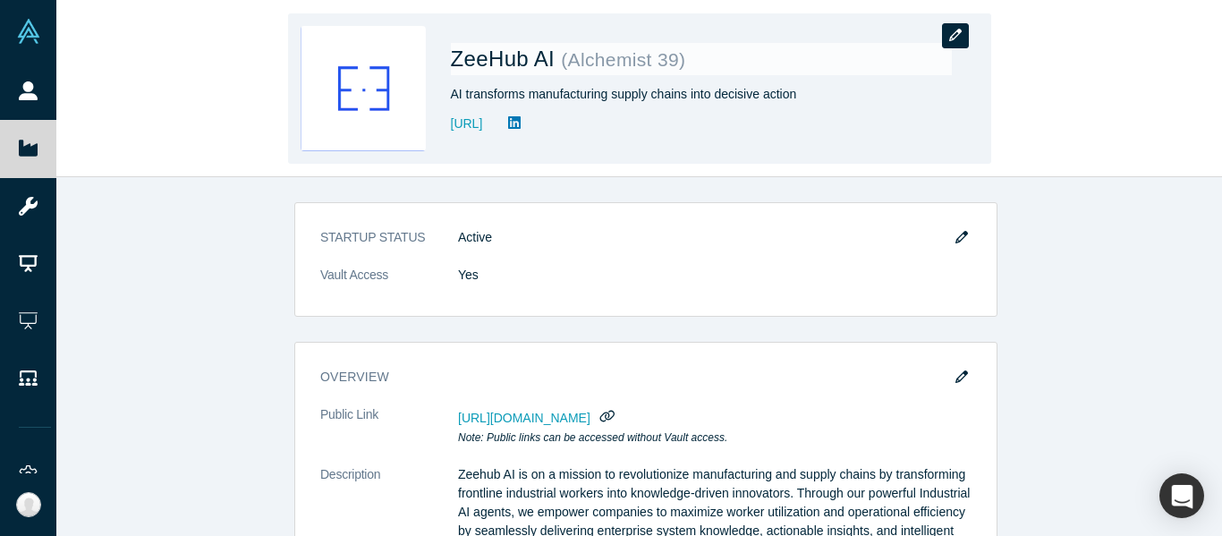
click at [945, 38] on button "button" at bounding box center [955, 35] width 27 height 25
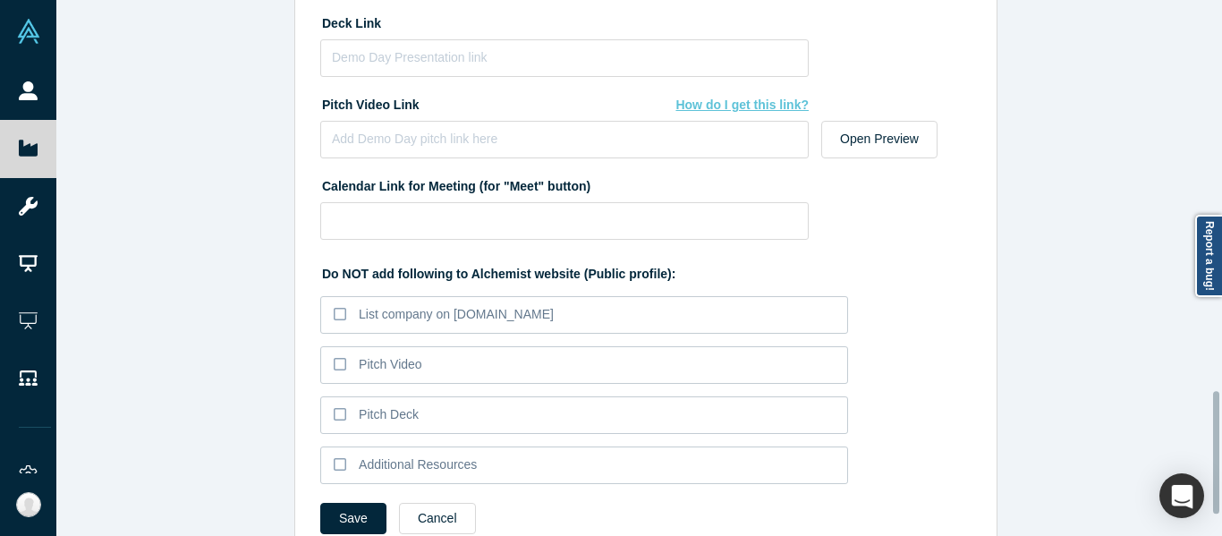
scroll to position [1710, 0]
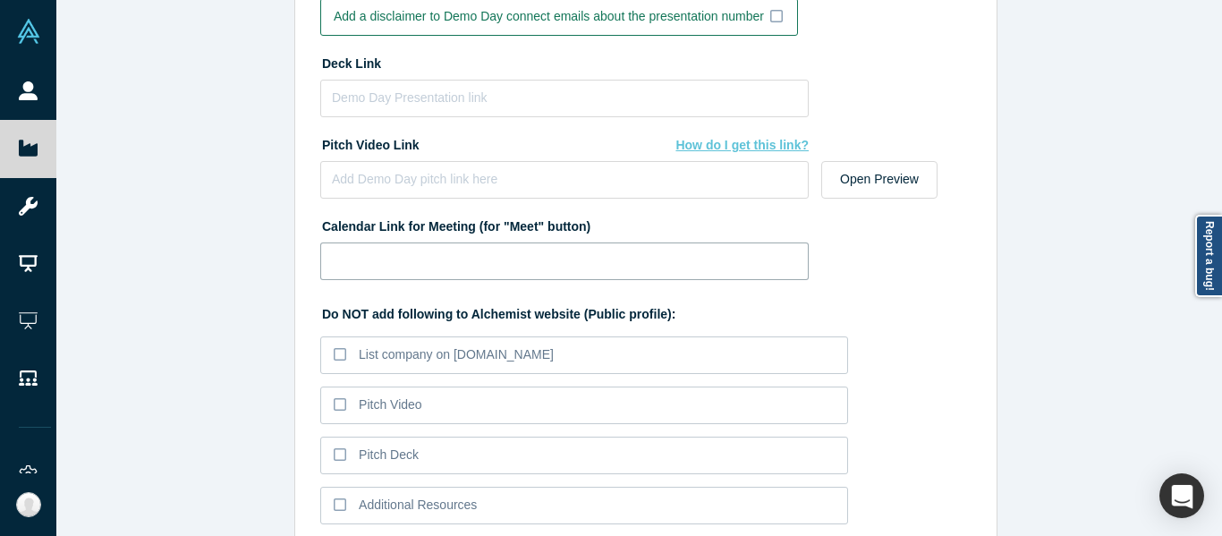
click at [629, 266] on input at bounding box center [564, 261] width 488 height 38
paste input "[URL][DOMAIN_NAME]"
type input "[URL][DOMAIN_NAME]"
click at [442, 104] on input at bounding box center [564, 99] width 488 height 38
paste input "[URL][DOMAIN_NAME]"
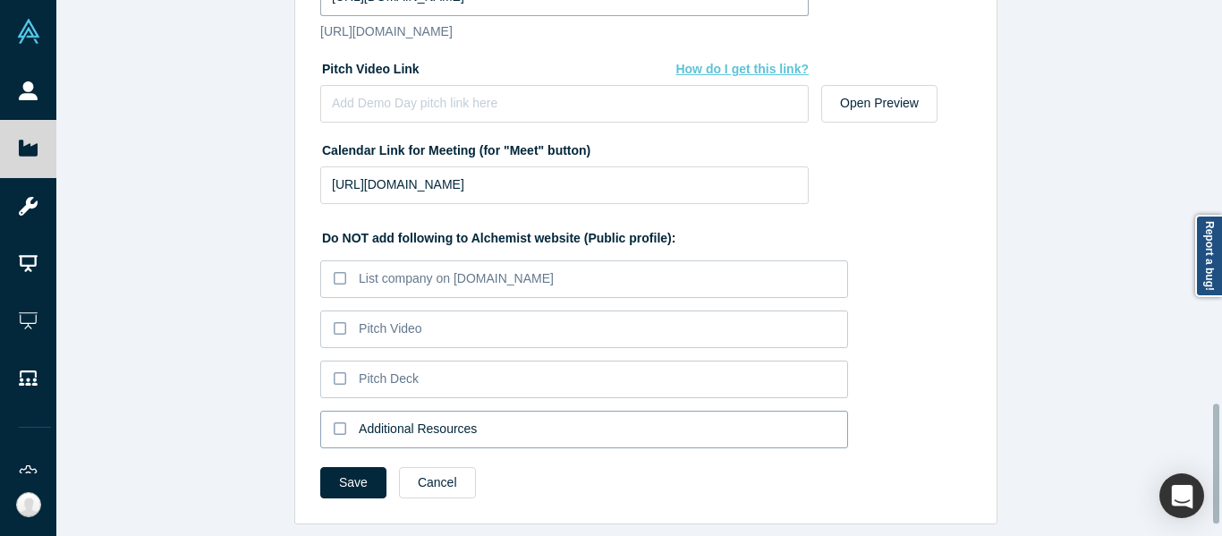
scroll to position [1844, 0]
type input "[URL][DOMAIN_NAME]"
click at [347, 467] on button "Save" at bounding box center [353, 482] width 66 height 31
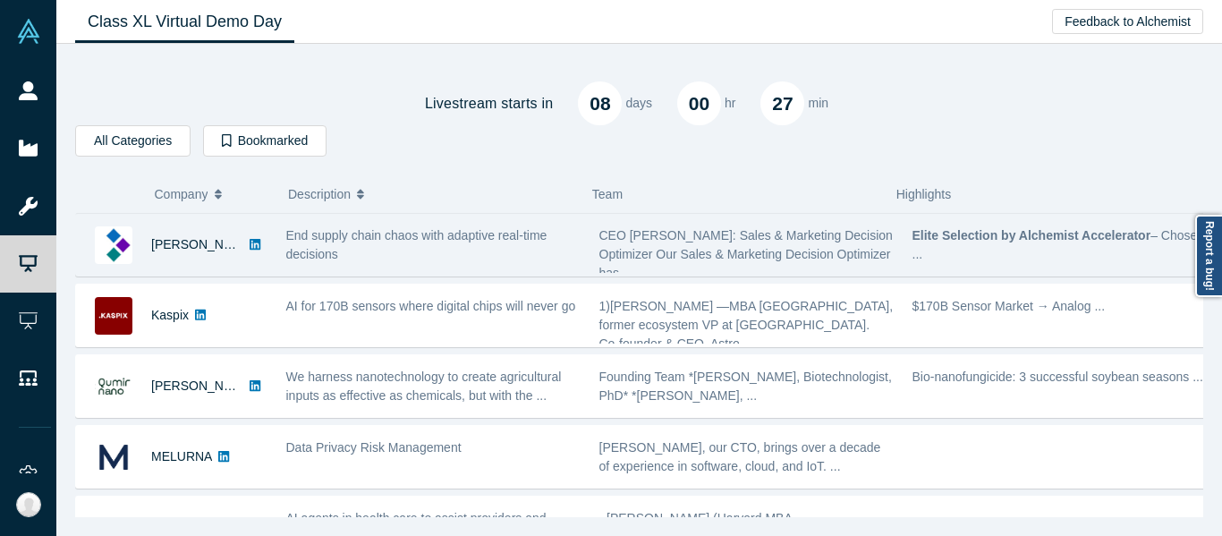
click at [368, 257] on div "End supply chain chaos with adaptive real-time decisions" at bounding box center [433, 245] width 294 height 38
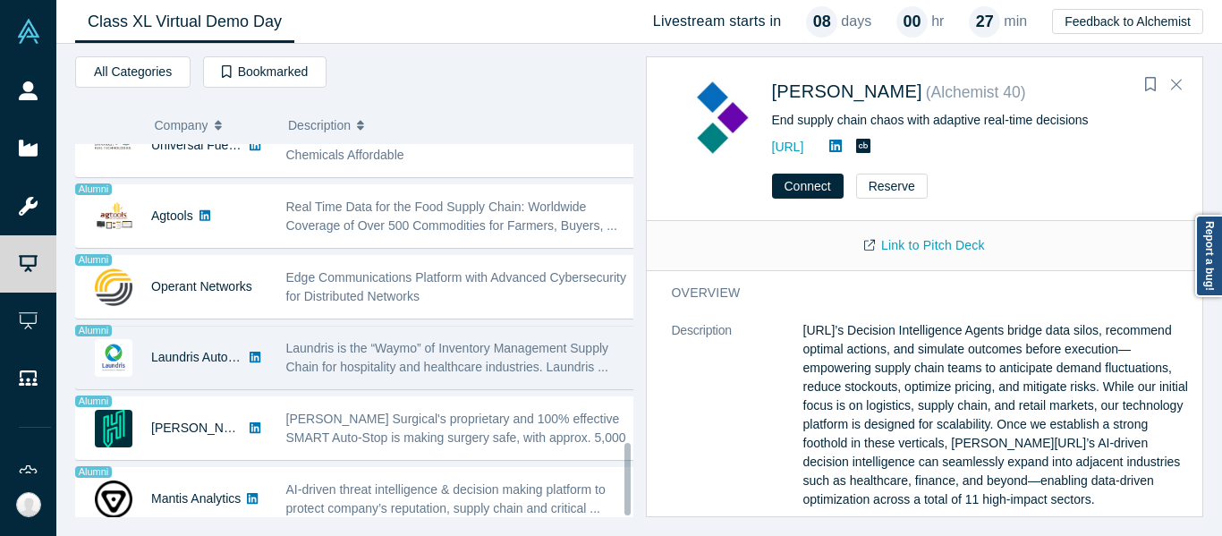
scroll to position [1535, 0]
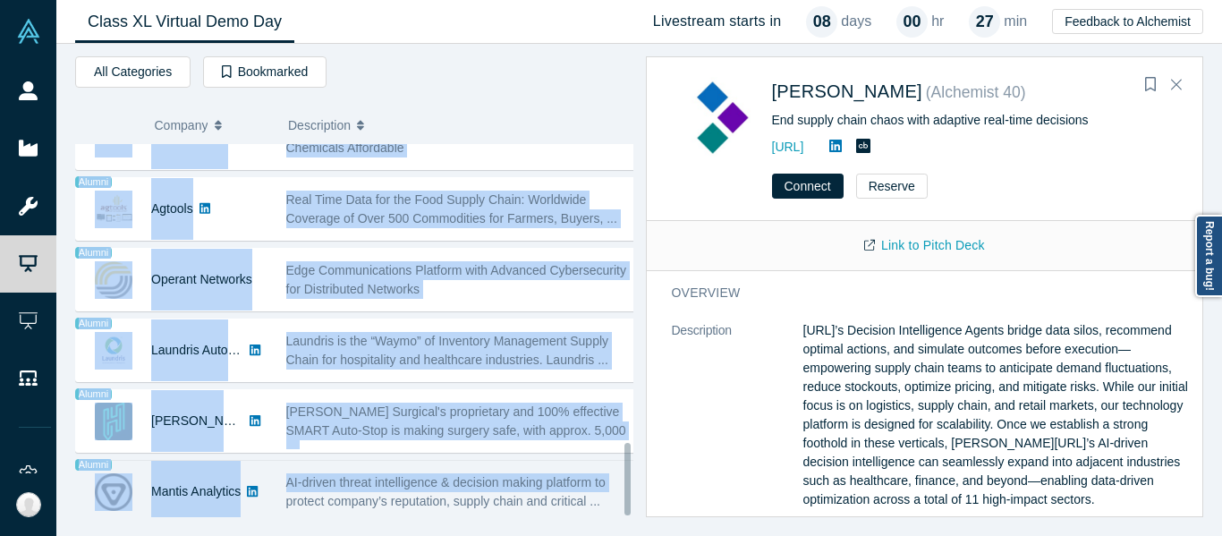
click at [287, 480] on span "AI-driven threat intelligence & decision making platform to protect company’s r…" at bounding box center [445, 491] width 319 height 33
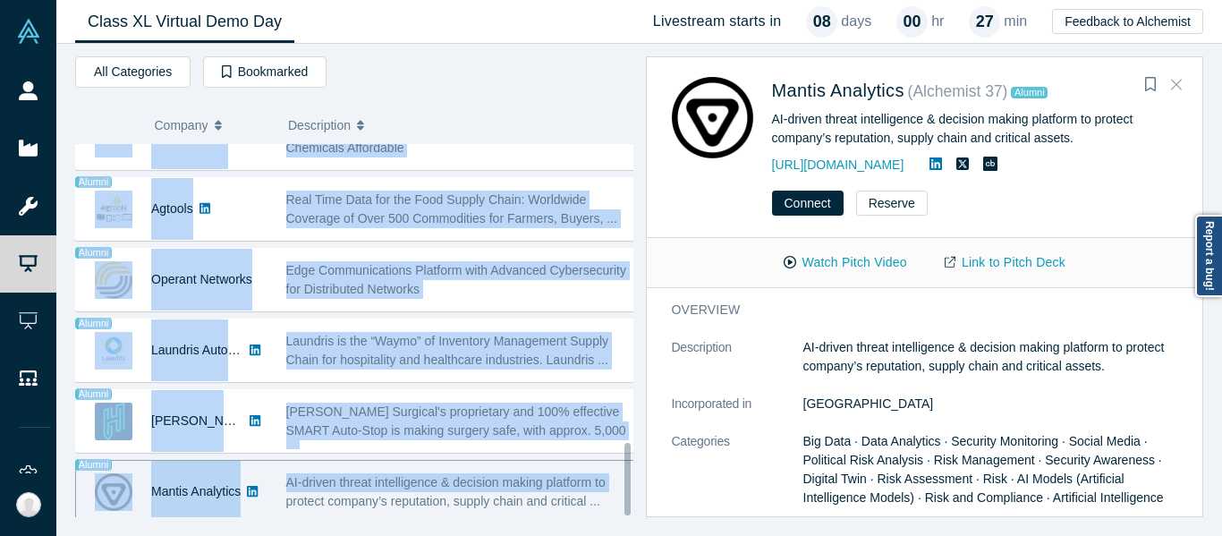
drag, startPoint x: 1175, startPoint y: 87, endPoint x: 1082, endPoint y: 135, distance: 104.8
click at [1175, 87] on icon "Close" at bounding box center [1176, 85] width 11 height 11
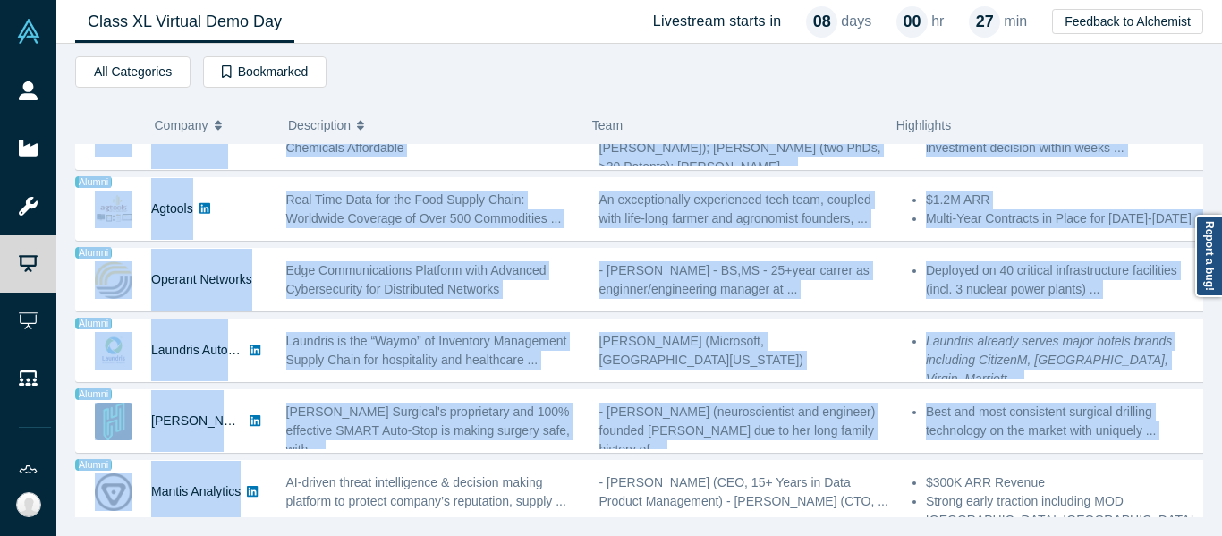
click at [438, 121] on button "Description" at bounding box center [430, 125] width 285 height 38
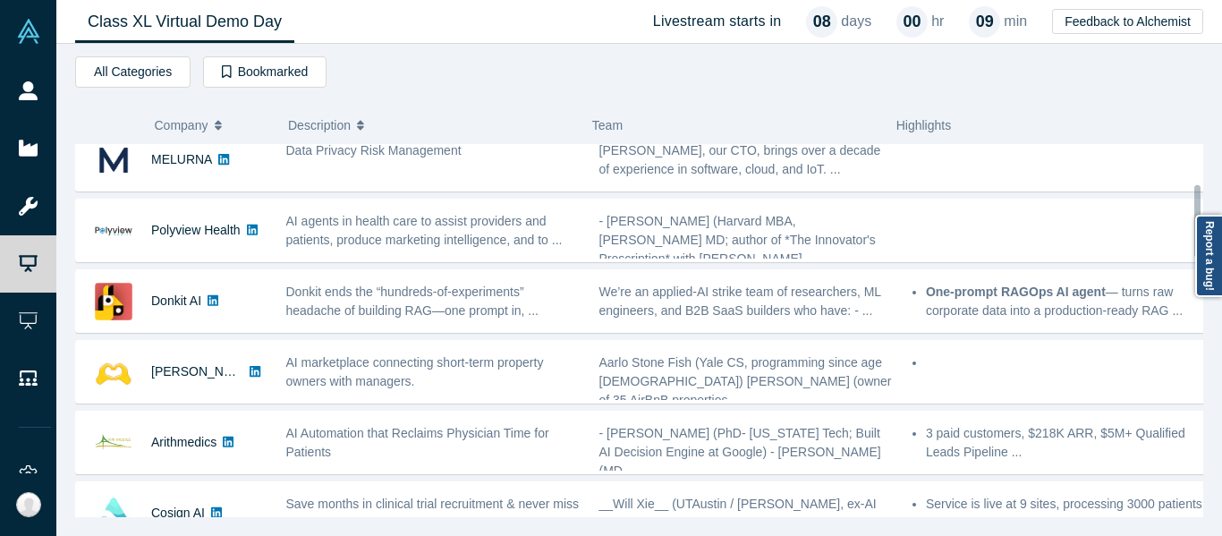
scroll to position [268, 0]
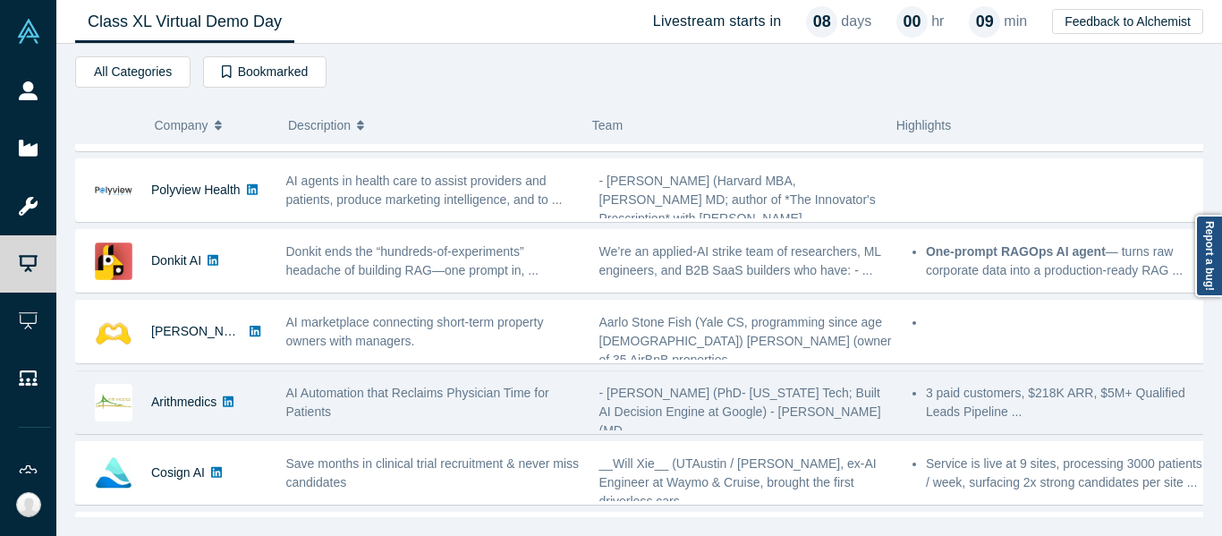
click at [673, 379] on div "- [PERSON_NAME] (PhD- [US_STATE] Tech; Built AI Decision Engine at Google) - [P…" at bounding box center [746, 402] width 313 height 56
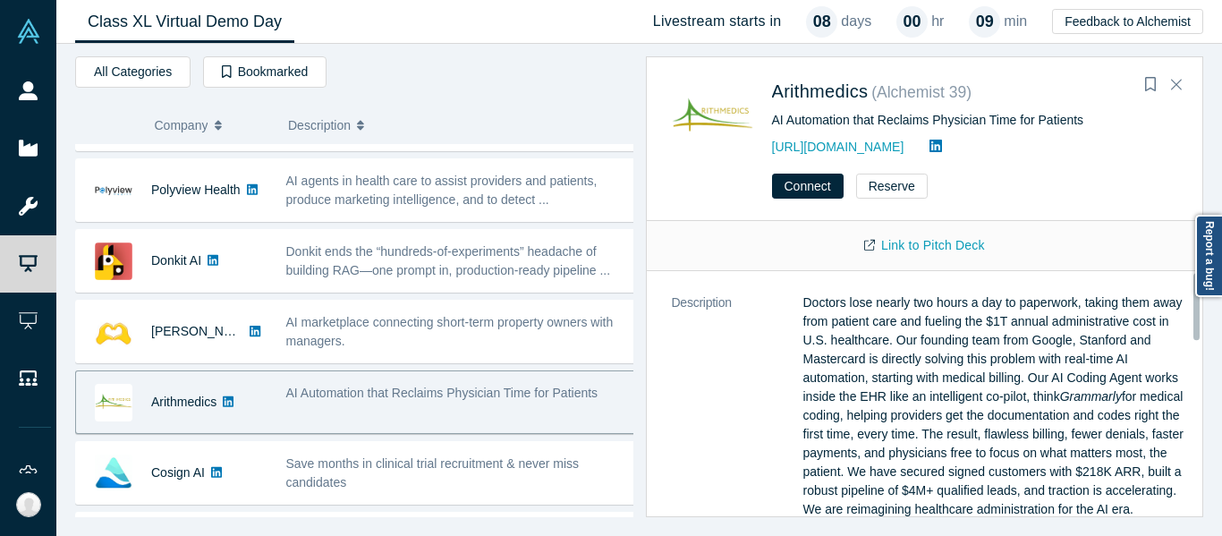
scroll to position [0, 0]
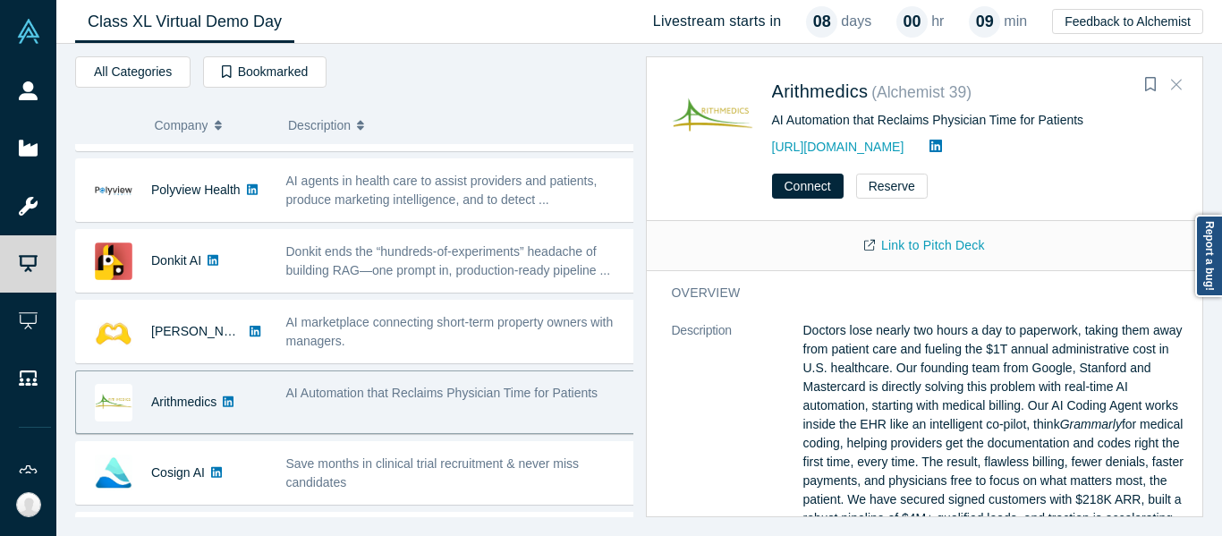
click at [1182, 89] on button "Close" at bounding box center [1176, 85] width 27 height 29
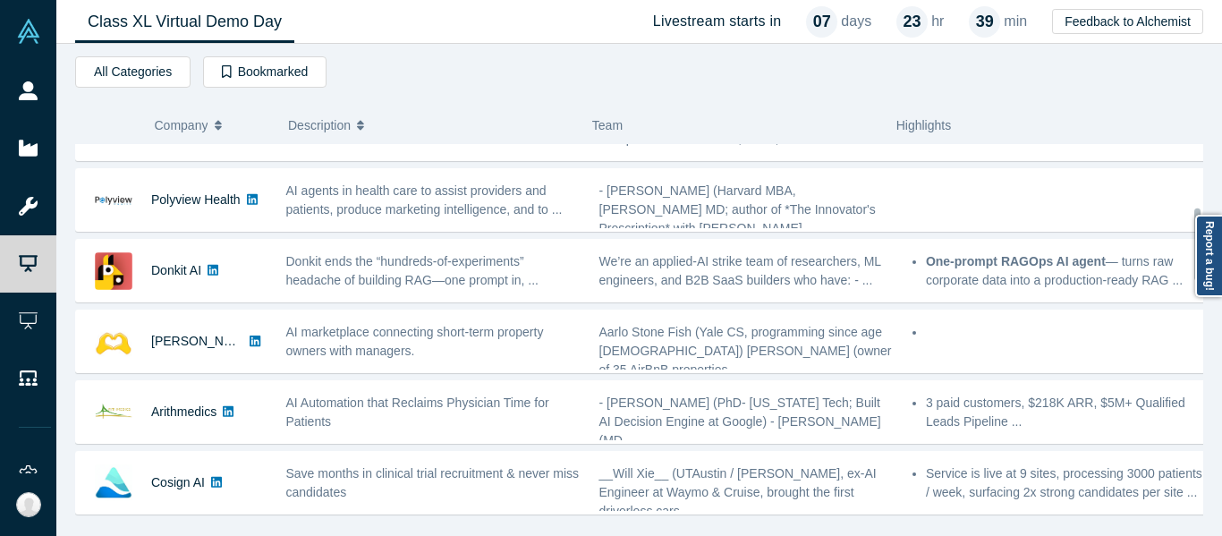
scroll to position [89, 0]
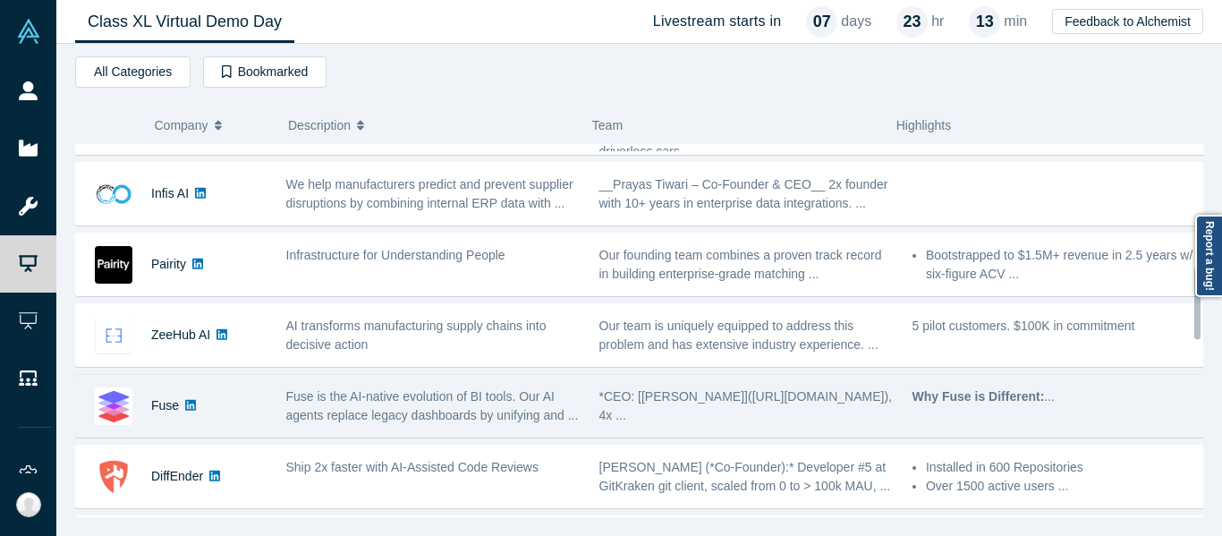
scroll to position [626, 0]
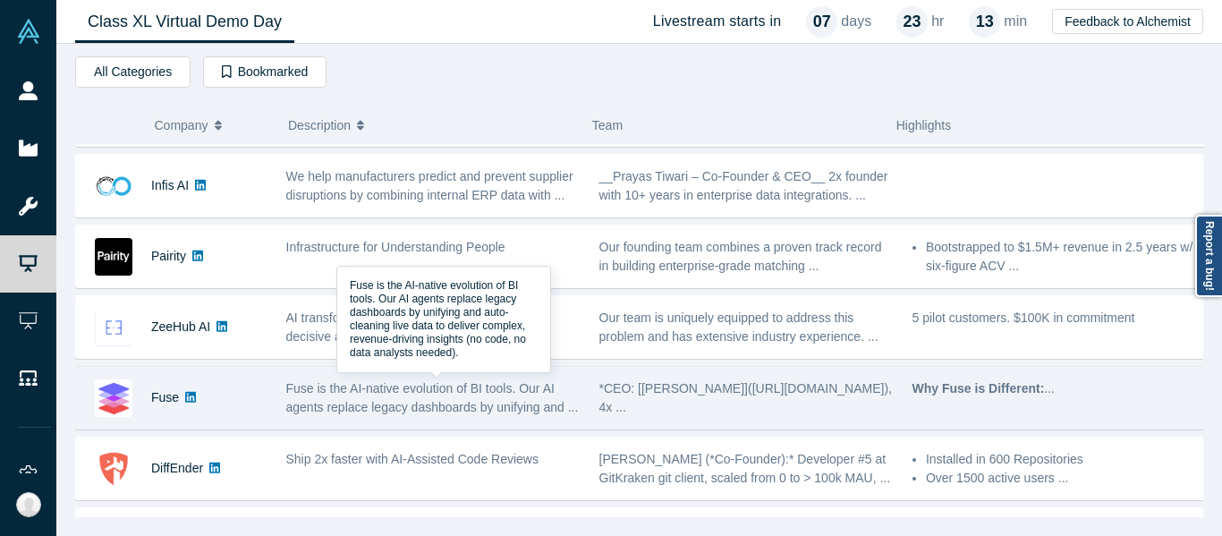
click at [517, 400] on span "Fuse is the AI-native evolution of BI tools. Our AI agents replace legacy dashb…" at bounding box center [432, 397] width 293 height 33
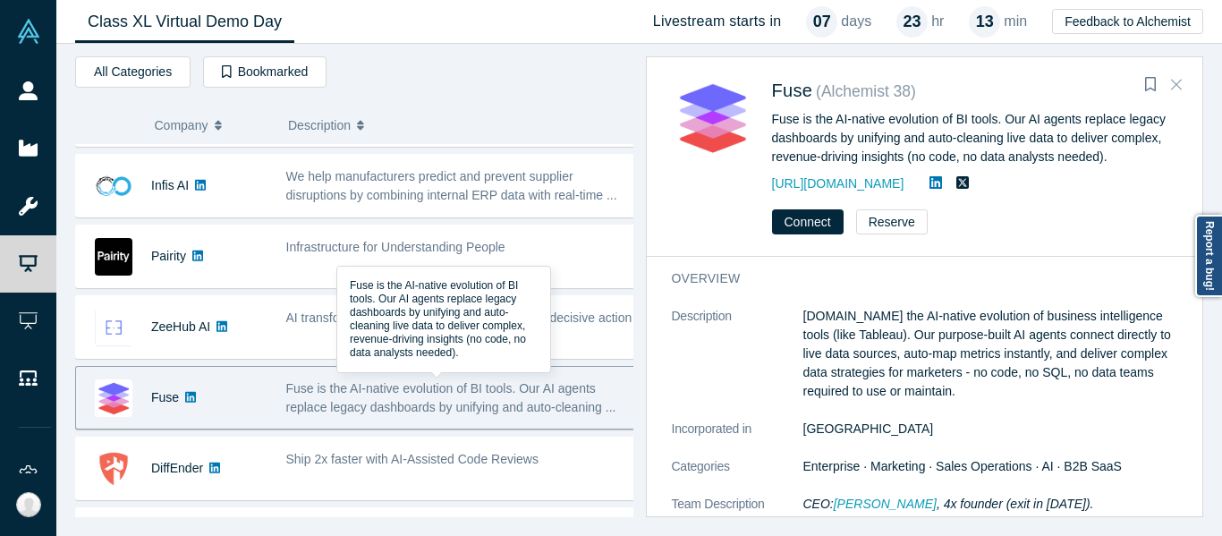
click at [1177, 92] on icon "Close" at bounding box center [1176, 84] width 11 height 16
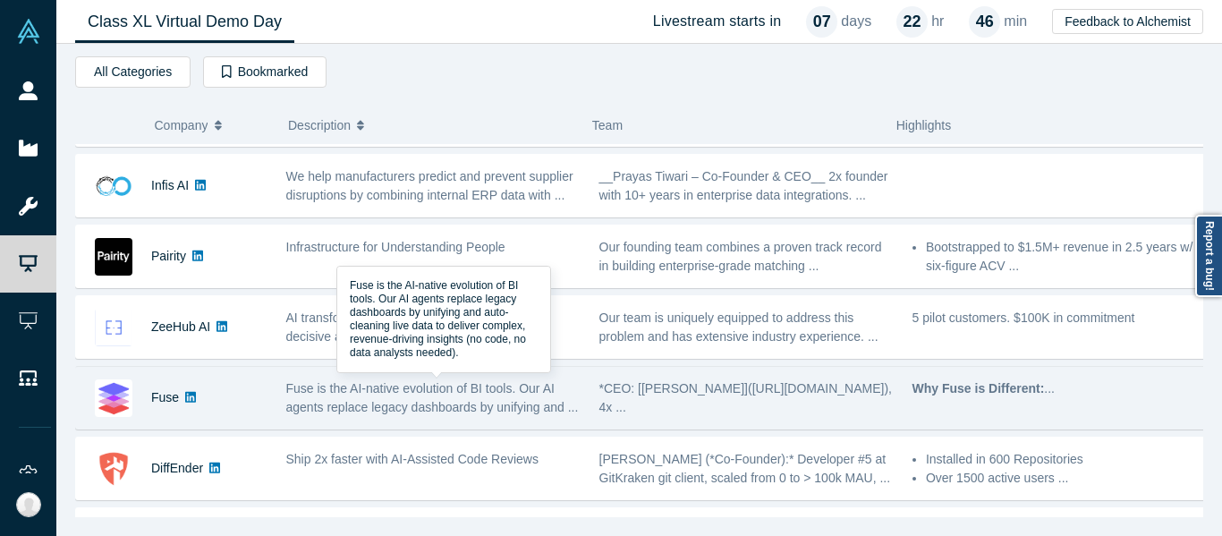
click at [289, 390] on span "Fuse is the AI-native evolution of BI tools. Our AI agents replace legacy dashb…" at bounding box center [432, 397] width 293 height 33
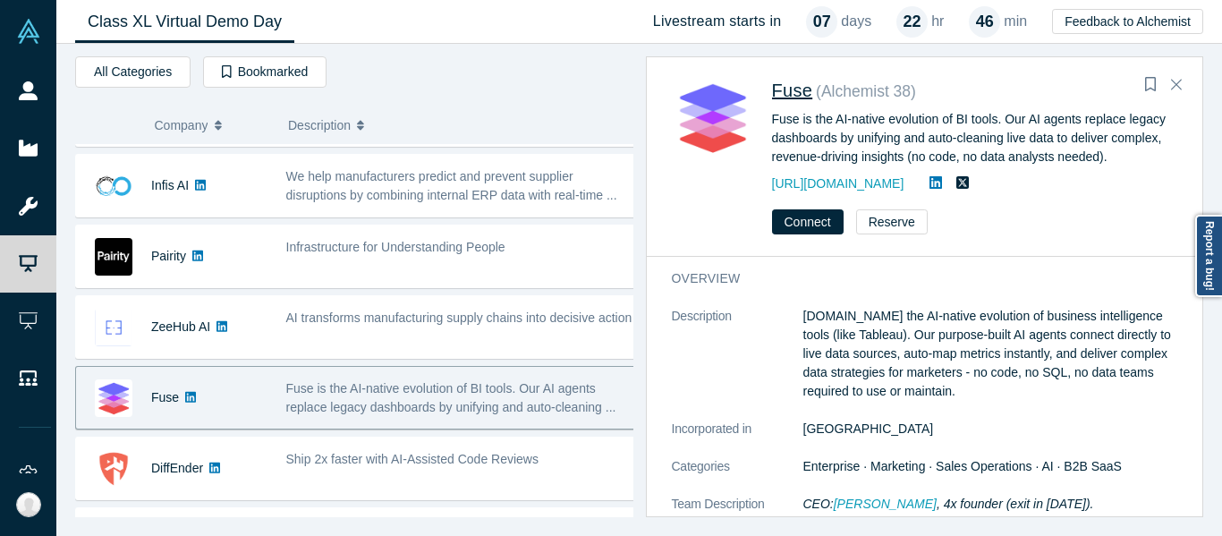
click at [798, 89] on span "Fuse" at bounding box center [792, 91] width 41 height 20
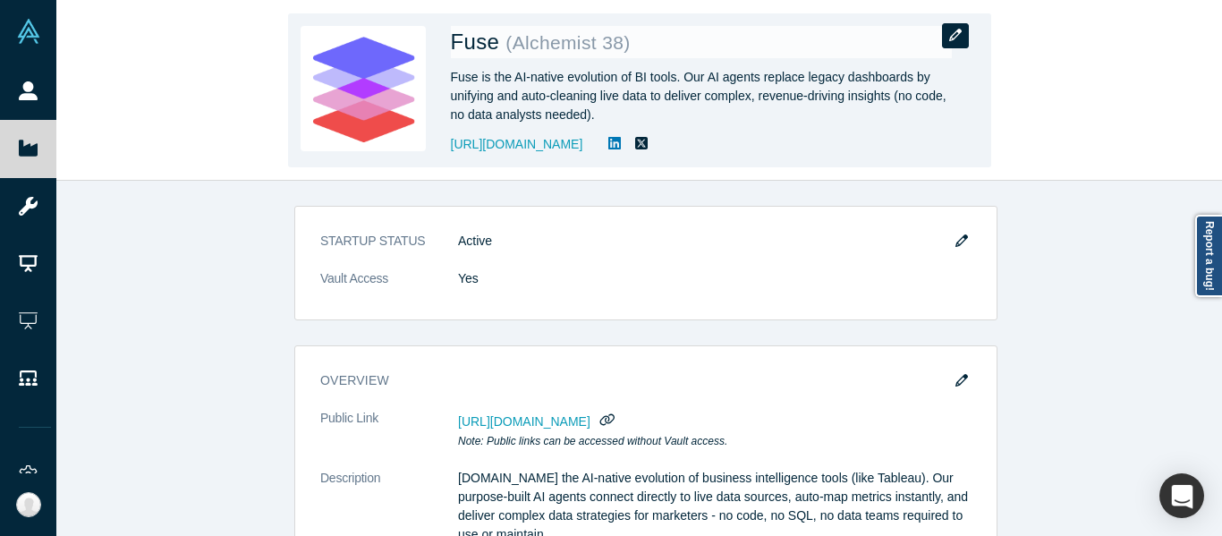
click at [959, 30] on icon "button" at bounding box center [955, 35] width 13 height 13
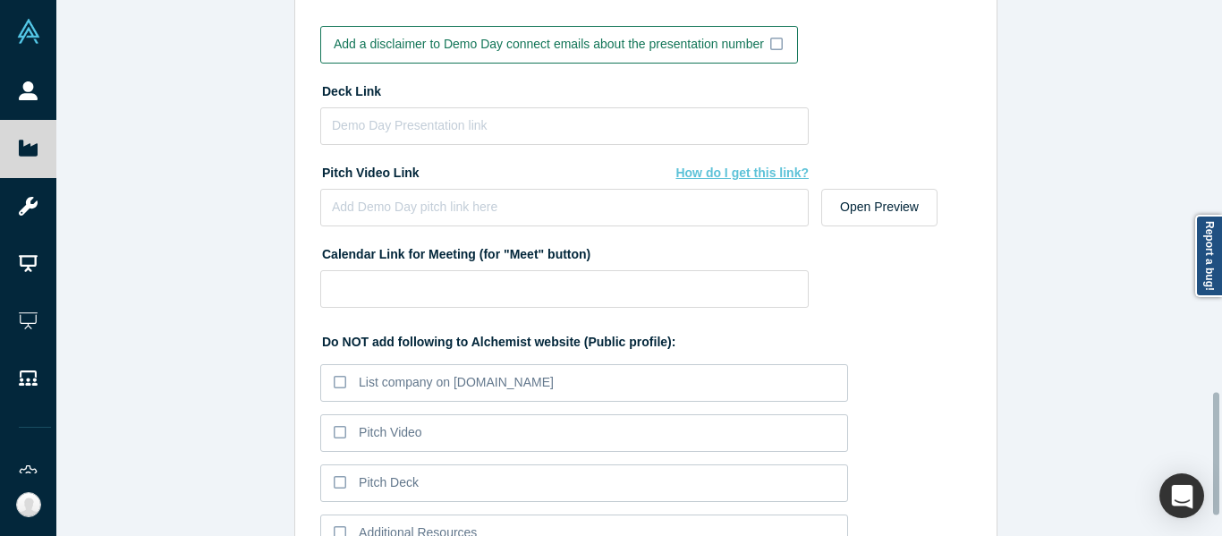
scroll to position [1621, 0]
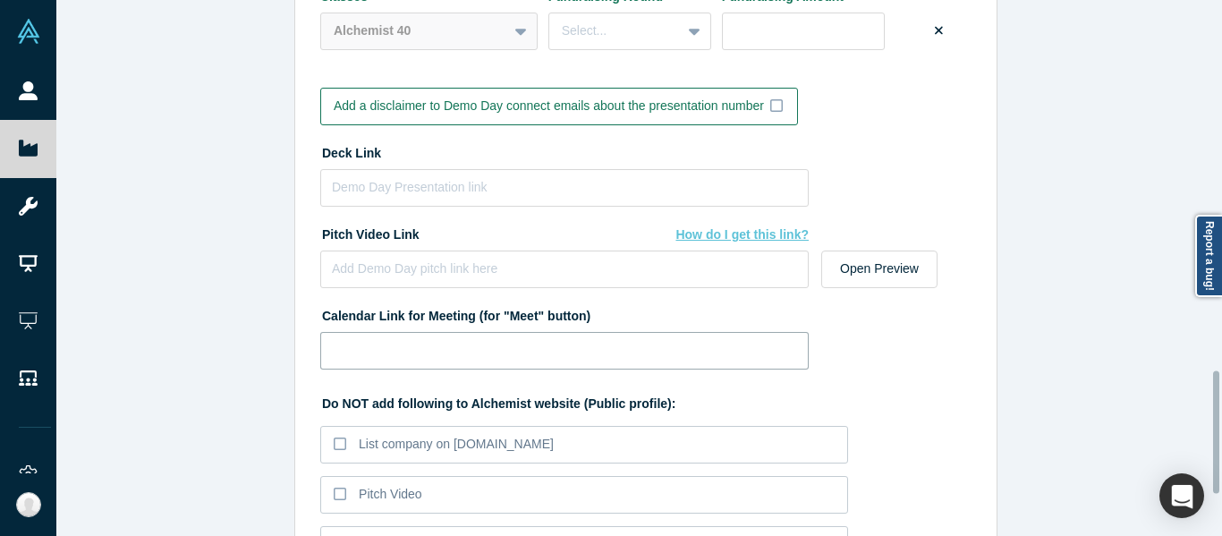
click at [485, 348] on input at bounding box center [564, 351] width 488 height 38
paste input "https://calendar.app.google/R3EXmJ3MhrNMWUP3A"
type input "https://calendar.app.google/R3EXmJ3MhrNMWUP3A"
click at [568, 179] on input at bounding box center [564, 188] width 488 height 38
paste input "https://drive.google.com/file/d/1FHNpFhbOdL7AqLsHKI7NzKbsSP4eSEZ6/view?usp=shar…"
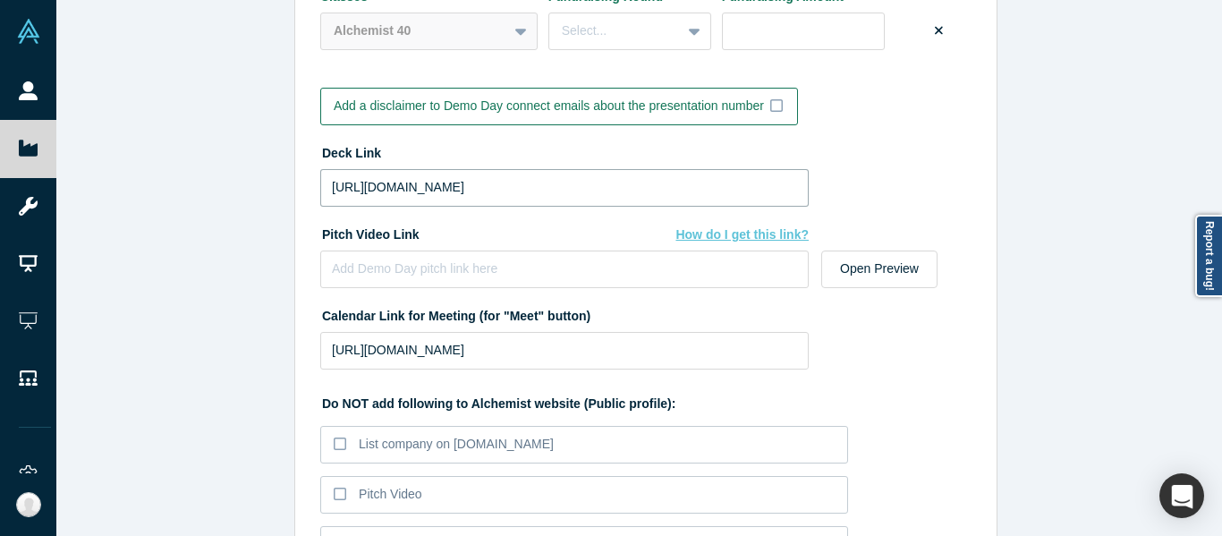
scroll to position [0, 44]
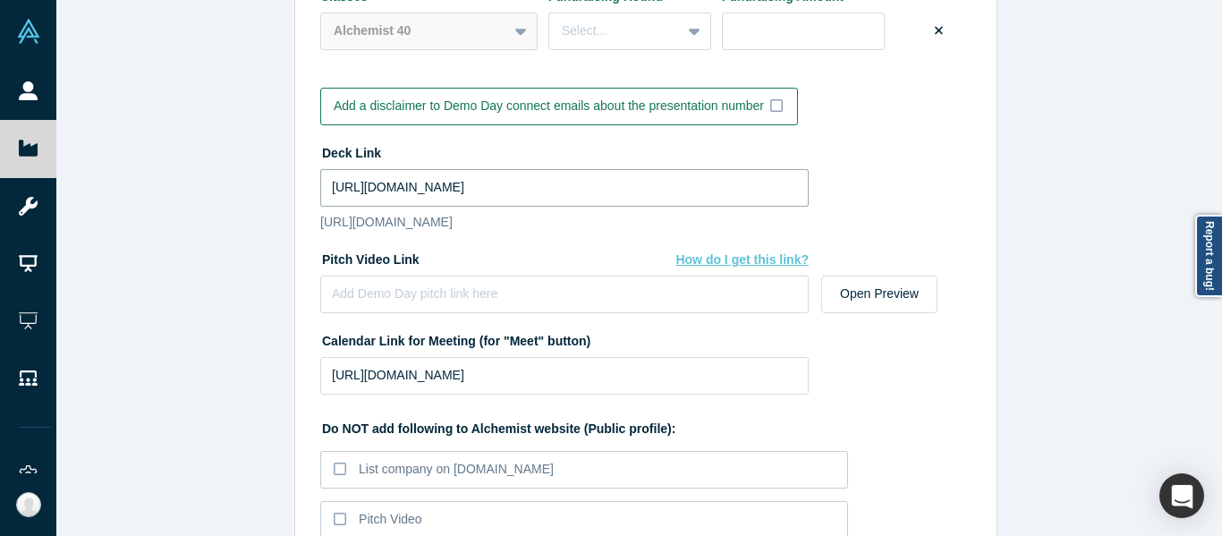
type input "https://drive.google.com/file/d/1FHNpFhbOdL7AqLsHKI7NzKbsSP4eSEZ6/view?usp=shar…"
click at [462, 304] on input at bounding box center [564, 295] width 488 height 38
paste input "https://vimeo.com/1120916805/9d288845b6?share=copy"
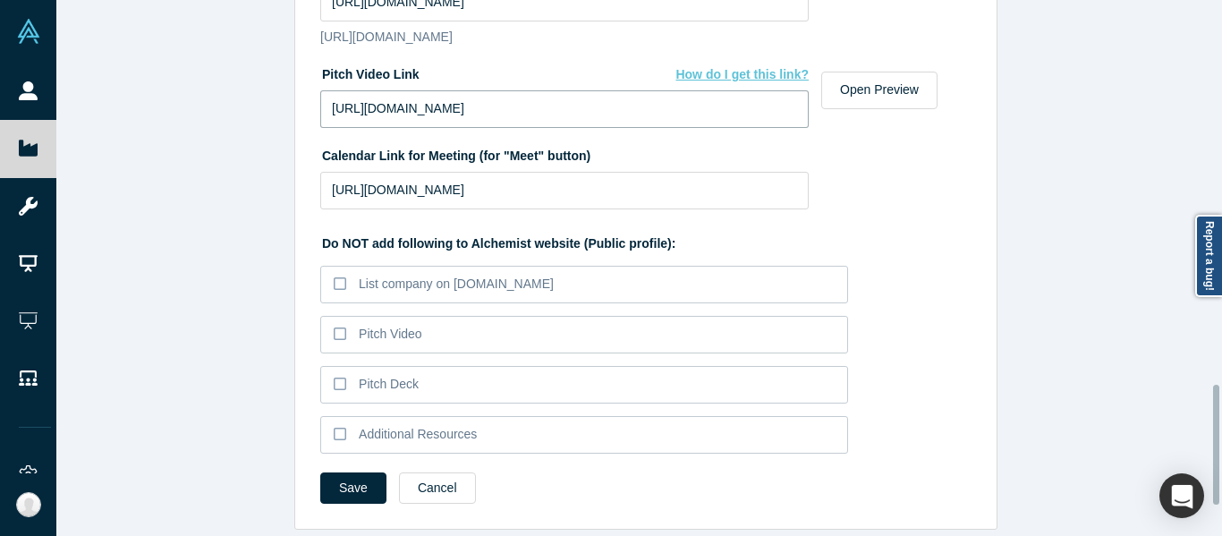
scroll to position [1844, 0]
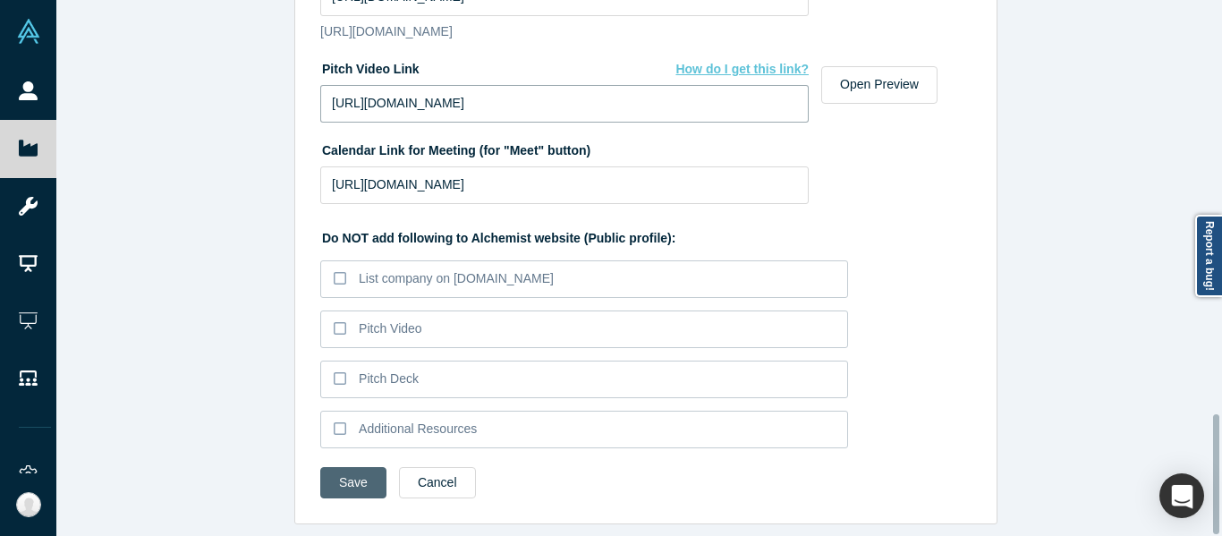
type input "https://vimeo.com/1120916805/9d288845b6?share=copy"
click at [336, 476] on button "Save" at bounding box center [353, 482] width 66 height 31
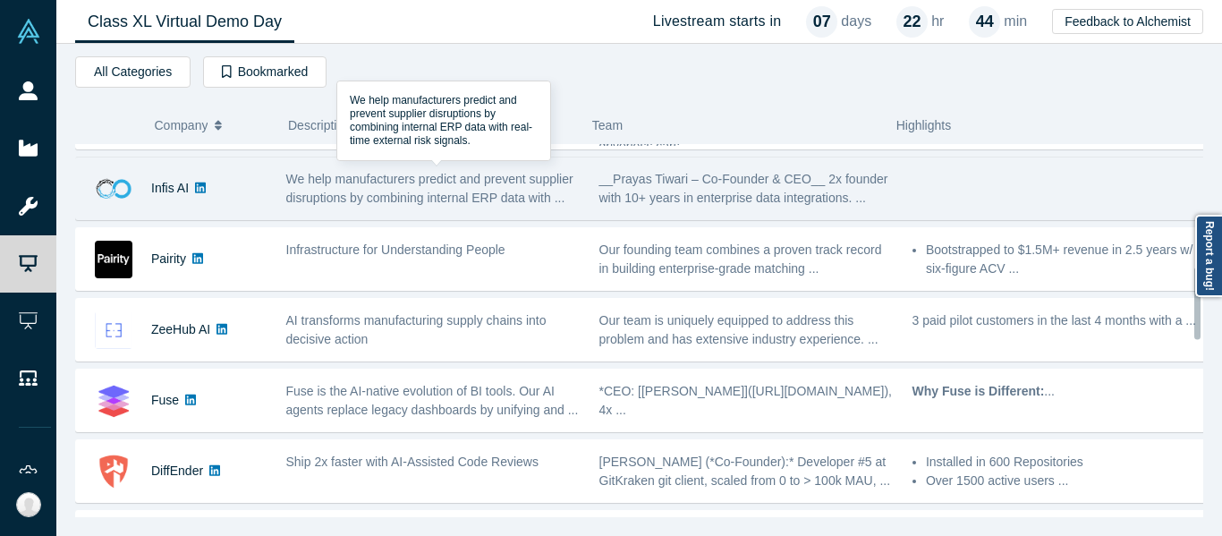
scroll to position [626, 0]
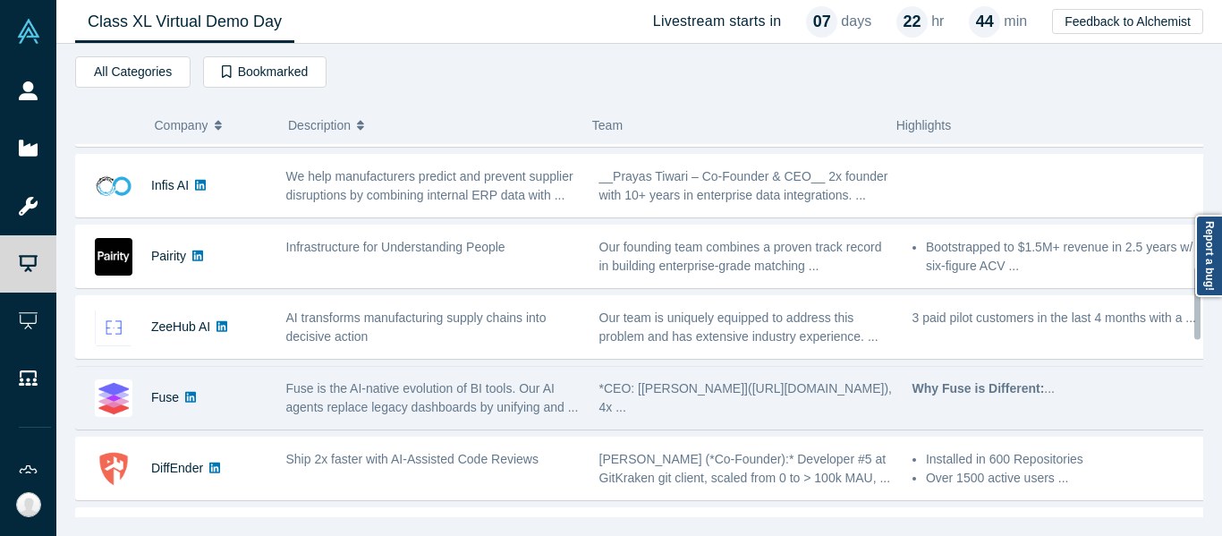
click at [468, 399] on span "Fuse is the AI-native evolution of BI tools. Our AI agents replace legacy dashb…" at bounding box center [432, 397] width 293 height 33
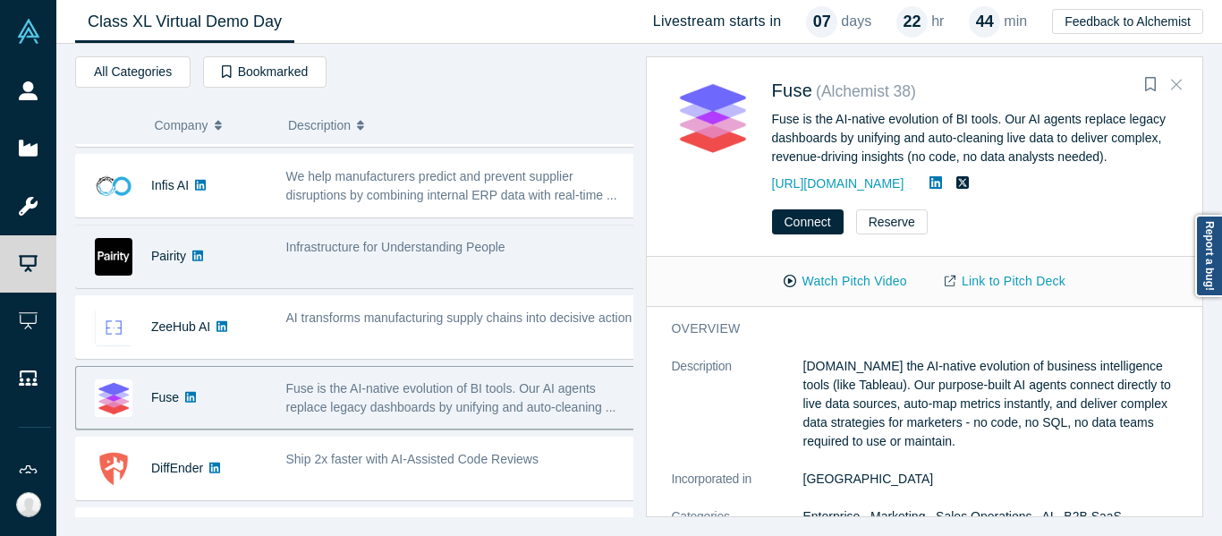
drag, startPoint x: 1173, startPoint y: 86, endPoint x: 1098, endPoint y: 243, distance: 174.5
click at [1173, 85] on icon "Close" at bounding box center [1176, 84] width 11 height 16
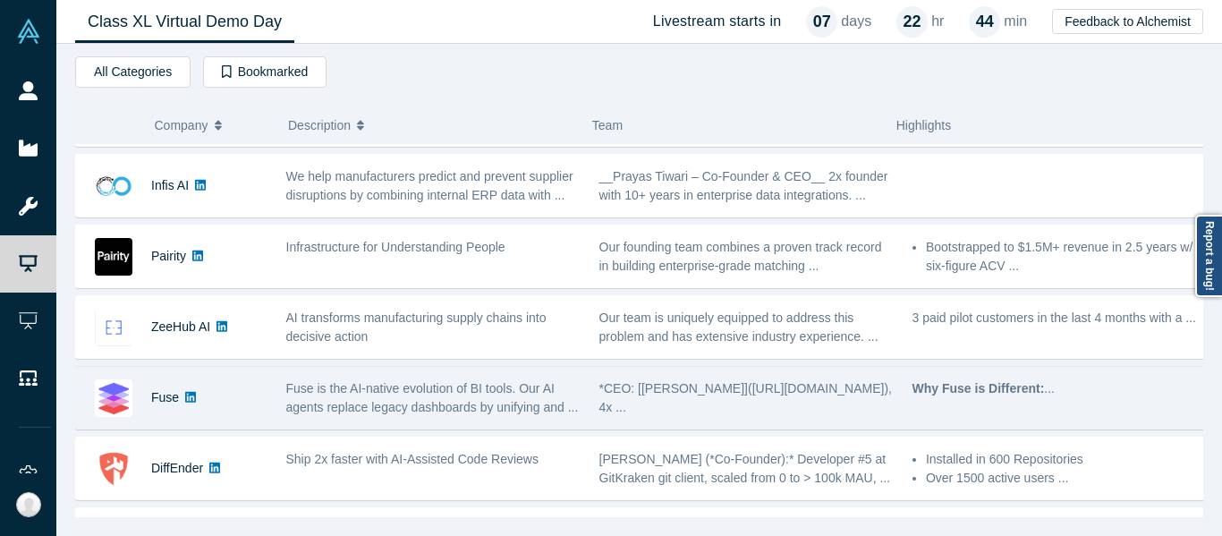
click at [1130, 73] on div "All Categories AI Artificial Intelligence Marketing B2B SaaS Data Analytics Dec…" at bounding box center [639, 75] width 1128 height 38
